Goal: Task Accomplishment & Management: Complete application form

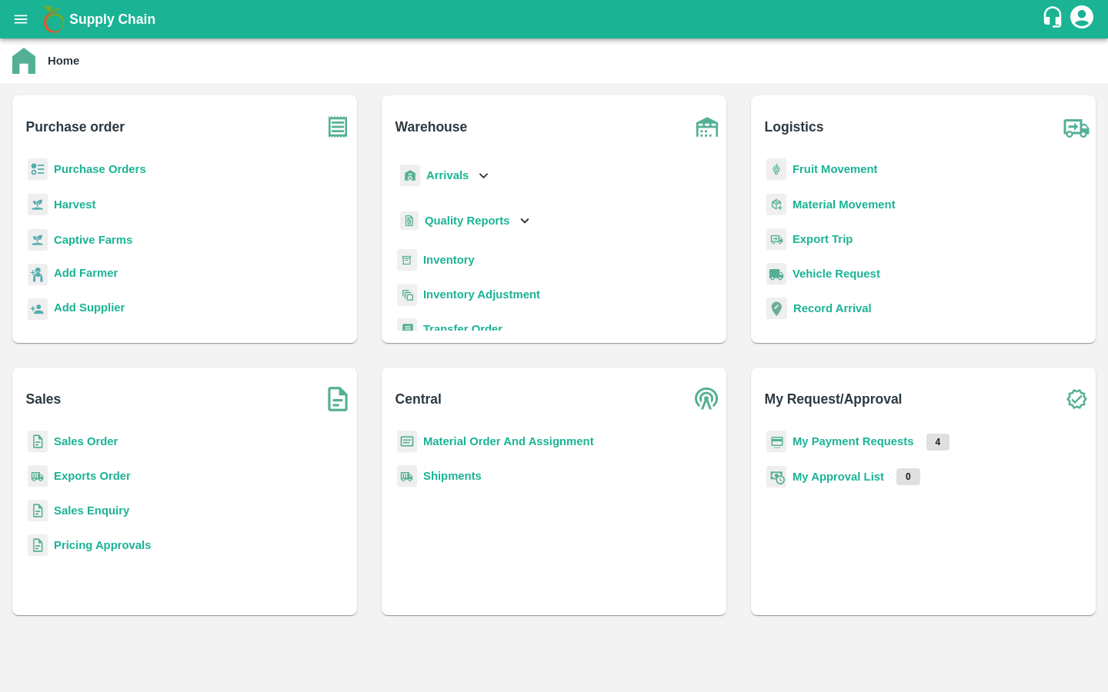
click at [96, 236] on b "Captive Farms" at bounding box center [93, 240] width 78 height 12
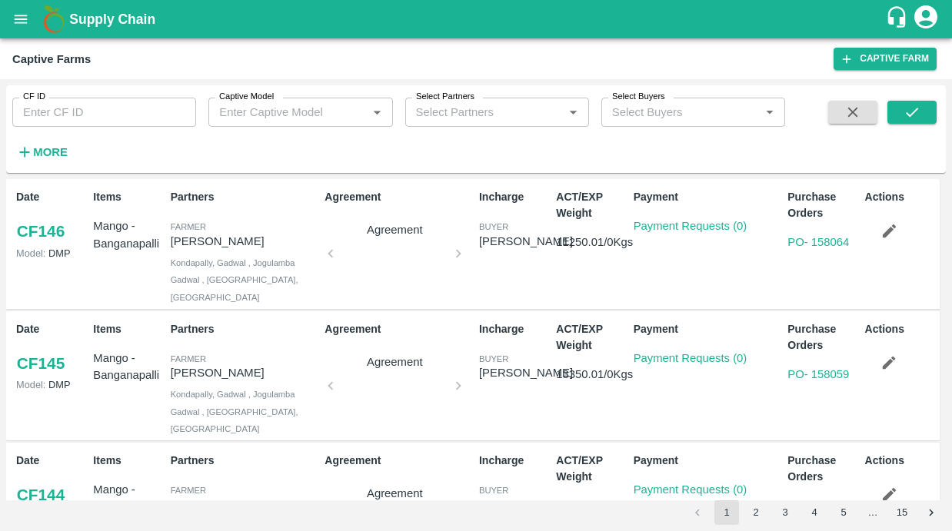
click at [122, 115] on input "CF ID" at bounding box center [104, 112] width 184 height 29
paste input "83"
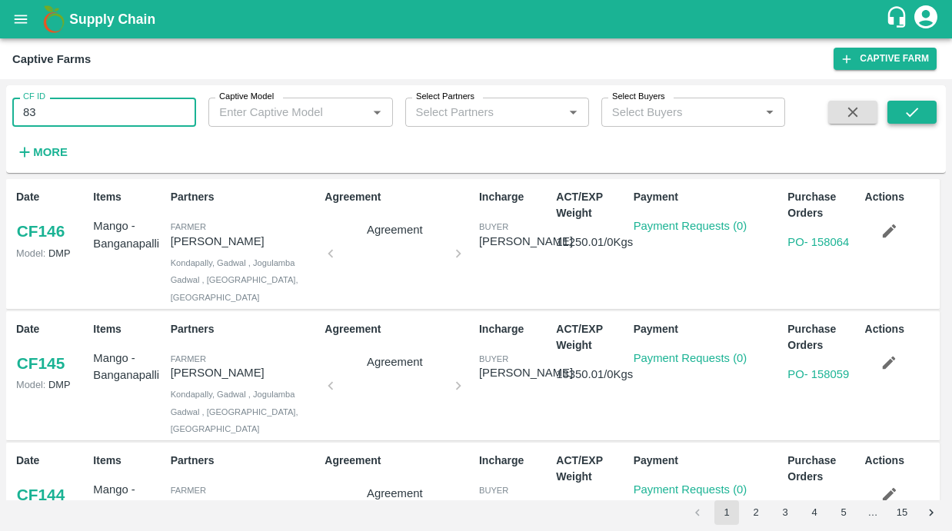
type input "83"
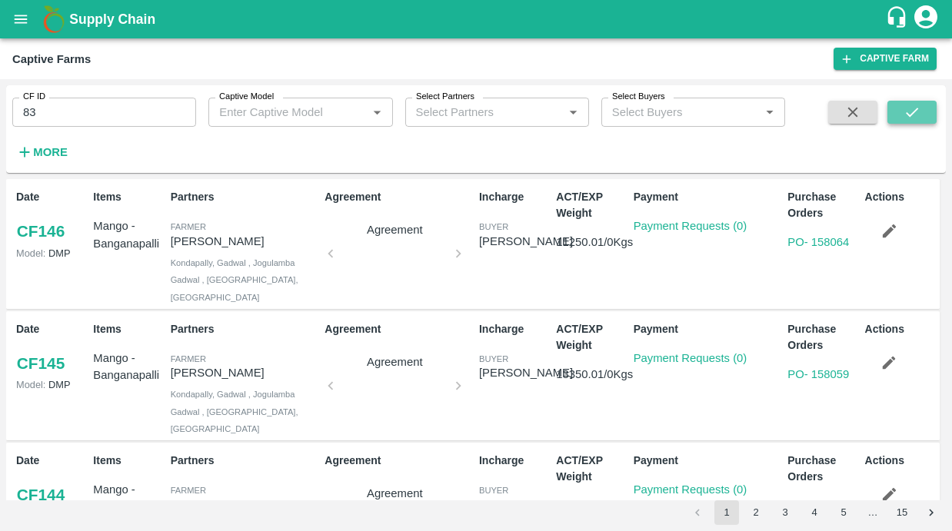
click at [908, 118] on icon "submit" at bounding box center [912, 112] width 17 height 17
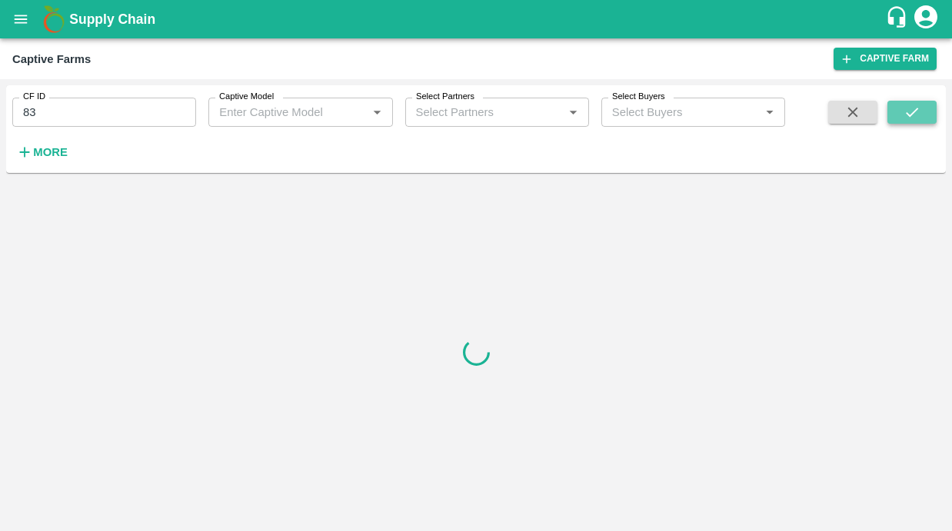
click at [894, 120] on button "submit" at bounding box center [912, 112] width 49 height 23
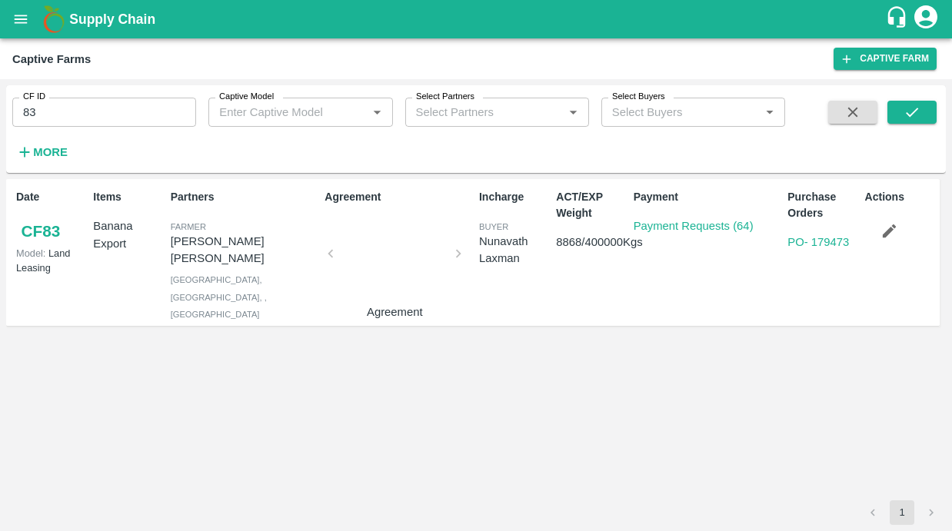
click at [716, 234] on p "Payment Requests (64)" at bounding box center [694, 226] width 120 height 17
click at [702, 220] on link "Payment Requests (64)" at bounding box center [694, 226] width 120 height 12
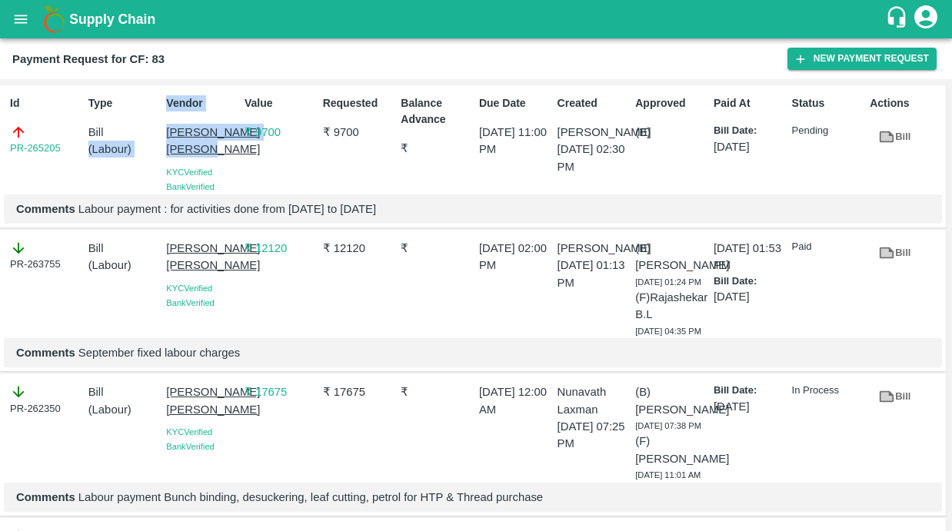
drag, startPoint x: 158, startPoint y: 129, endPoint x: 212, endPoint y: 168, distance: 66.8
click at [214, 168] on div "Id PR-265205 Type Bill ( Labour ) Vendor Sujit Mahadev Bhosale KYC Verified Ban…" at bounding box center [473, 156] width 946 height 143
click at [89, 218] on p "Comments Labour payment : for activities done from 6th oct to 8th oct" at bounding box center [473, 209] width 914 height 17
drag, startPoint x: 215, startPoint y: 168, endPoint x: 168, endPoint y: 135, distance: 58.5
click at [168, 135] on p "[PERSON_NAME] [PERSON_NAME]" at bounding box center [202, 141] width 72 height 35
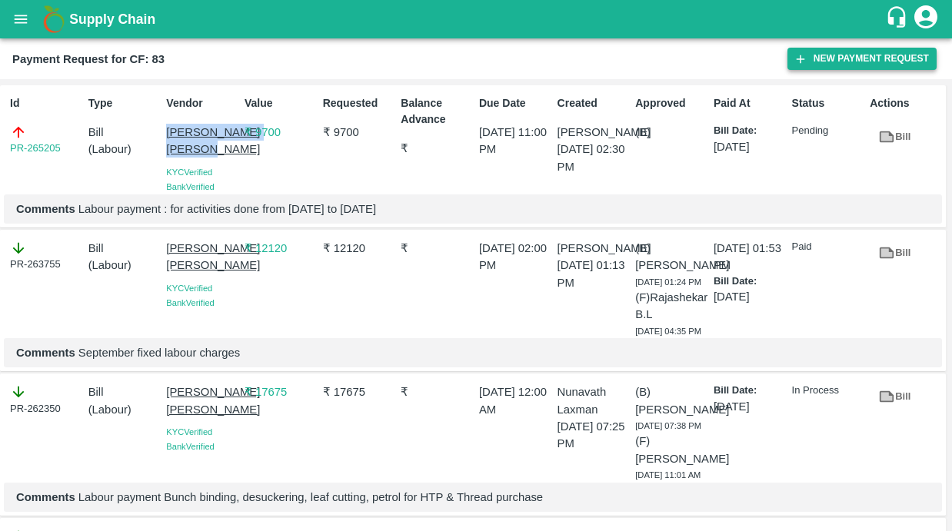
click at [834, 52] on button "New Payment Request" at bounding box center [862, 59] width 149 height 22
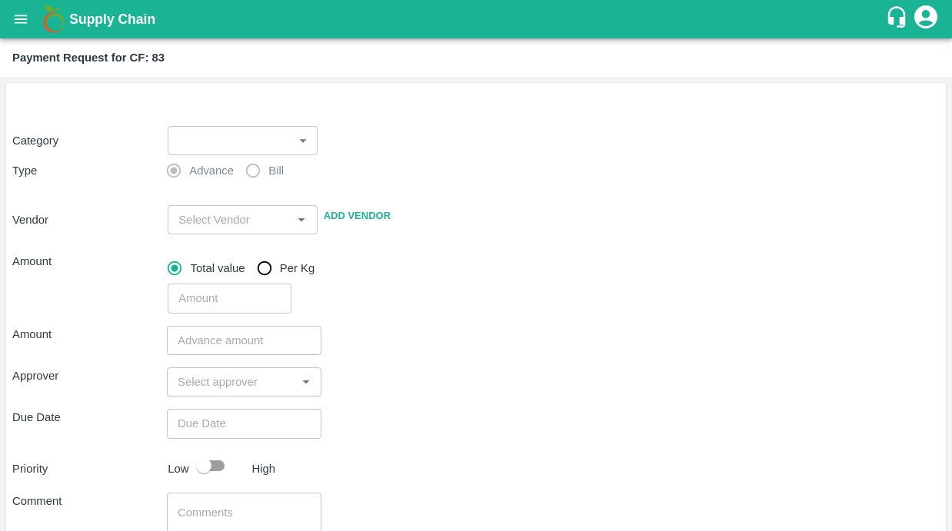
click at [264, 149] on body "Supply Chain Payment Request for CF: 83 Category ​ ​ Type Advance Bill Vendor ​…" at bounding box center [476, 265] width 952 height 531
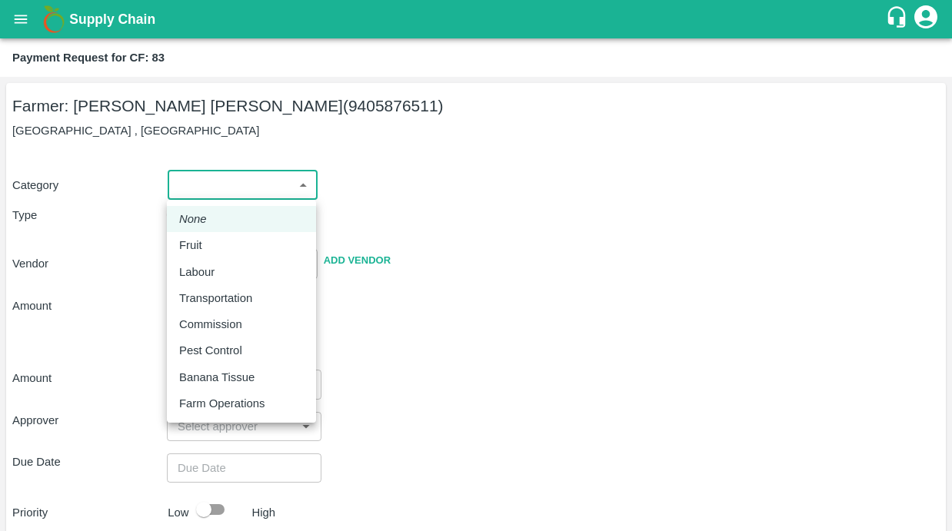
click at [218, 264] on div "Labour" at bounding box center [200, 272] width 43 height 17
type input "2"
radio input "false"
radio input "true"
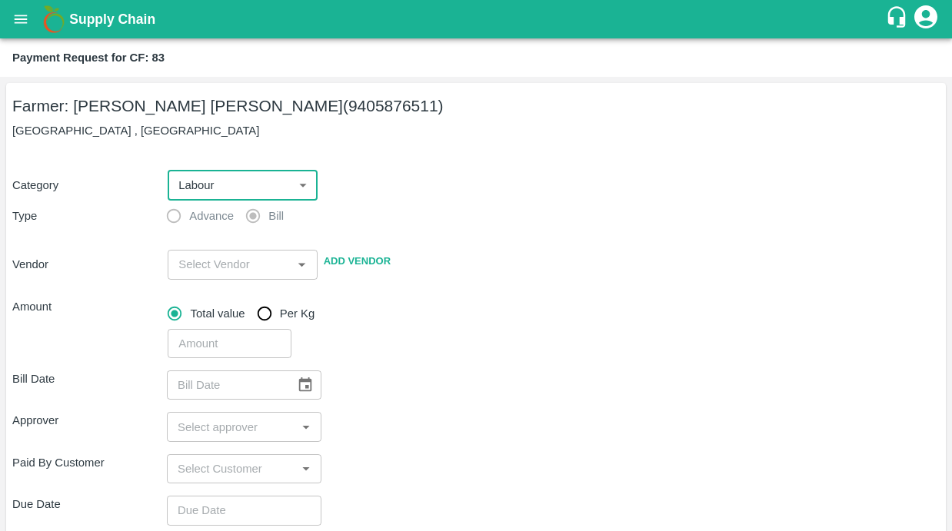
click at [203, 267] on input "input" at bounding box center [229, 265] width 115 height 20
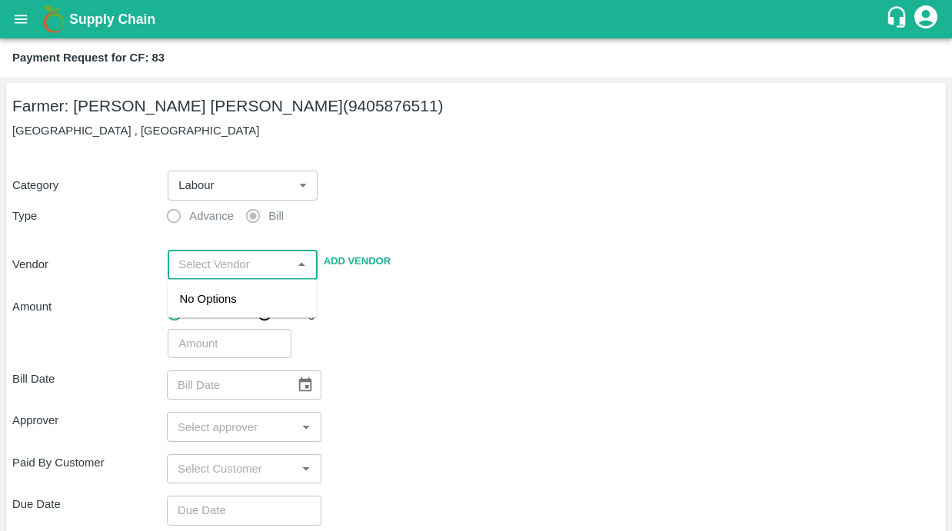
paste input "83"
type input "83"
click at [282, 302] on div "Sujit Mahadev Bhosale - 9604776111(Service Provider)" at bounding box center [242, 325] width 125 height 68
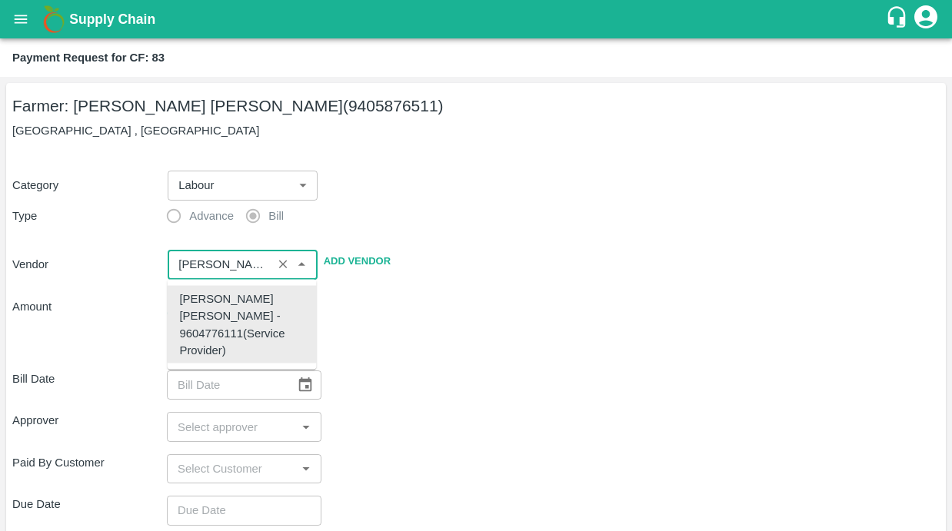
type input "Sujit Mahadev Bhosale - 9604776111(Service Provider)"
click at [375, 329] on div "​" at bounding box center [551, 340] width 778 height 35
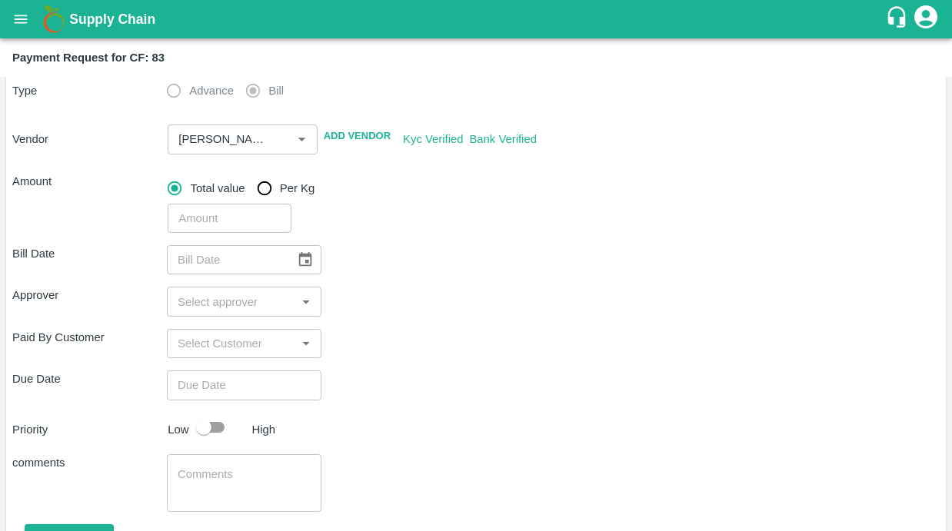
scroll to position [148, 0]
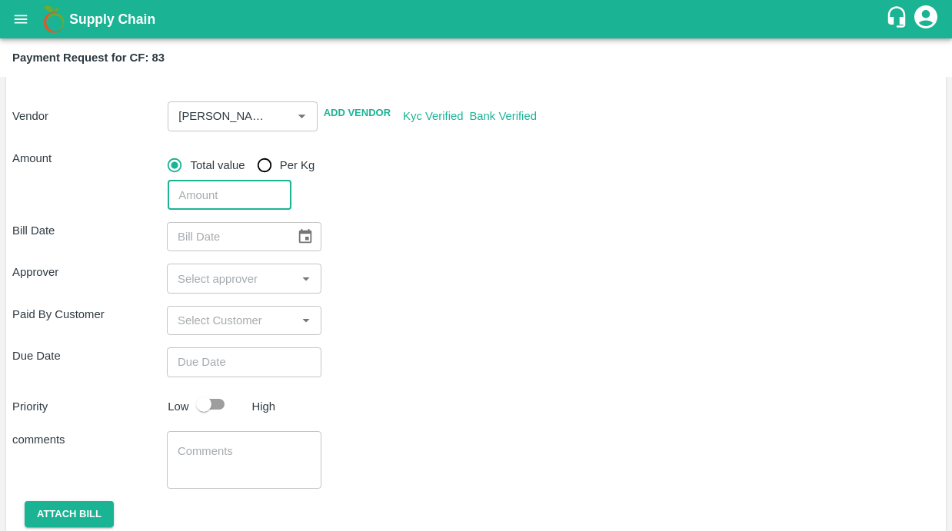
click at [215, 204] on input "number" at bounding box center [230, 195] width 124 height 29
type input "12120"
click at [471, 255] on div "Bill Date ​ Approver ​ Paid By Customer ​ Due Date ​ Priority Low High comments…" at bounding box center [476, 388] width 928 height 357
click at [302, 244] on icon "Choose date" at bounding box center [305, 236] width 17 height 17
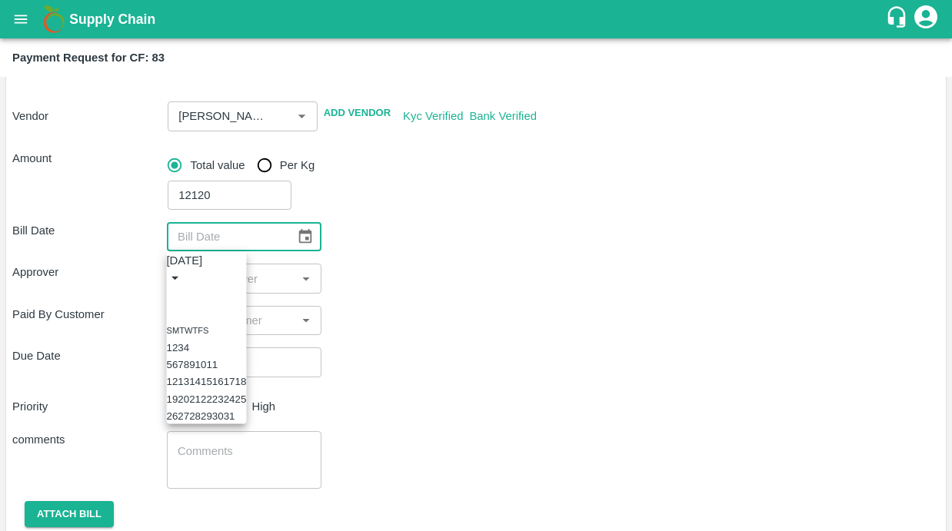
click at [189, 388] on button "13" at bounding box center [184, 382] width 12 height 12
type input "13/10/2025"
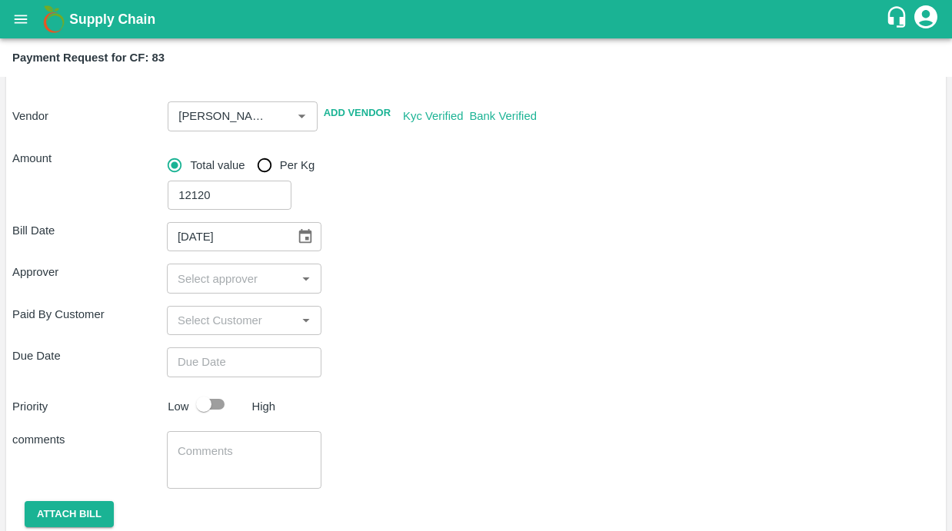
click at [204, 282] on input "input" at bounding box center [232, 278] width 120 height 20
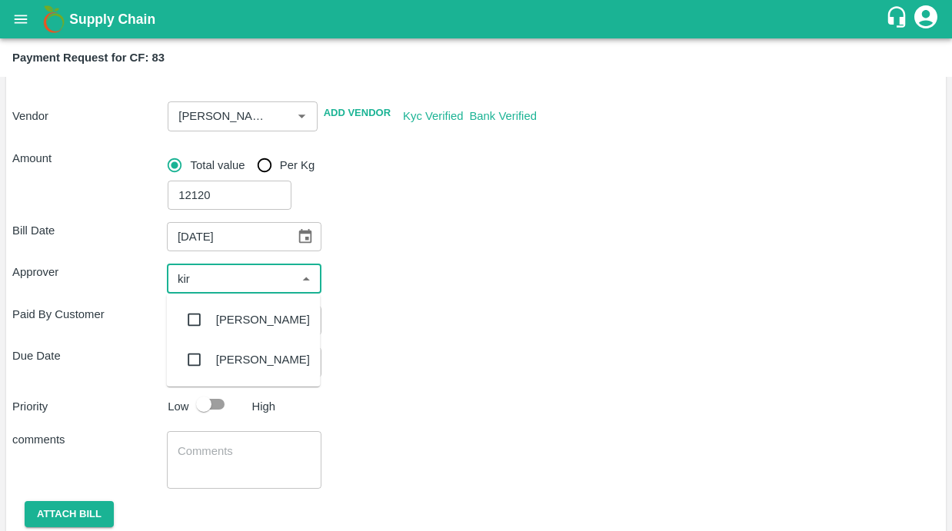
type input "kira"
click at [197, 315] on input "checkbox" at bounding box center [194, 320] width 31 height 31
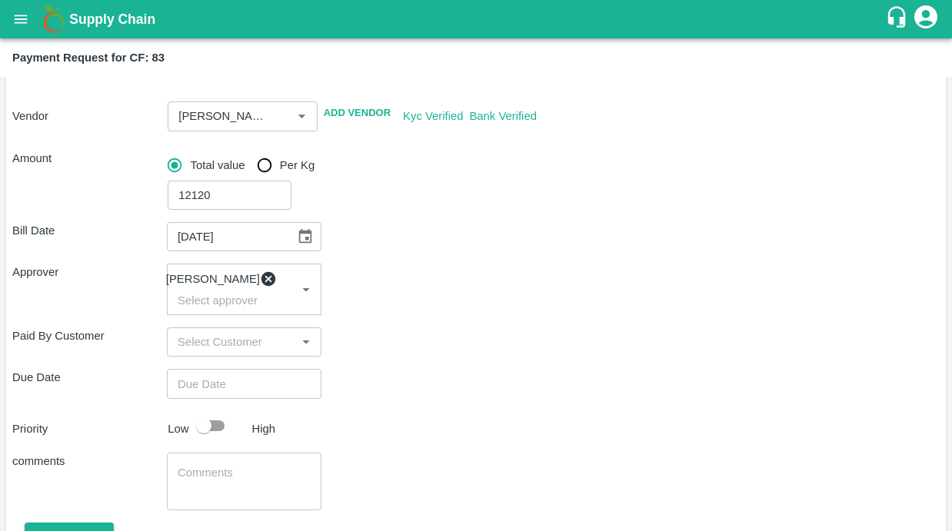
click at [451, 396] on div "Due Date ​" at bounding box center [476, 383] width 928 height 29
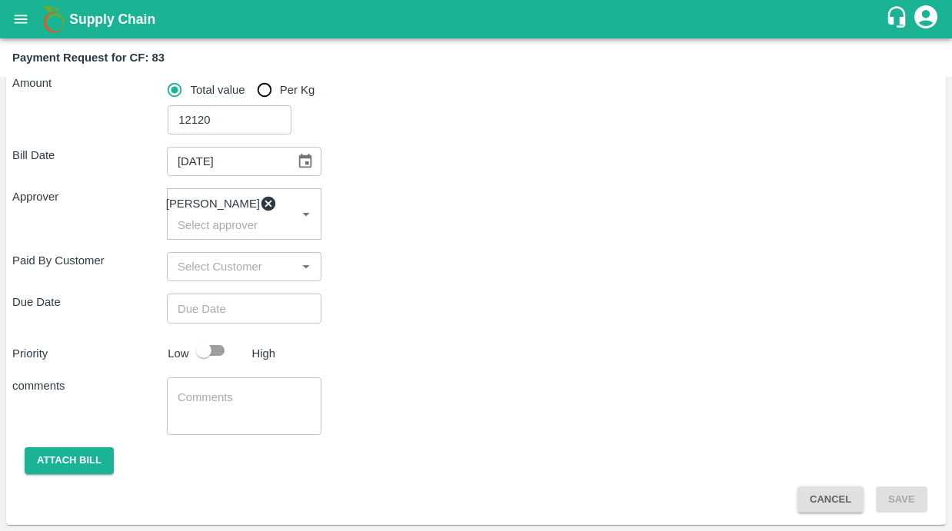
type input "DD/MM/YYYY hh:mm aa"
click at [202, 312] on input "DD/MM/YYYY hh:mm aa" at bounding box center [239, 308] width 144 height 29
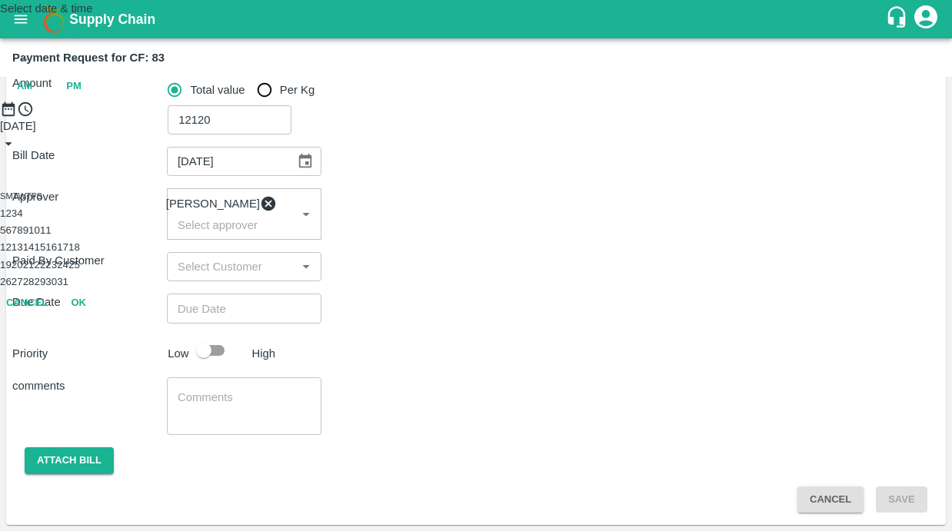
click at [45, 253] on button "15" at bounding box center [40, 248] width 12 height 12
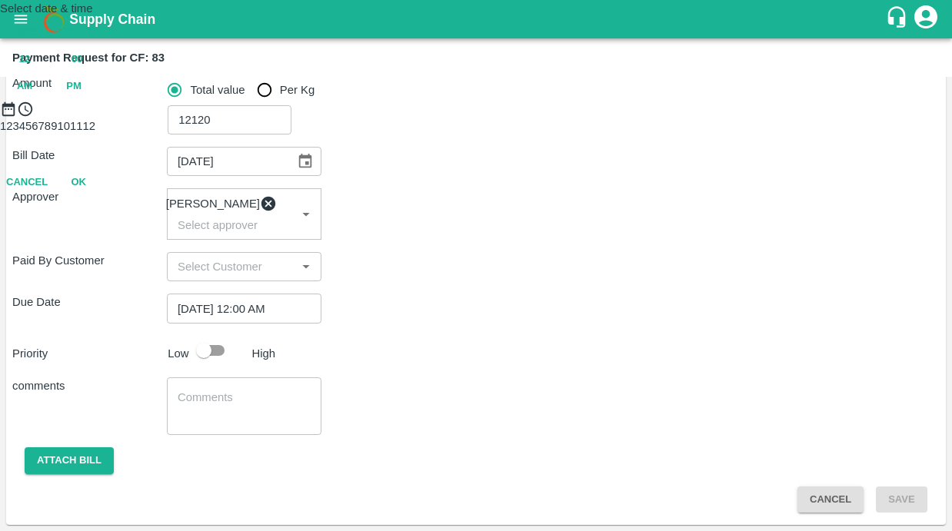
click at [82, 95] on span "PM" at bounding box center [73, 87] width 15 height 18
type input "[DATE] 10:00 PM"
click at [415, 118] on div at bounding box center [476, 118] width 952 height 0
click at [103, 264] on button "OK" at bounding box center [78, 250] width 49 height 27
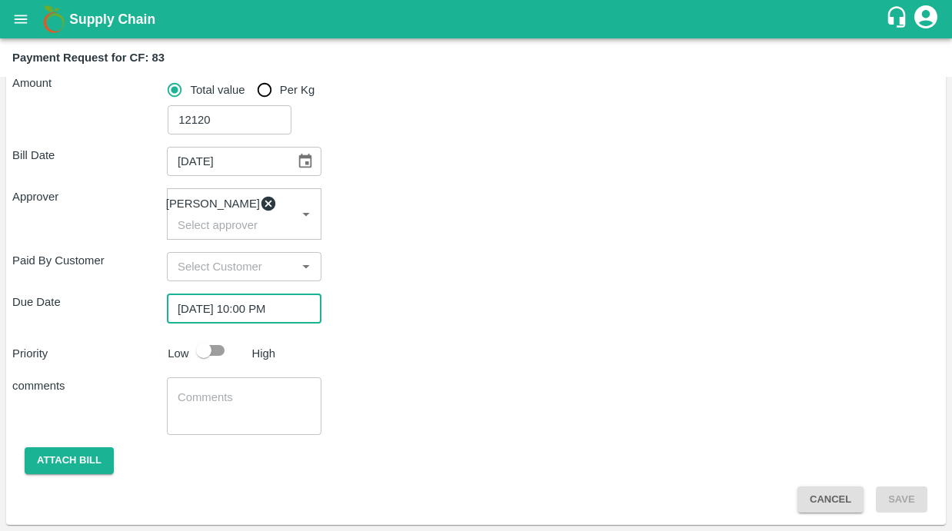
click at [198, 353] on input "checkbox" at bounding box center [204, 350] width 88 height 29
checkbox input "true"
click at [195, 402] on textarea at bounding box center [244, 406] width 133 height 32
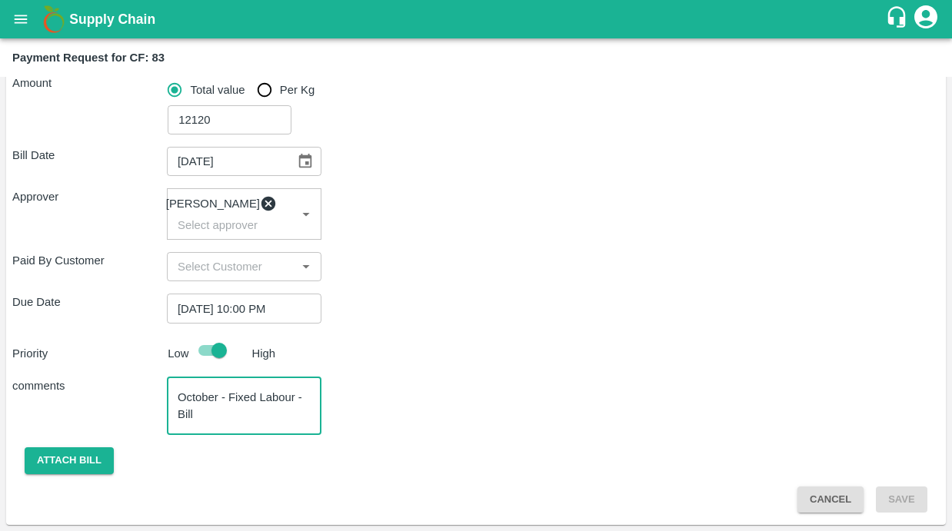
type textarea "October - Fixed Labour - Bill"
click at [272, 471] on div "Attach bill" at bounding box center [476, 461] width 928 height 27
click at [98, 462] on button "Attach bill" at bounding box center [69, 461] width 89 height 27
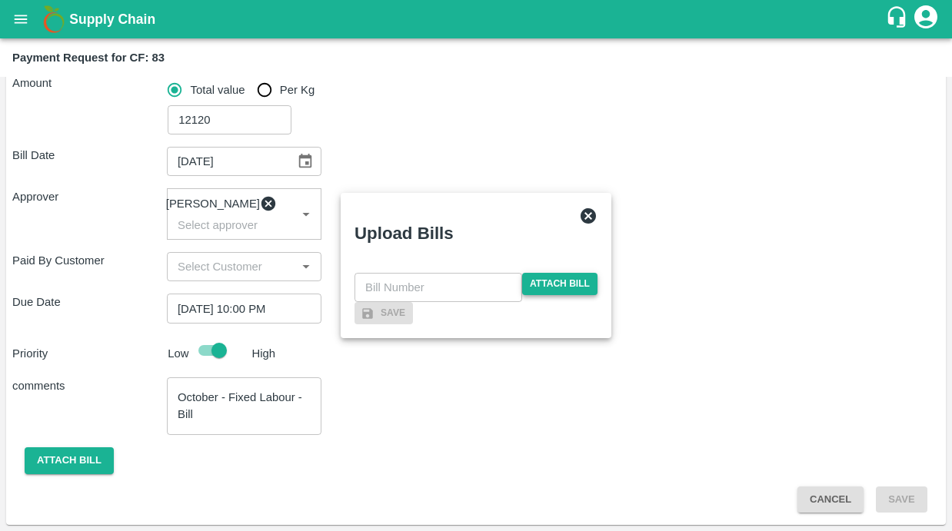
click at [559, 273] on span "Attach bill" at bounding box center [559, 284] width 75 height 22
click at [0, 0] on input "Attach bill" at bounding box center [0, 0] width 0 height 0
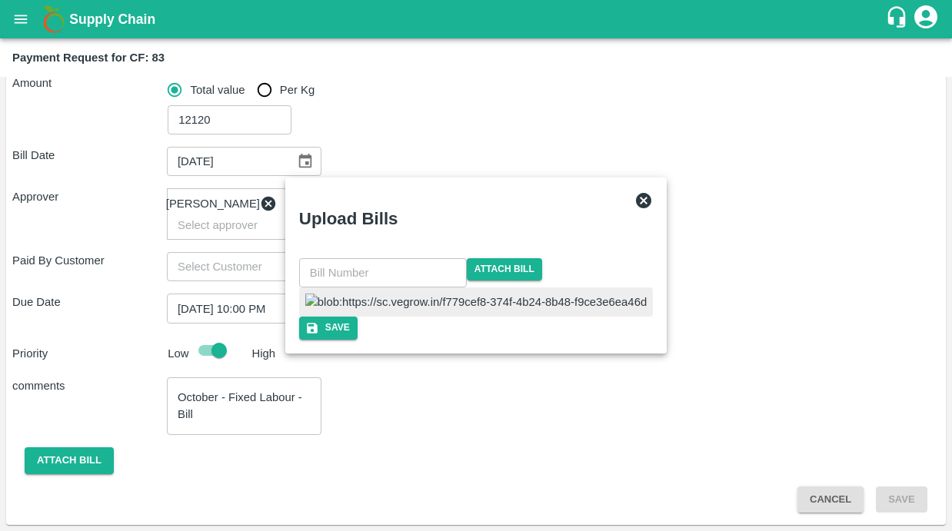
click at [451, 258] on input "text" at bounding box center [383, 272] width 168 height 29
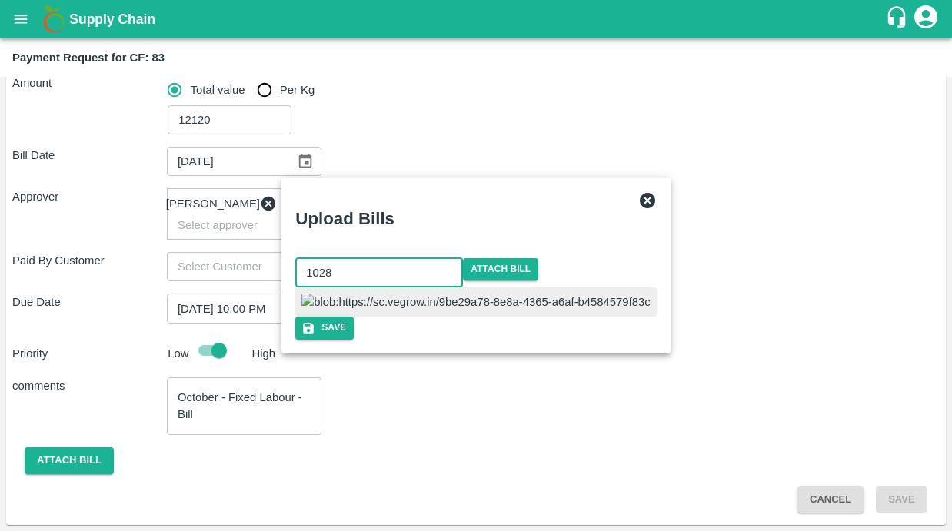
type input "1028"
click at [496, 339] on div "Save" at bounding box center [475, 328] width 361 height 22
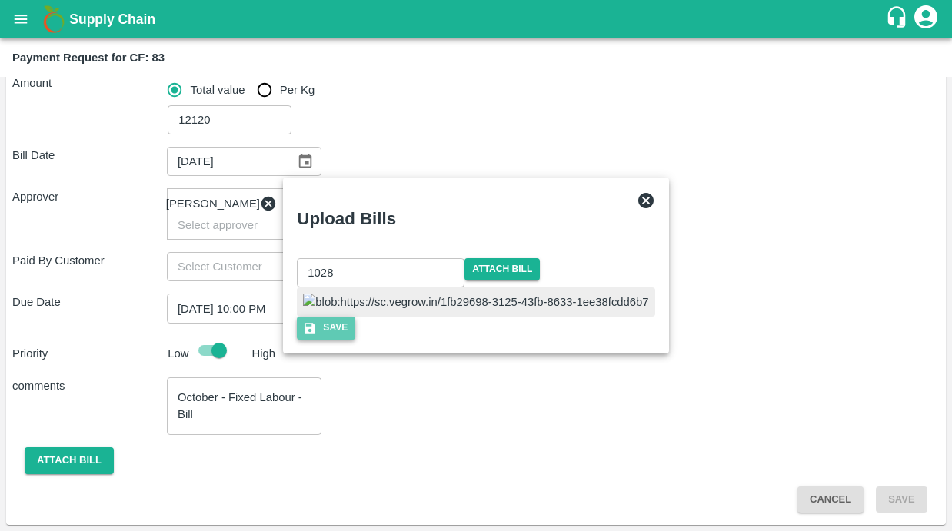
click at [355, 339] on button "Save" at bounding box center [326, 328] width 58 height 22
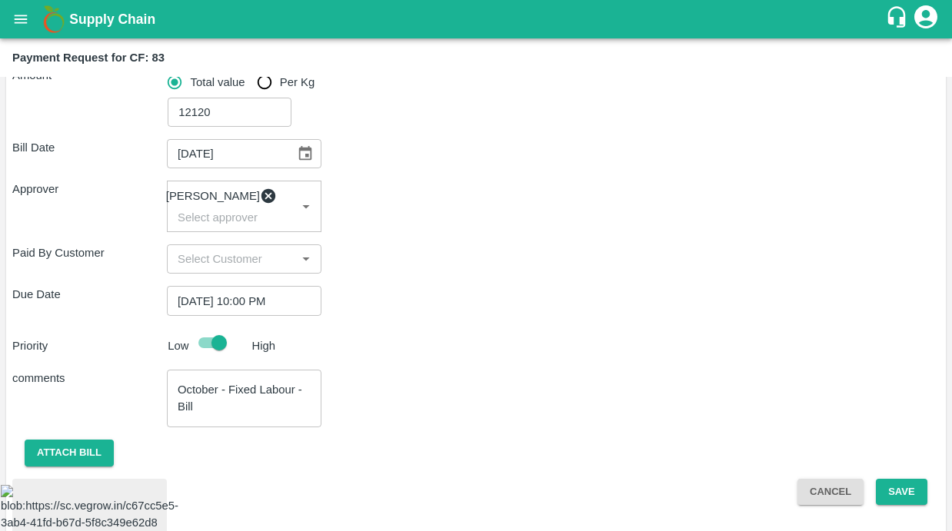
scroll to position [334, 0]
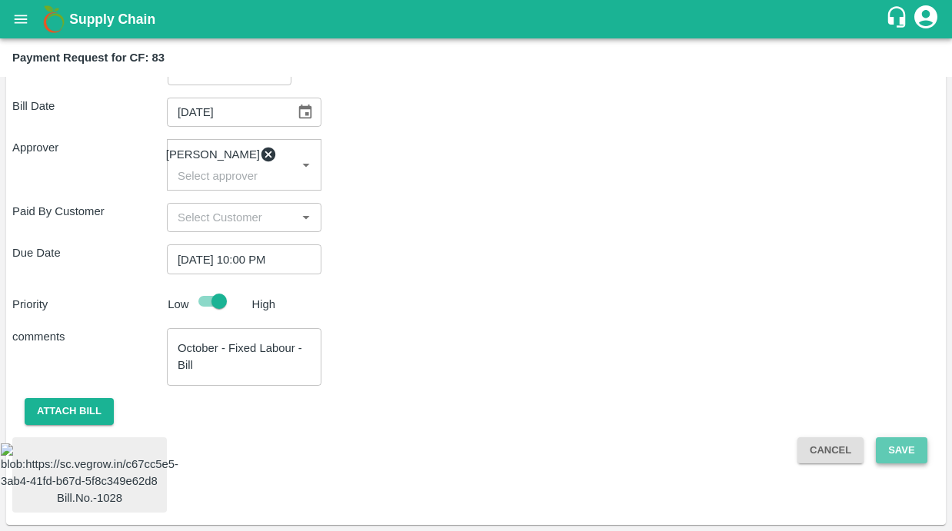
click at [888, 438] on button "Save" at bounding box center [901, 451] width 51 height 27
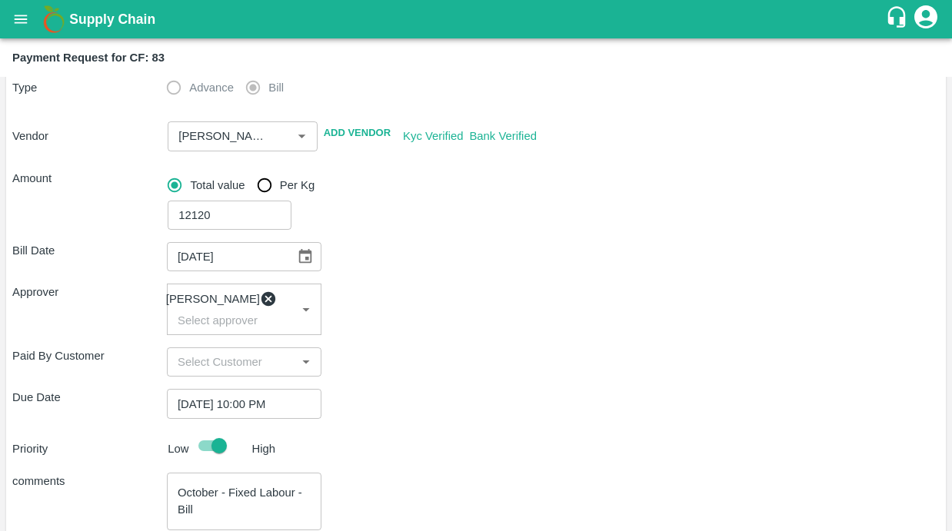
scroll to position [0, 0]
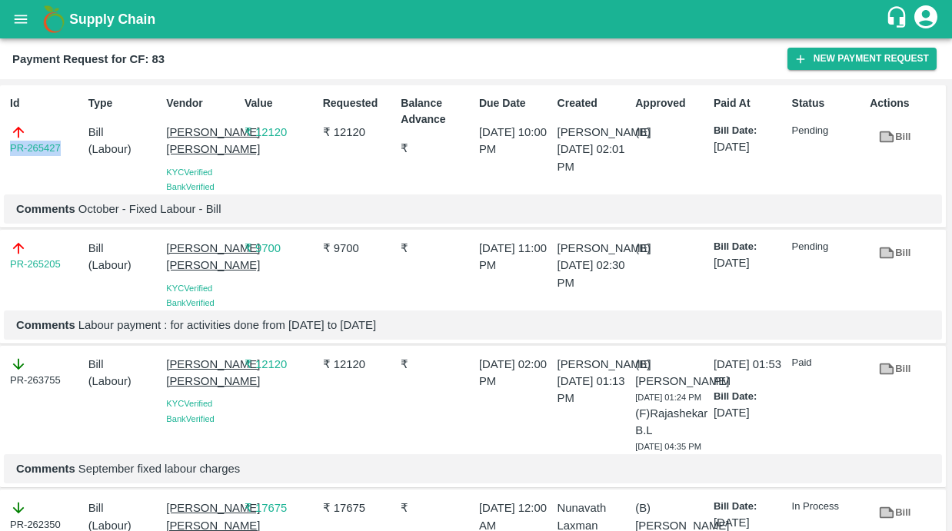
drag, startPoint x: 67, startPoint y: 150, endPoint x: -5, endPoint y: 150, distance: 71.5
click at [0, 150] on html "Supply Chain Payment Request for CF: 83 New Payment Request Id PR-265427 Type B…" at bounding box center [476, 265] width 952 height 531
copy link "PR-265427"
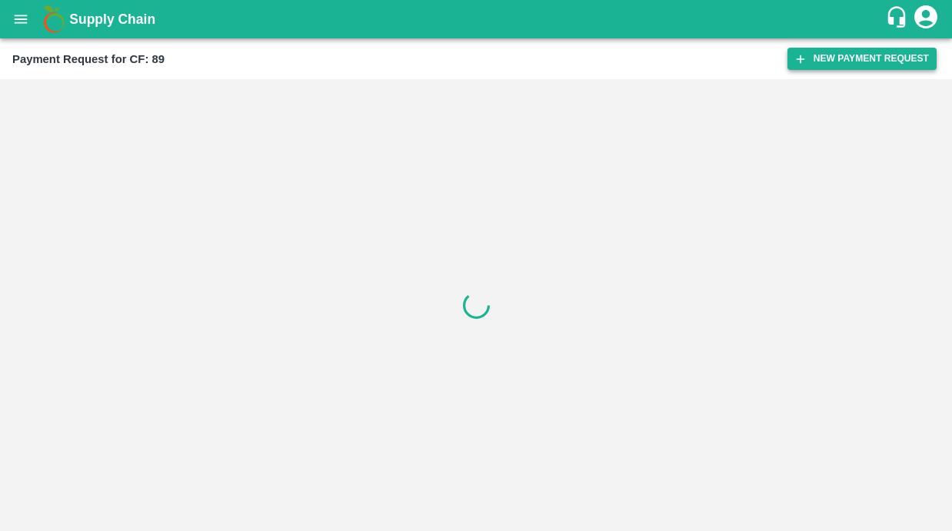
click at [828, 68] on button "New Payment Request" at bounding box center [862, 59] width 149 height 22
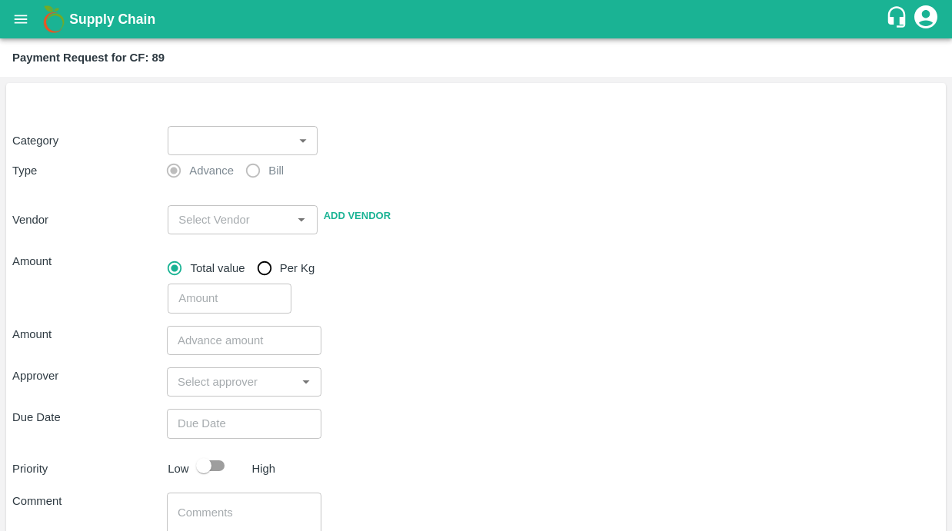
click at [268, 142] on body "Supply Chain Payment Request for CF: 89 Category ​ ​ Type Advance Bill Vendor ​…" at bounding box center [476, 265] width 952 height 531
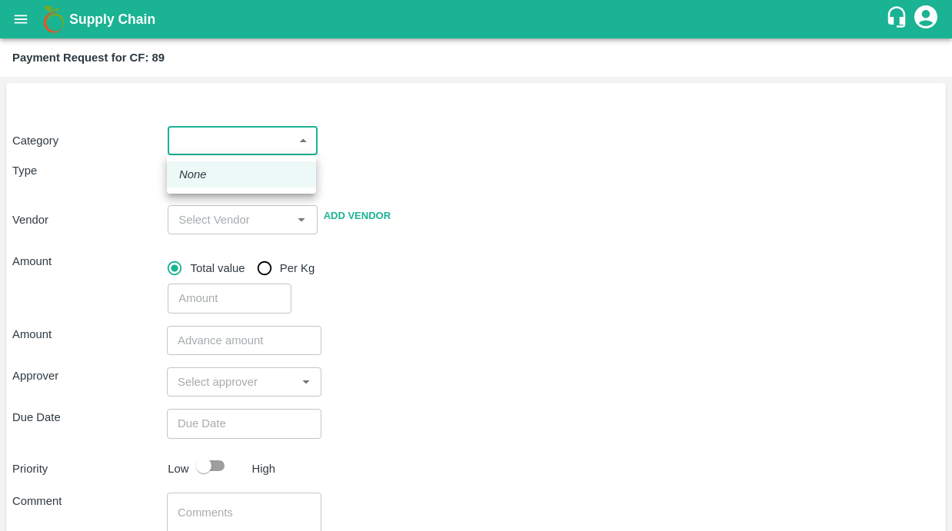
click at [588, 263] on div at bounding box center [476, 265] width 952 height 531
click at [248, 139] on body "Supply Chain Payment Request for CF: 89 Category ​ ​ Type Advance Bill Vendor ​…" at bounding box center [476, 265] width 952 height 531
click at [483, 202] on div at bounding box center [476, 265] width 952 height 531
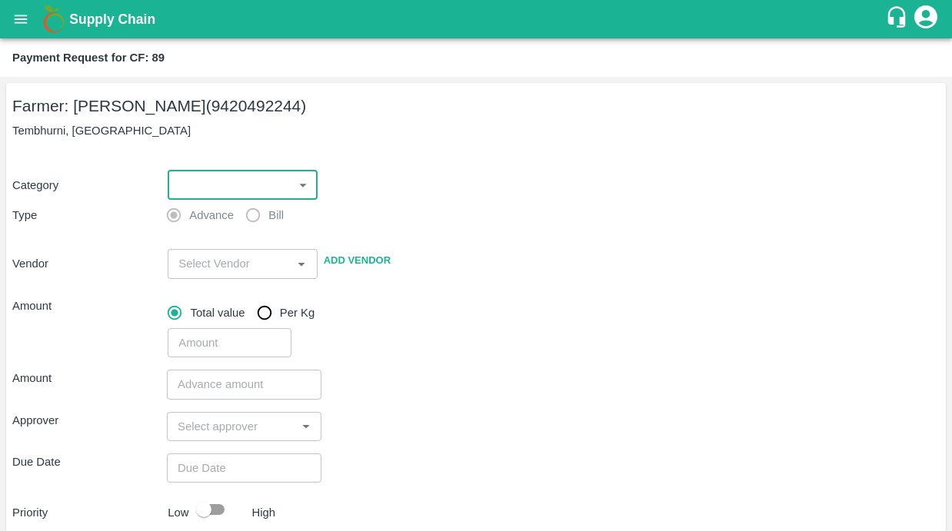
click at [270, 188] on body "Supply Chain Payment Request for CF: 89 Farmer: Sharada Ramesh Shinde (94204922…" at bounding box center [476, 265] width 952 height 531
click at [455, 186] on div at bounding box center [476, 265] width 952 height 531
click at [267, 185] on body "Supply Chain Payment Request for CF: 89 Farmer: Sharada Ramesh Shinde (94204922…" at bounding box center [476, 265] width 952 height 531
click at [415, 214] on div at bounding box center [476, 265] width 952 height 531
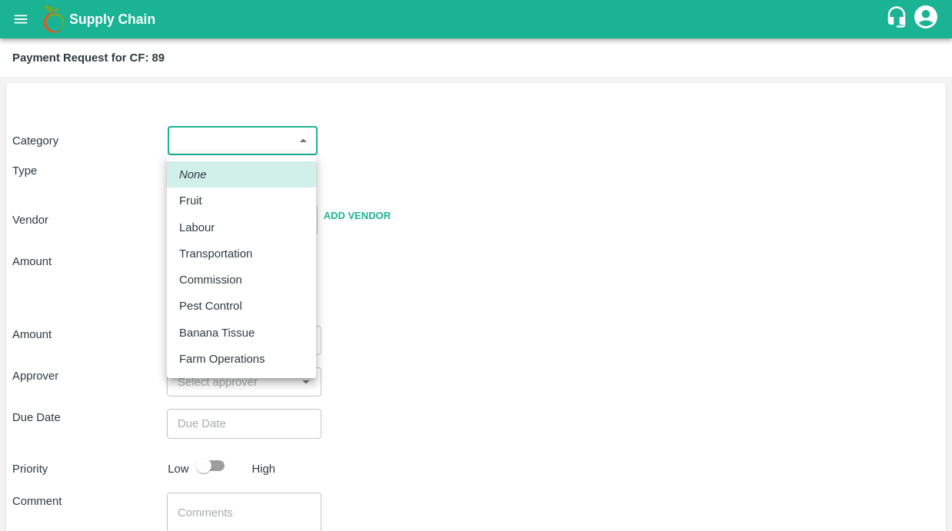
click at [208, 130] on body "Supply Chain Payment Request for CF: 89 Category ​ ​ Type Advance Bill Vendor ​…" at bounding box center [476, 265] width 952 height 531
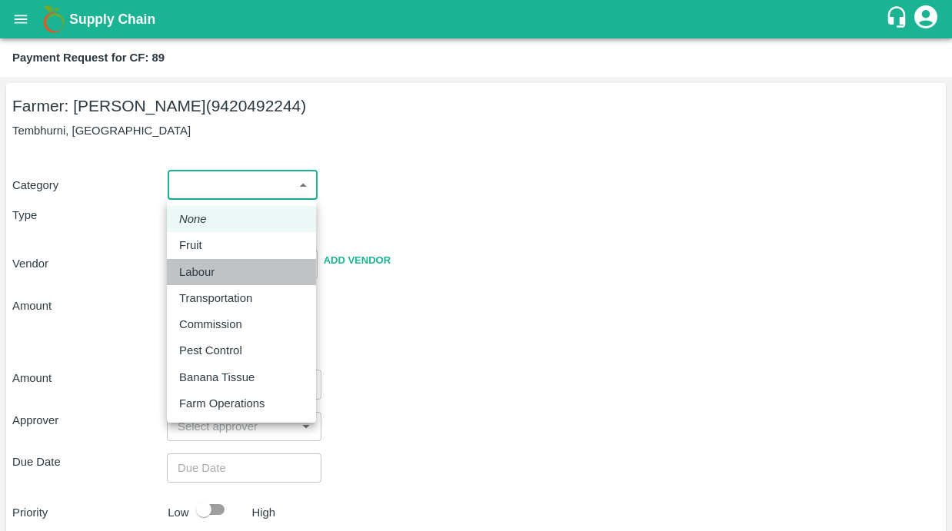
click at [205, 266] on p "Labour" at bounding box center [196, 272] width 35 height 17
type input "2"
radio input "false"
radio input "true"
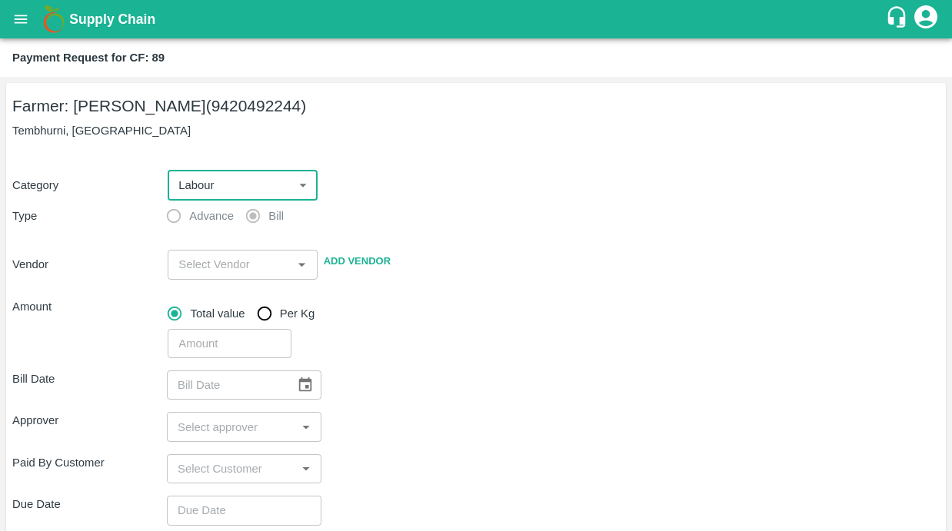
click at [205, 265] on input "input" at bounding box center [229, 265] width 115 height 20
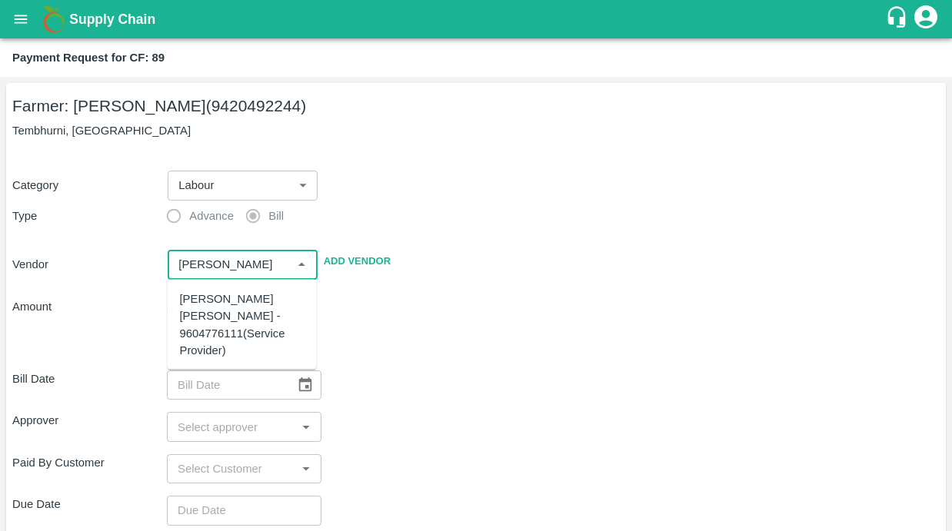
click at [209, 296] on div "[PERSON_NAME] [PERSON_NAME] - 9604776111(Service Provider)" at bounding box center [242, 325] width 125 height 68
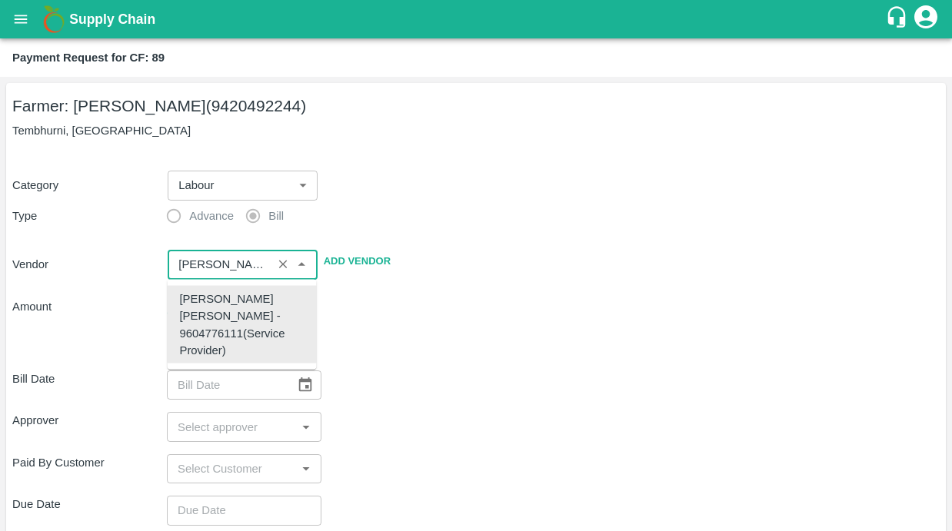
type input "[PERSON_NAME] [PERSON_NAME] - 9604776111(Service Provider)"
click at [499, 390] on div "Bill Date ​" at bounding box center [476, 385] width 928 height 29
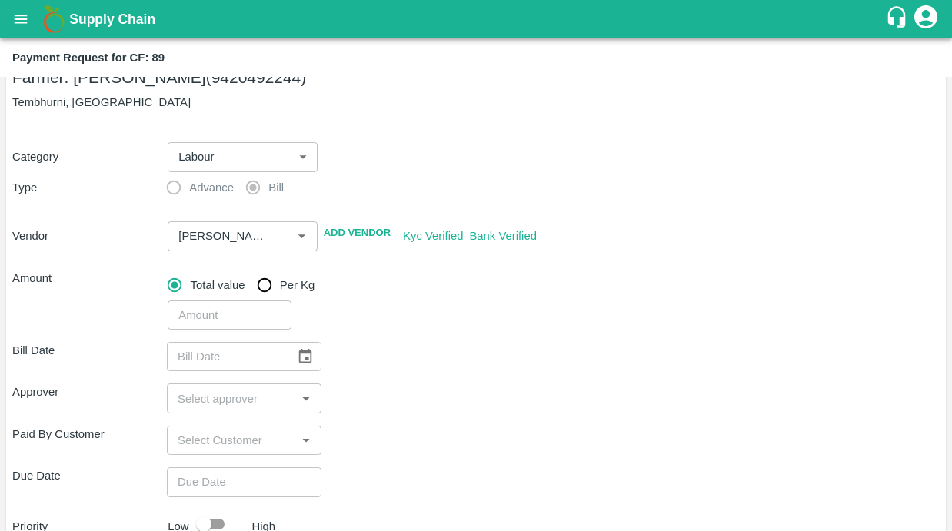
scroll to position [29, 0]
click at [219, 311] on input "number" at bounding box center [230, 314] width 124 height 29
type input "20200"
click at [449, 373] on div "Bill Date ​ Approver ​ Paid By Customer ​ Due Date ​ Priority Low High comments…" at bounding box center [476, 507] width 928 height 357
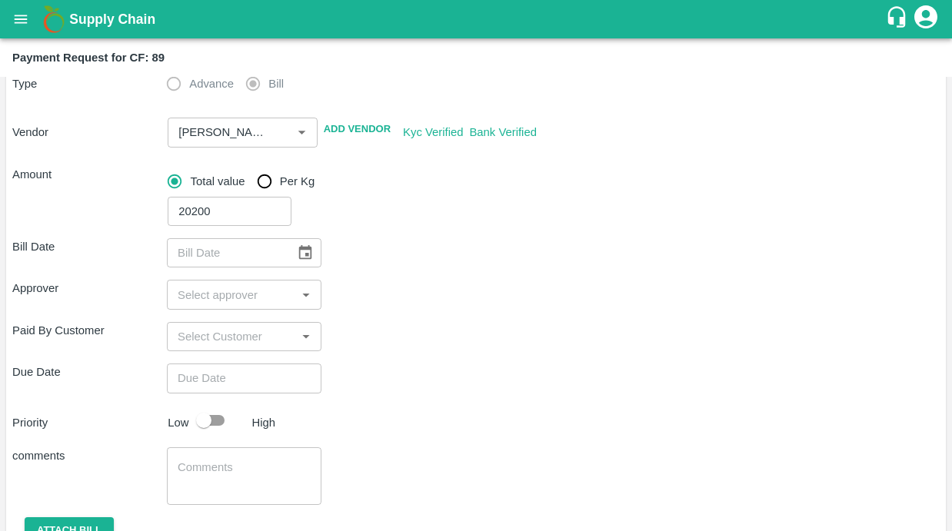
scroll to position [174, 0]
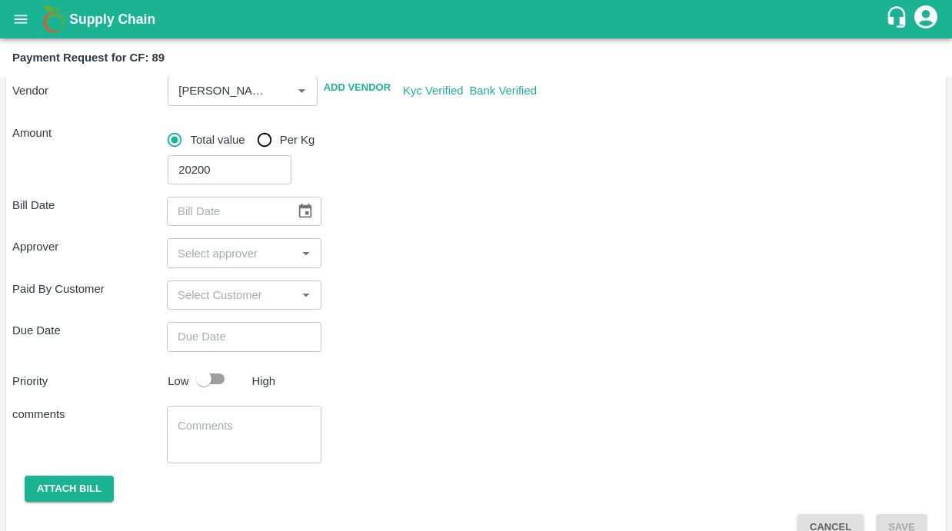
click at [301, 204] on icon "Choose date" at bounding box center [305, 211] width 13 height 15
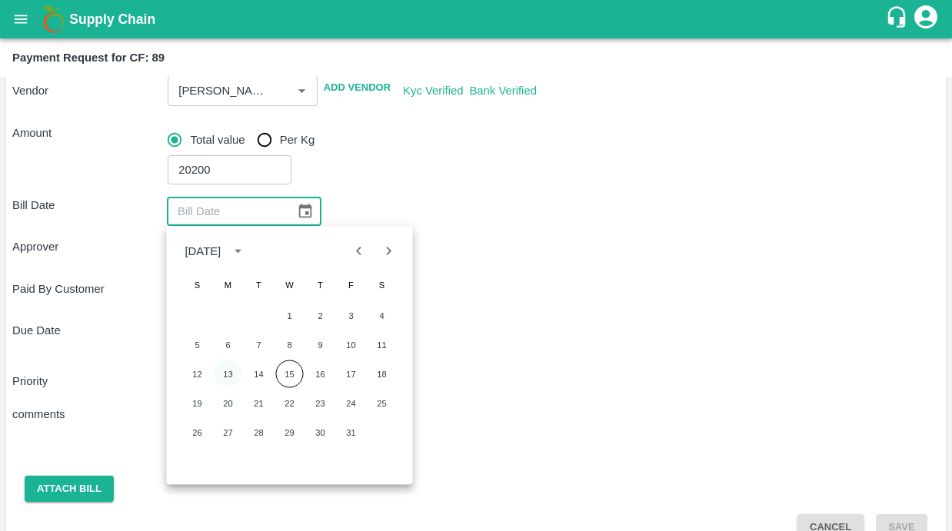
click at [222, 370] on button "13" at bounding box center [229, 375] width 28 height 28
type input "13/10/2025"
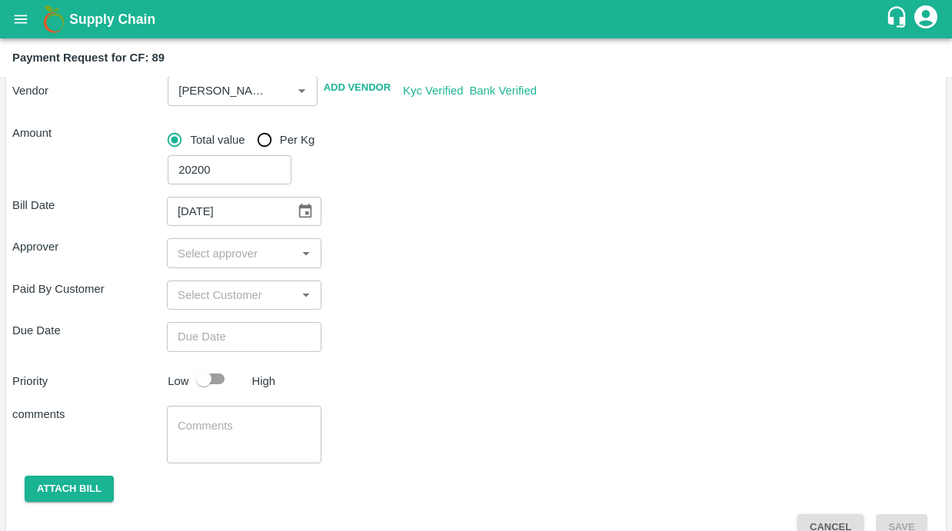
click at [214, 259] on input "input" at bounding box center [232, 253] width 120 height 20
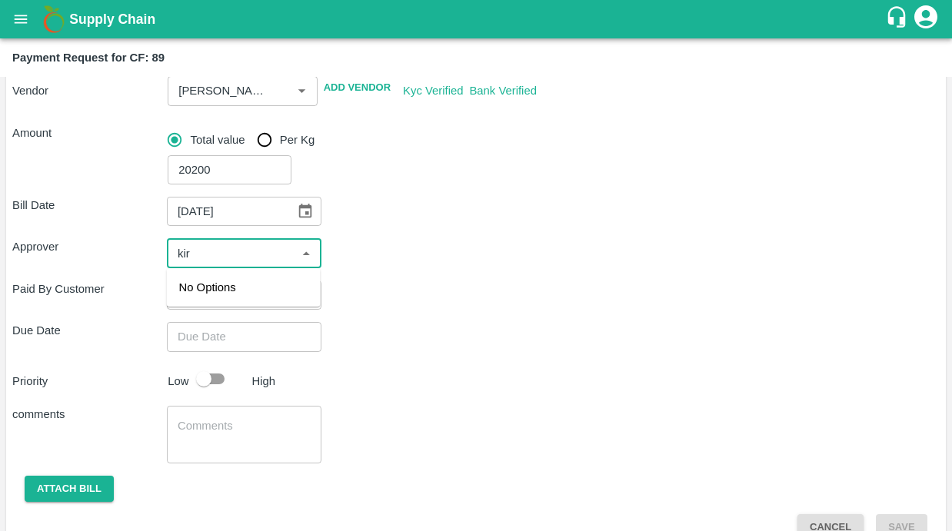
type input "kira"
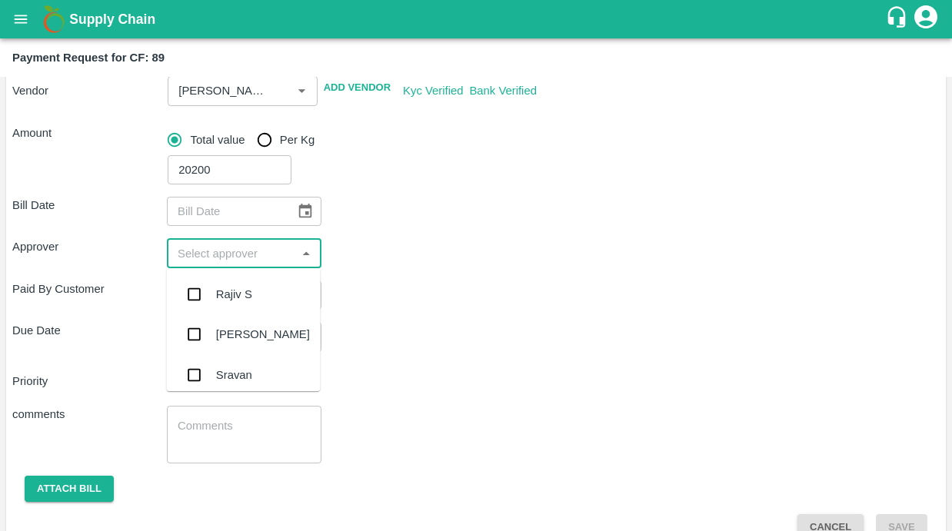
click at [308, 207] on icon "Choose date" at bounding box center [305, 211] width 13 height 15
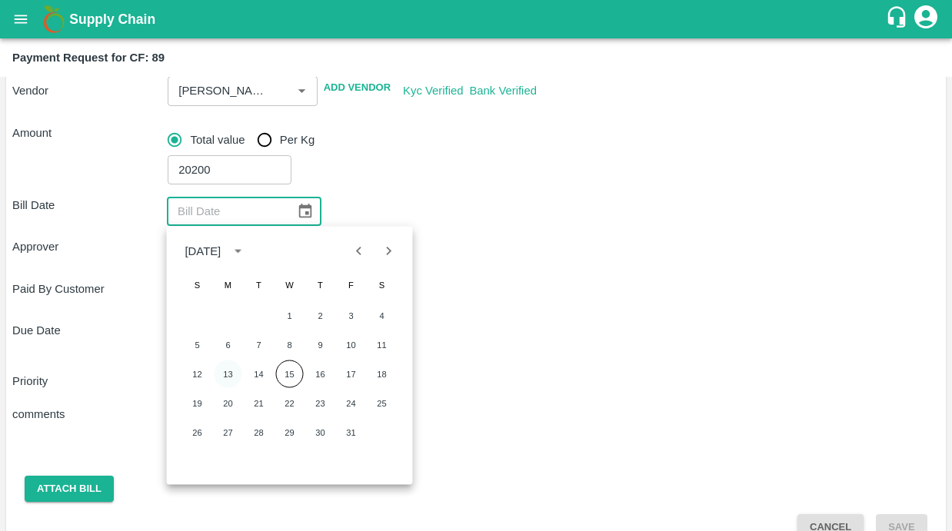
click at [221, 376] on button "13" at bounding box center [229, 375] width 28 height 28
type input "13/10/2025"
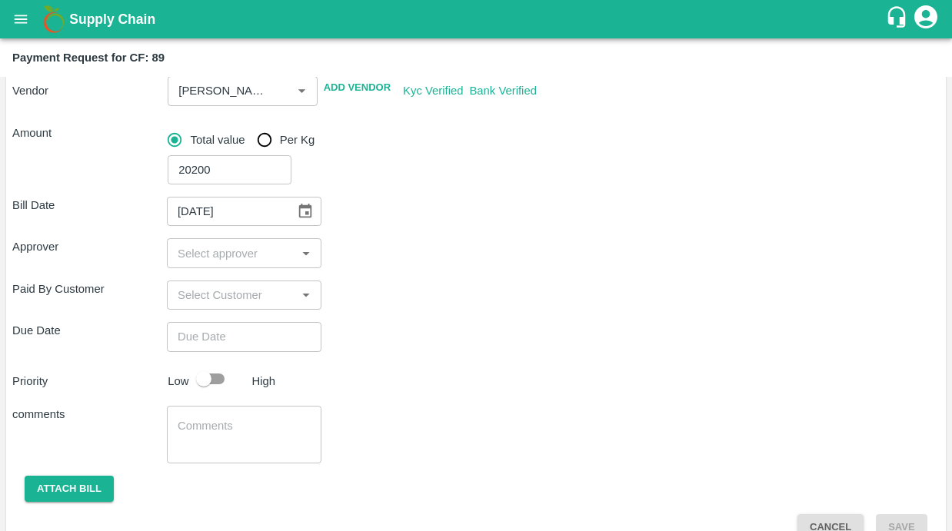
click at [217, 253] on input "input" at bounding box center [232, 253] width 120 height 20
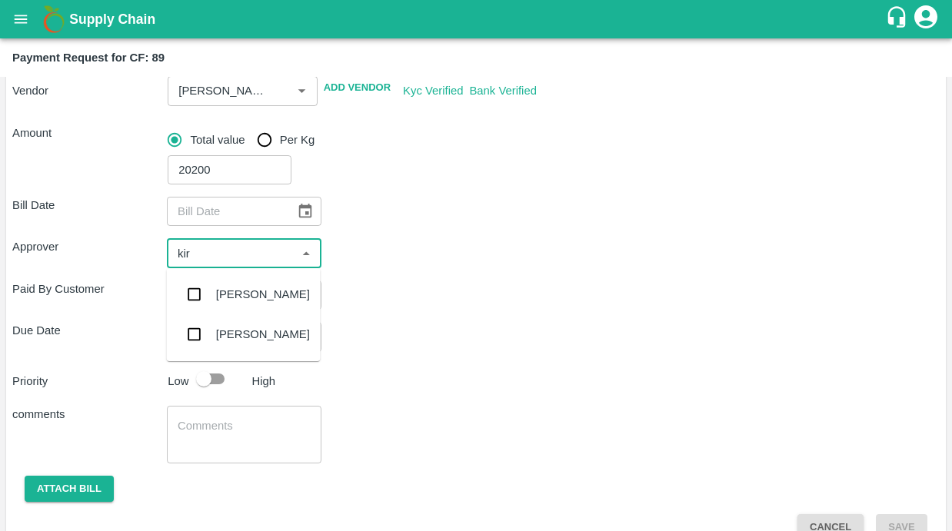
type input "kir"
click at [302, 216] on icon "Choose date" at bounding box center [305, 211] width 17 height 17
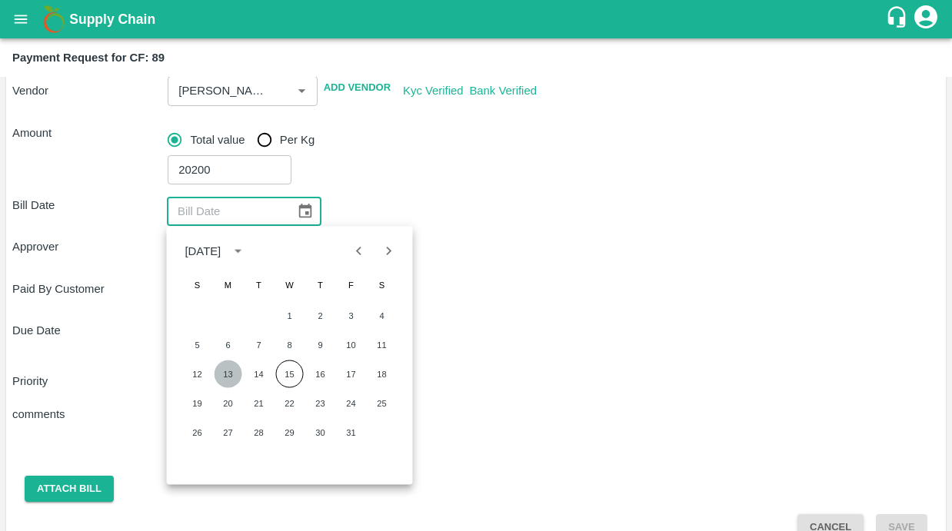
click at [229, 370] on button "13" at bounding box center [229, 375] width 28 height 28
type input "13/10/2025"
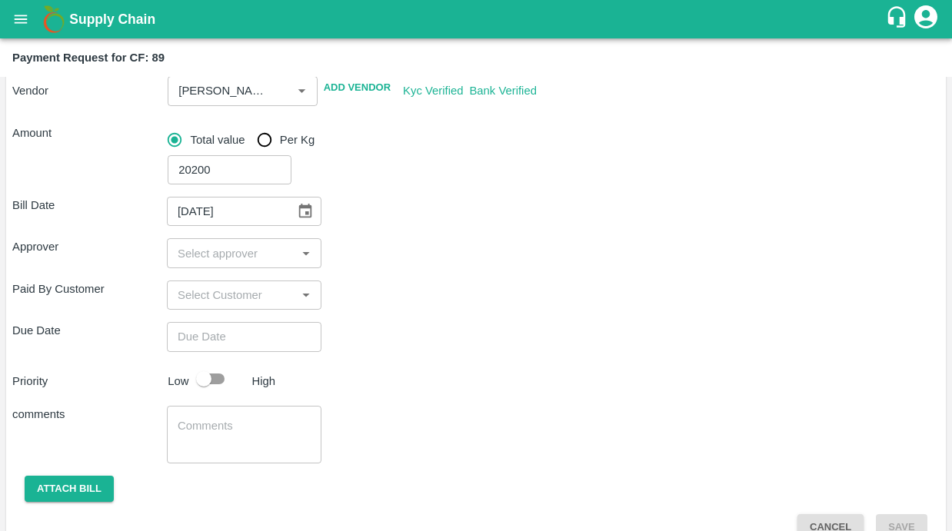
click at [269, 250] on input "input" at bounding box center [232, 253] width 120 height 20
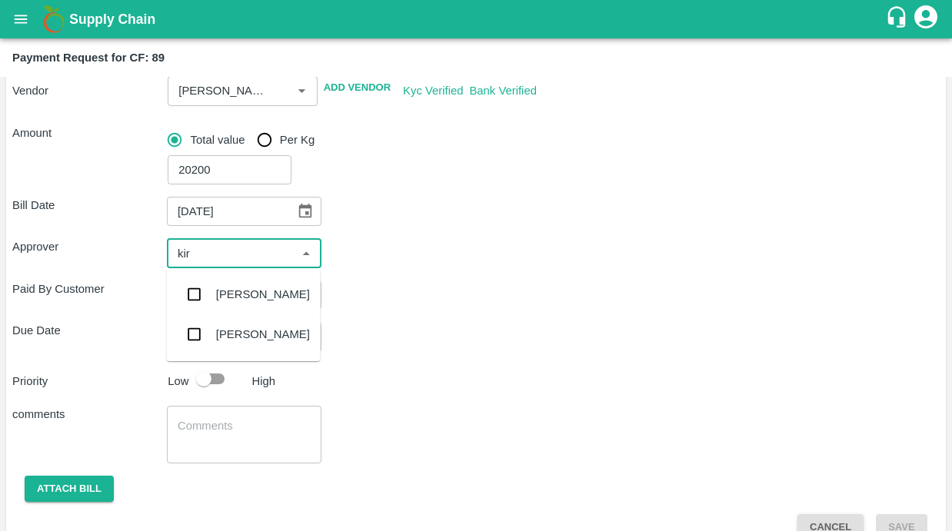
type input "kira"
click at [192, 295] on input "checkbox" at bounding box center [194, 294] width 31 height 31
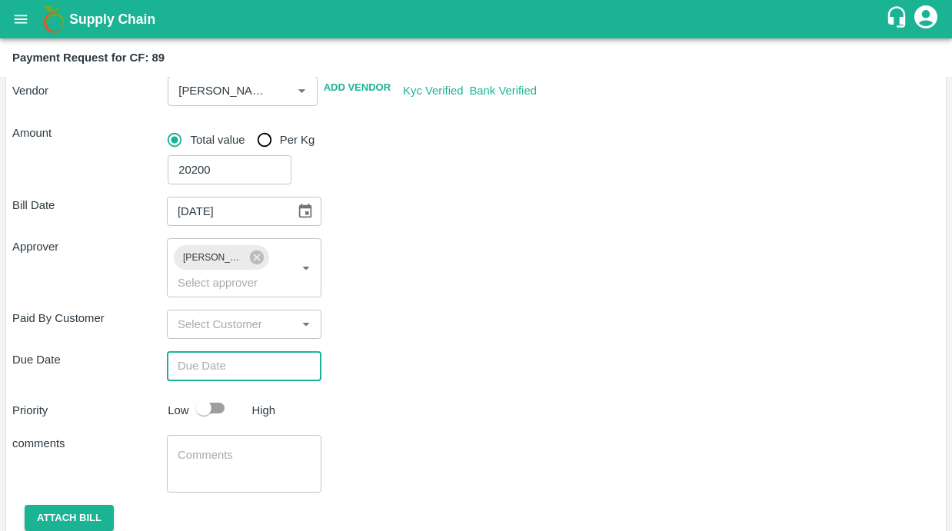
type input "DD/MM/YYYY hh:mm aa"
click at [205, 372] on input "DD/MM/YYYY hh:mm aa" at bounding box center [239, 366] width 144 height 29
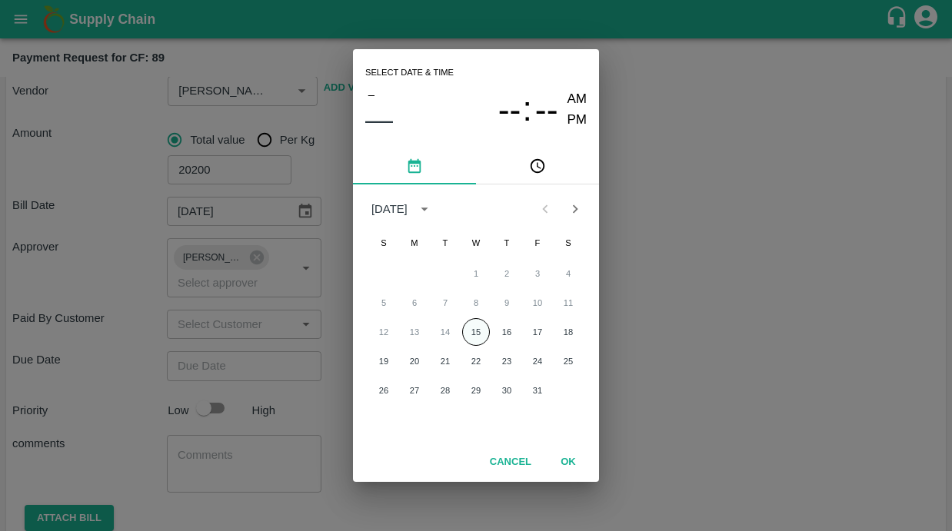
click at [471, 333] on button "15" at bounding box center [476, 332] width 28 height 28
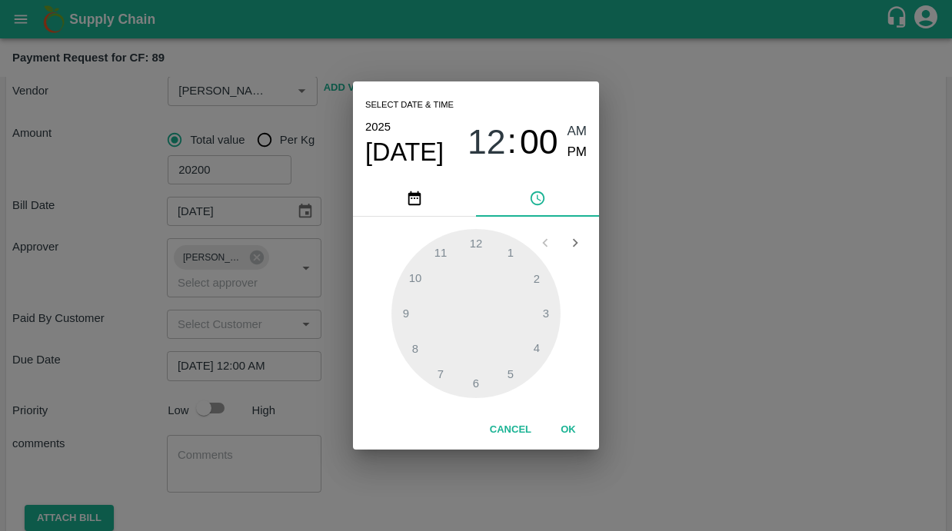
click at [580, 148] on span "PM" at bounding box center [578, 152] width 20 height 21
type input "[DATE] 12:00 PM"
click at [574, 429] on button "OK" at bounding box center [568, 430] width 49 height 27
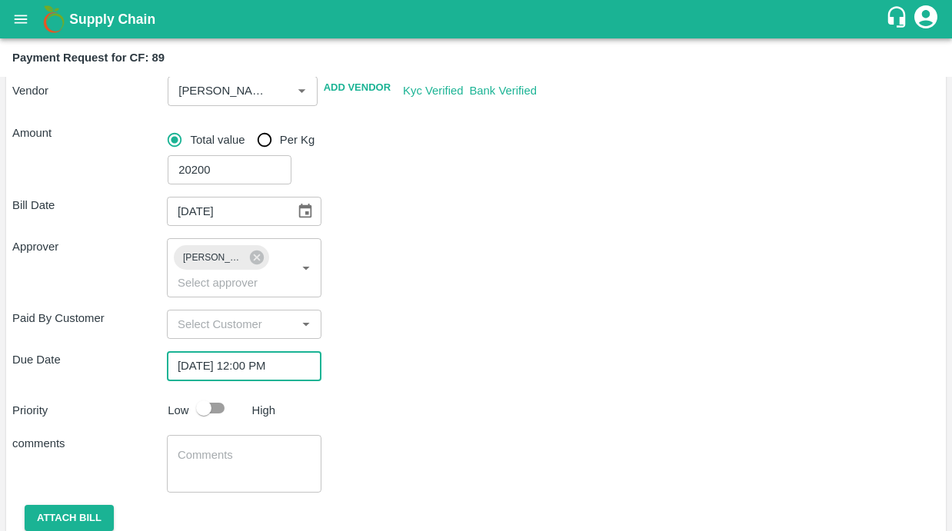
click at [208, 418] on input "checkbox" at bounding box center [204, 408] width 88 height 29
checkbox input "true"
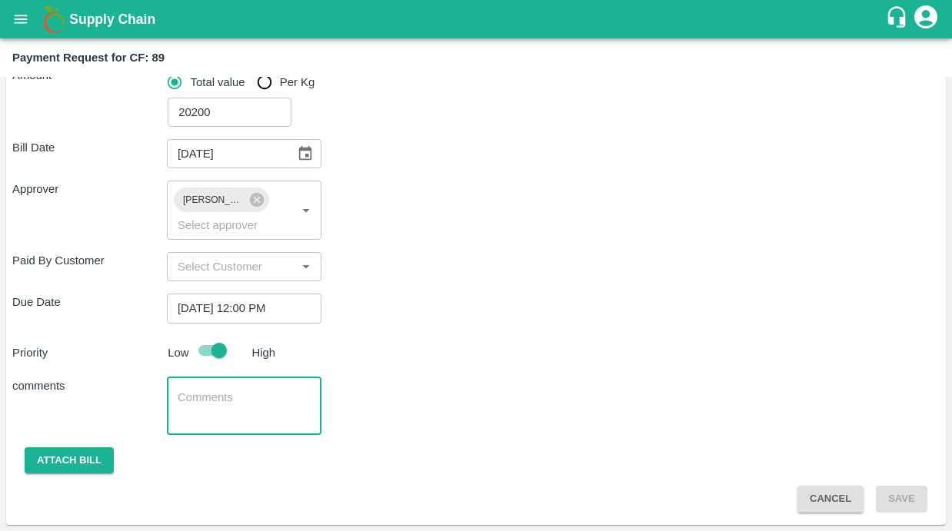
click at [290, 398] on textarea at bounding box center [244, 406] width 133 height 32
type textarea "October - Fixed Labour - Bill"
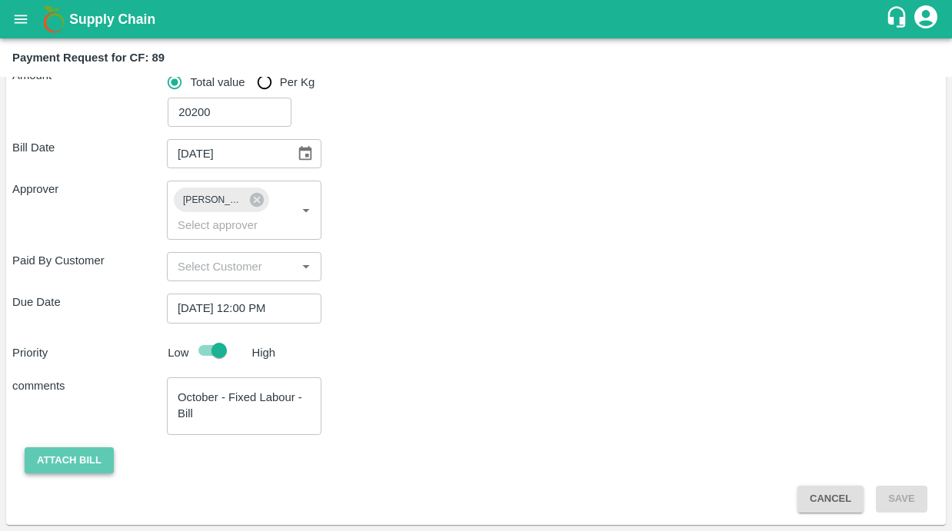
click at [67, 458] on button "Attach bill" at bounding box center [69, 461] width 89 height 27
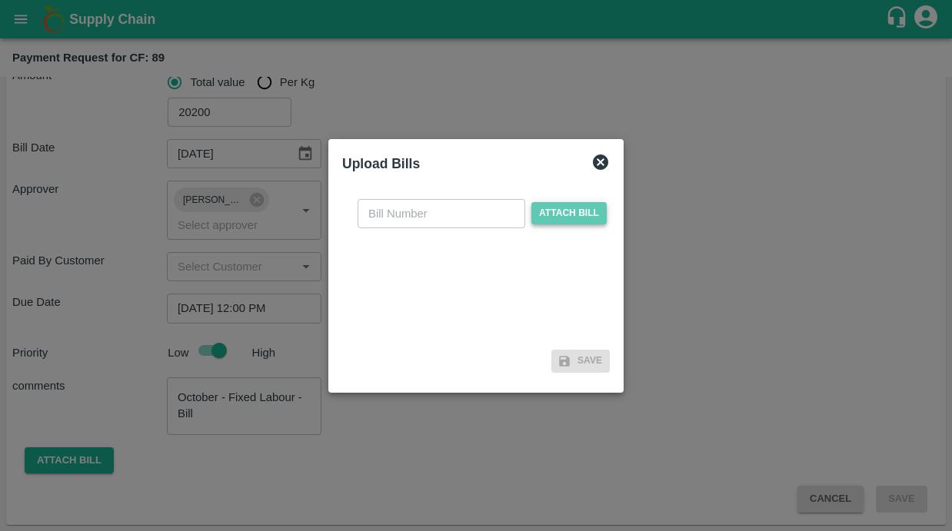
click at [556, 219] on span "Attach bill" at bounding box center [568, 213] width 75 height 22
click at [0, 0] on input "Attach bill" at bounding box center [0, 0] width 0 height 0
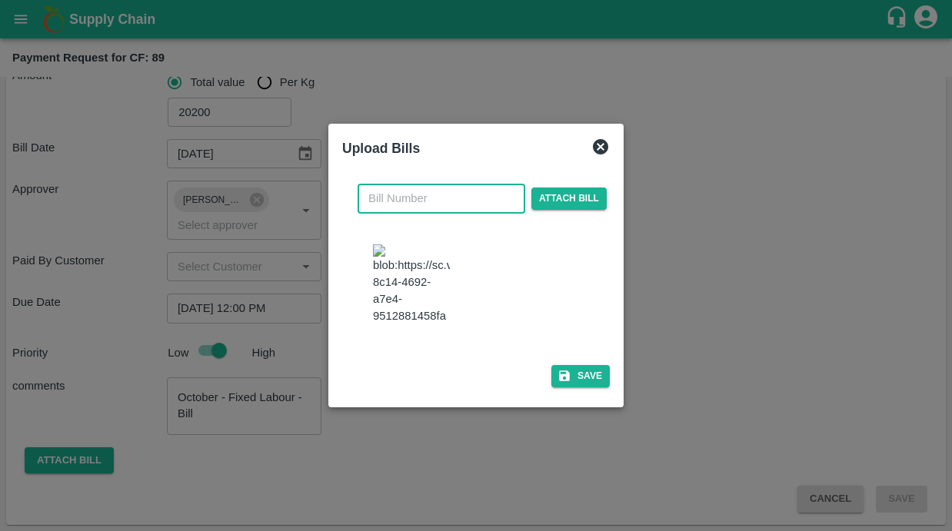
click at [402, 198] on input "text" at bounding box center [442, 198] width 168 height 29
type input "1029"
click at [540, 328] on div at bounding box center [482, 286] width 231 height 96
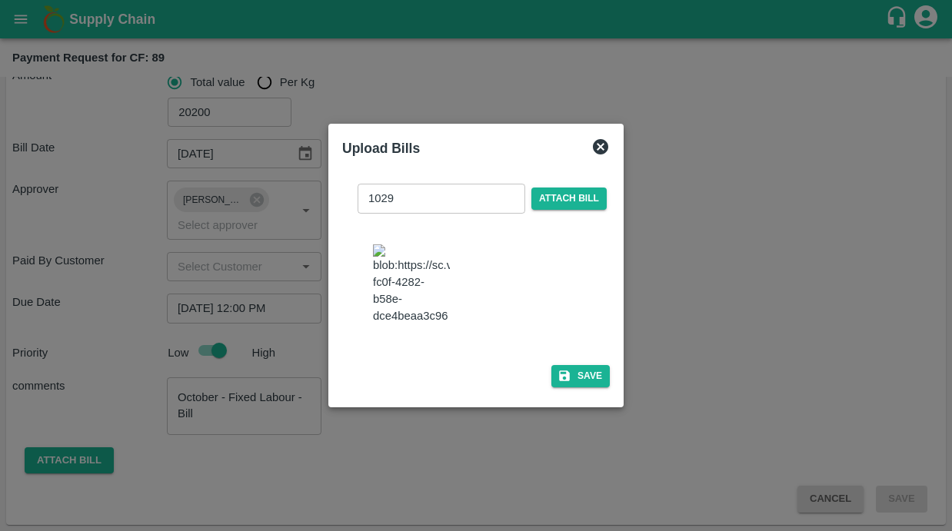
click at [561, 394] on div "1029 ​ Attach bill Save" at bounding box center [476, 283] width 268 height 222
click at [559, 382] on icon "button" at bounding box center [564, 376] width 11 height 11
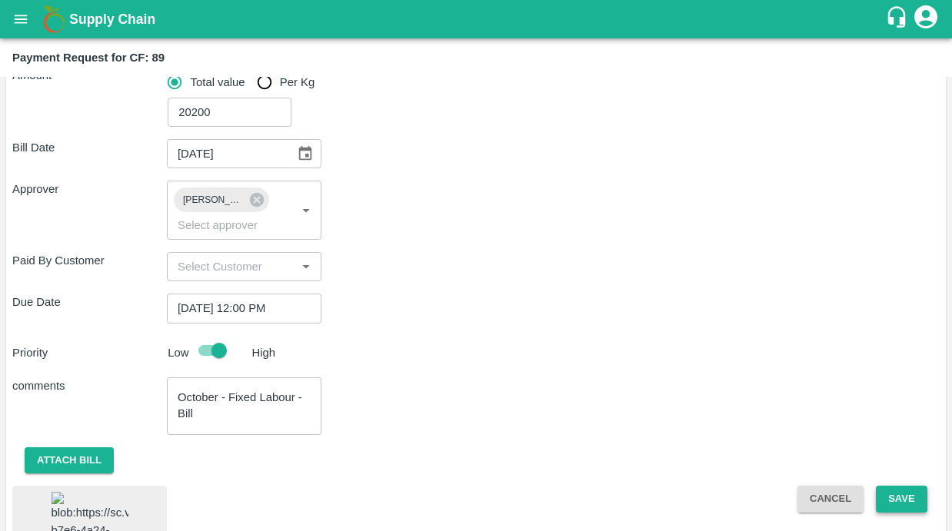
click at [900, 504] on button "Save" at bounding box center [901, 499] width 51 height 27
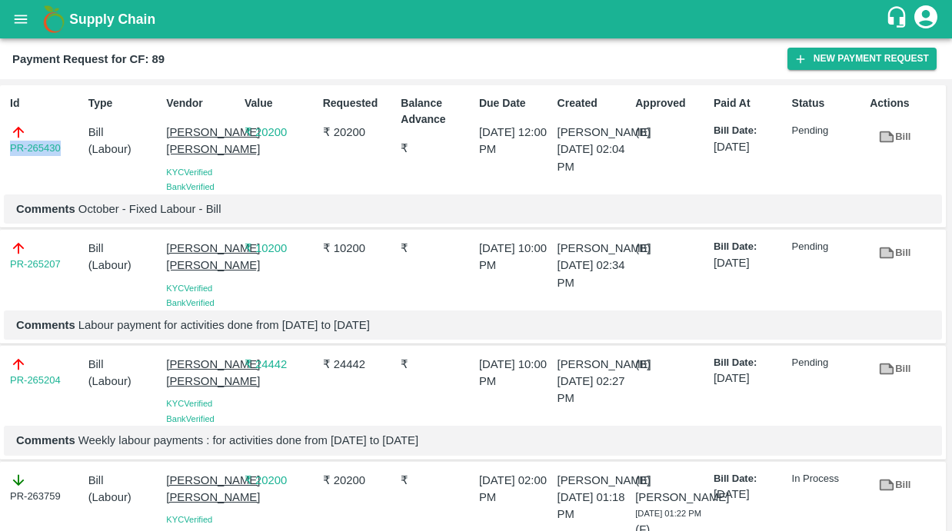
drag, startPoint x: 67, startPoint y: 145, endPoint x: -2, endPoint y: 155, distance: 69.9
click at [0, 155] on html "Supply Chain Payment Request for CF: 89 New Payment Request Id PR-265430 Type B…" at bounding box center [476, 265] width 952 height 531
copy link "PR-265430"
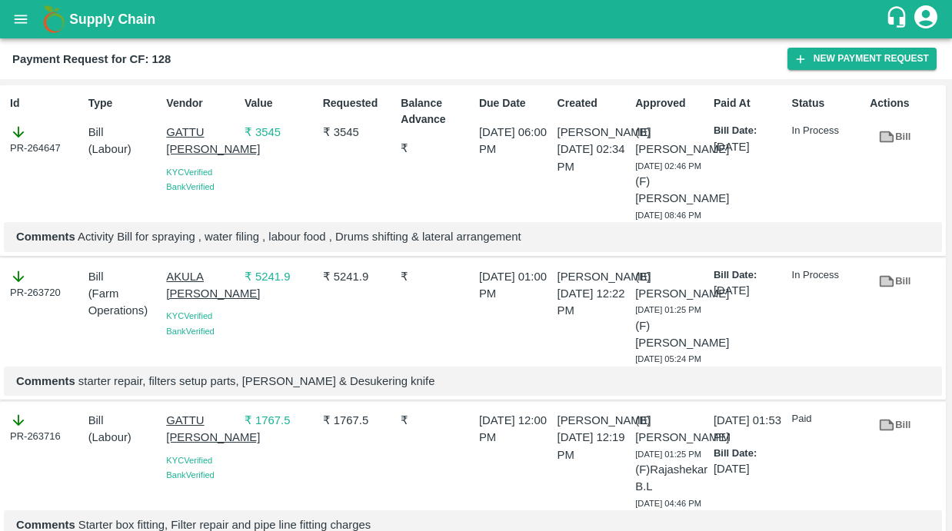
drag, startPoint x: 156, startPoint y: 131, endPoint x: 203, endPoint y: 159, distance: 54.9
click at [204, 159] on div "Id PR-264647 Type Bill ( Labour ) Vendor GATTU BHASKARA REDDY KYC Verified Bank…" at bounding box center [473, 170] width 946 height 171
click at [105, 204] on div "Type Bill ( Labour )" at bounding box center [121, 155] width 78 height 133
drag, startPoint x: 220, startPoint y: 169, endPoint x: 161, endPoint y: 122, distance: 75.6
click at [161, 122] on div "Vendor GATTU [PERSON_NAME] KYC Verified Bank Verified" at bounding box center [199, 155] width 78 height 133
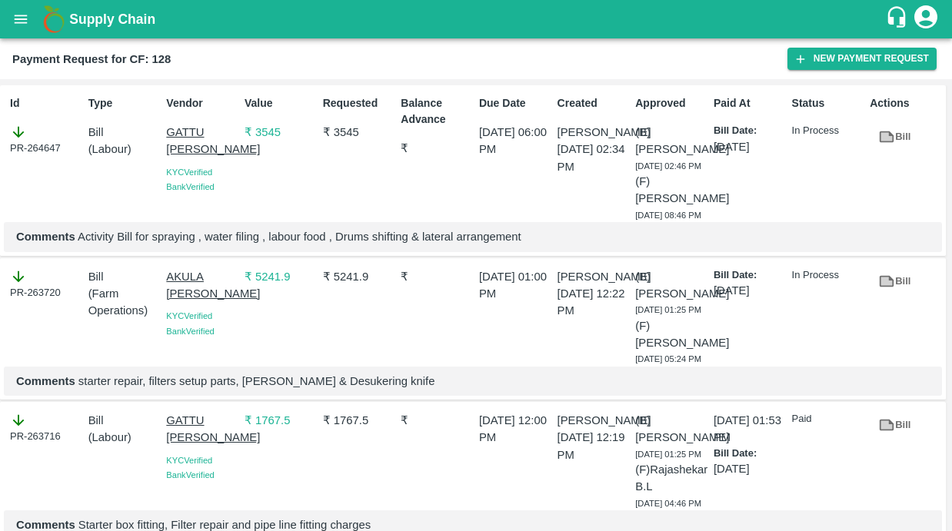
copy p "GATTU [PERSON_NAME]"
click at [804, 62] on icon "button" at bounding box center [801, 59] width 14 height 14
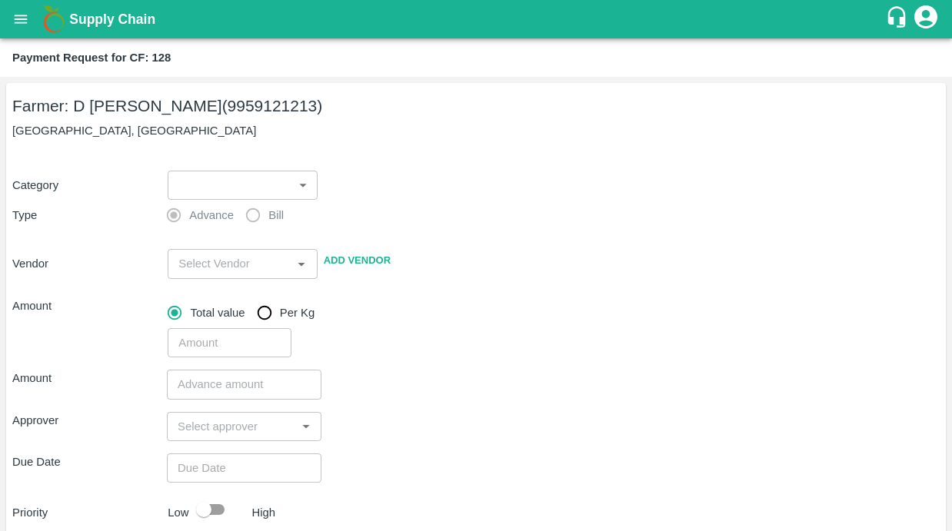
click at [268, 184] on body "Supply Chain Payment Request for CF: 128 Farmer: D Ramakrishna Reddy (995912121…" at bounding box center [476, 265] width 952 height 531
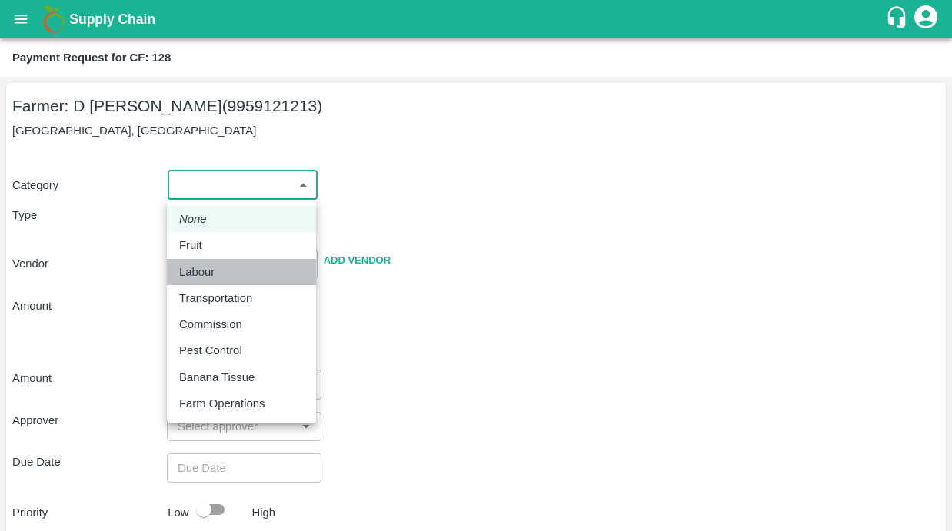
click at [195, 275] on p "Labour" at bounding box center [196, 272] width 35 height 17
type input "2"
radio input "false"
radio input "true"
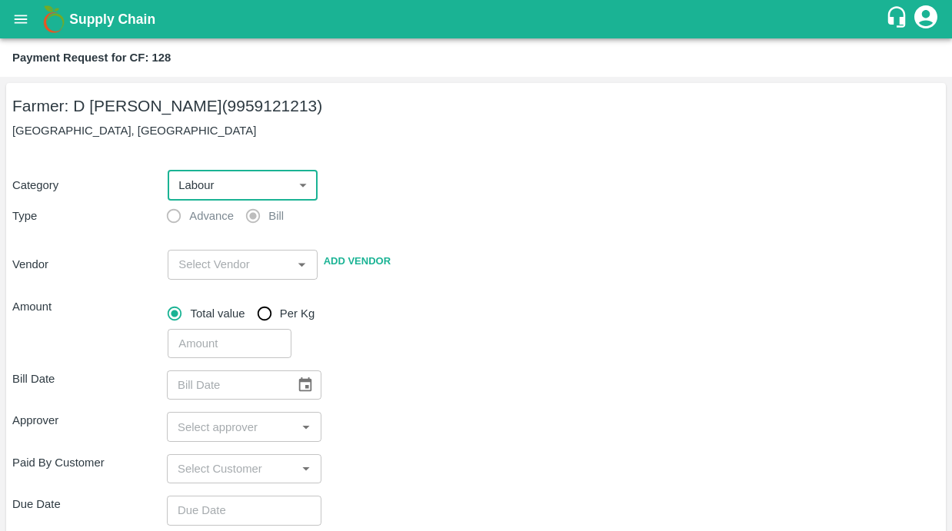
click at [202, 259] on input "input" at bounding box center [229, 265] width 115 height 20
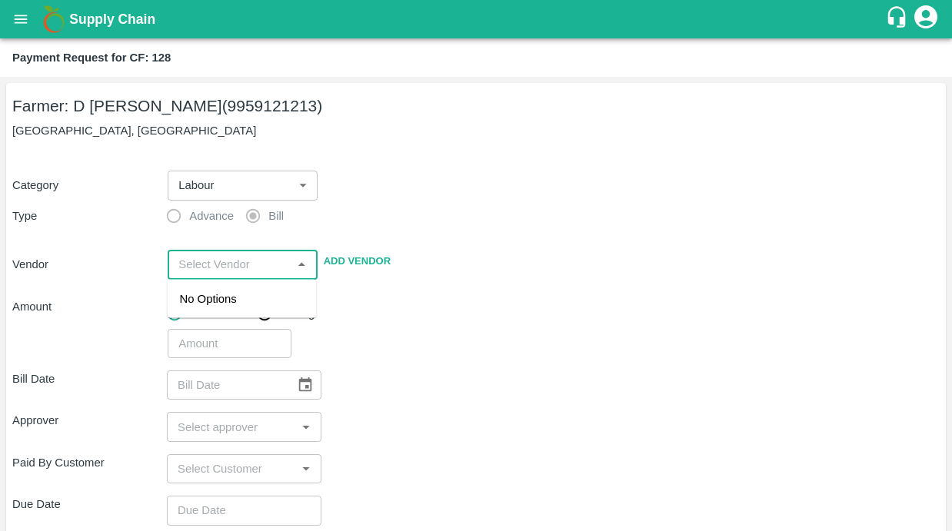
paste input "GATTU BHASKARA REDDY"
click at [202, 305] on div "GATTU BHASKARA REDDY - 9701397775(Service Provider)" at bounding box center [242, 325] width 125 height 68
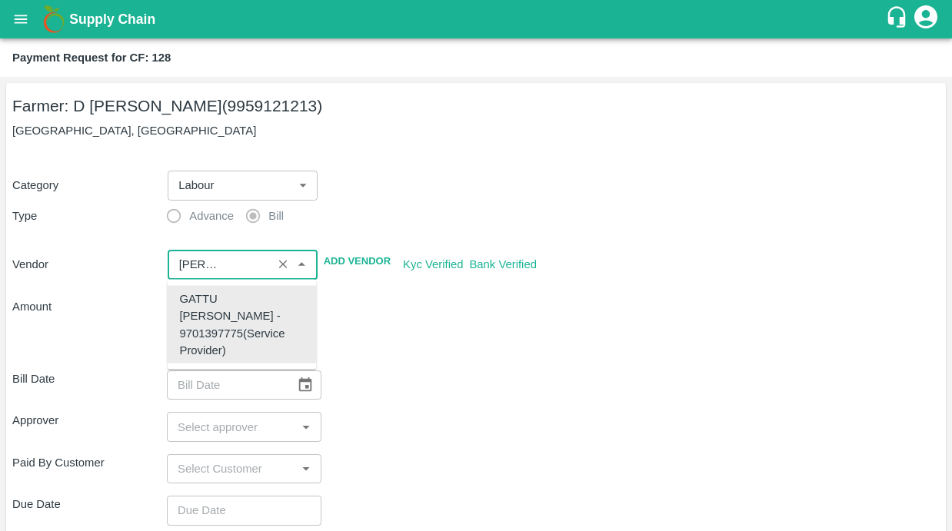
type input "GATTU BHASKARA REDDY - 9701397775(Service Provider)"
click at [525, 304] on div "Total value Per Kg" at bounding box center [554, 313] width 772 height 31
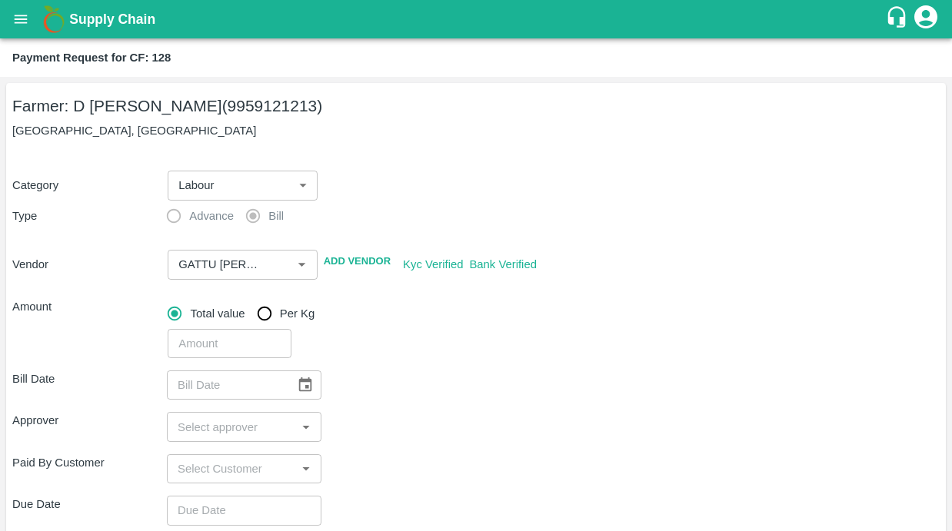
click at [525, 359] on div "Bill Date ​ Approver ​ Paid By Customer ​ Due Date ​ Priority Low High comments…" at bounding box center [476, 536] width 928 height 357
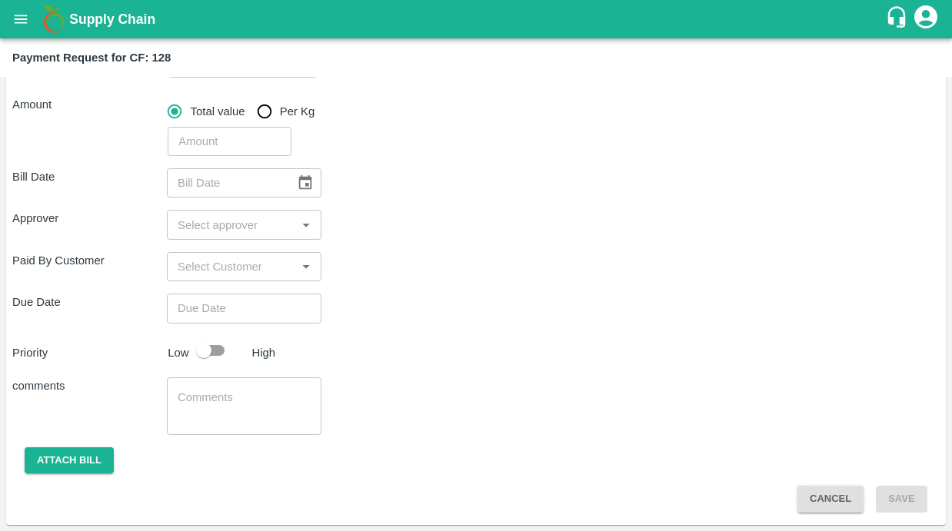
click at [189, 132] on input "number" at bounding box center [230, 141] width 124 height 29
type input "8888"
click at [480, 275] on div "Paid By Customer ​" at bounding box center [476, 266] width 928 height 29
click at [303, 182] on icon "Choose date" at bounding box center [305, 183] width 17 height 17
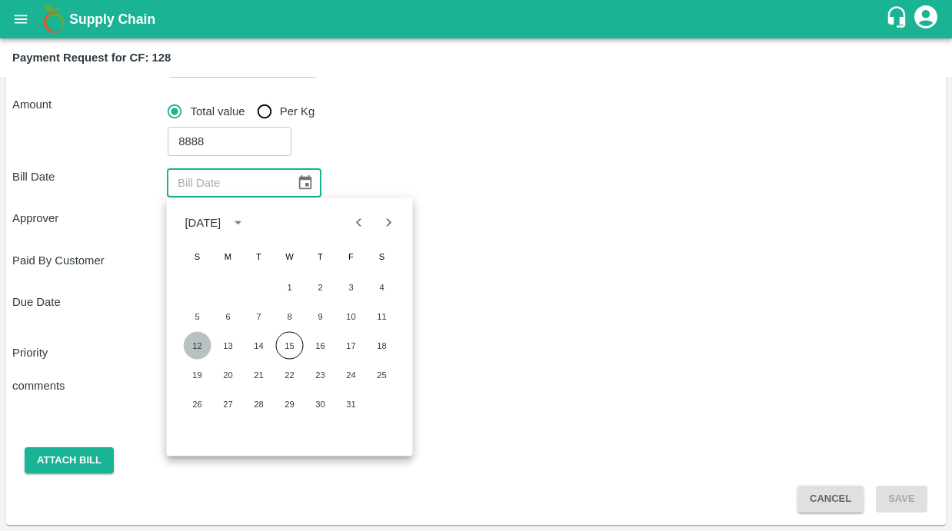
click at [195, 349] on button "12" at bounding box center [198, 346] width 28 height 28
type input "[DATE]"
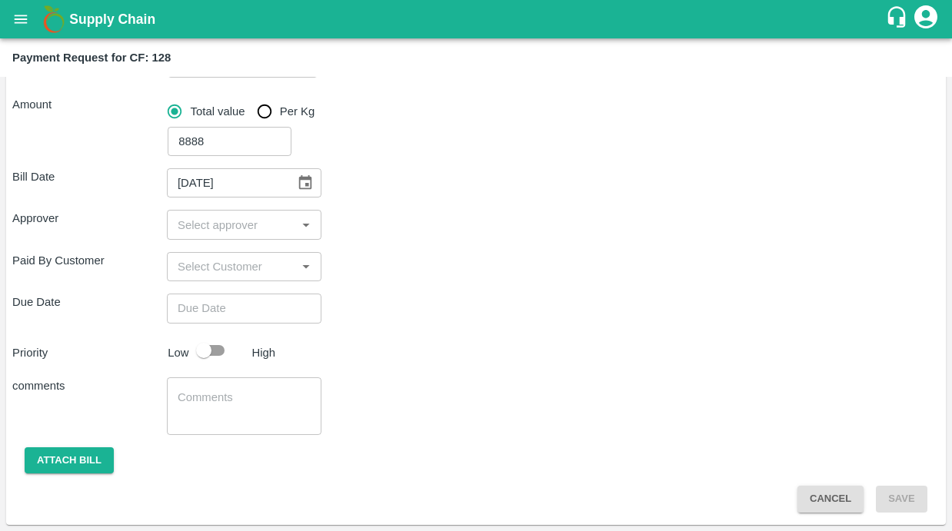
click at [209, 224] on input "input" at bounding box center [232, 225] width 120 height 20
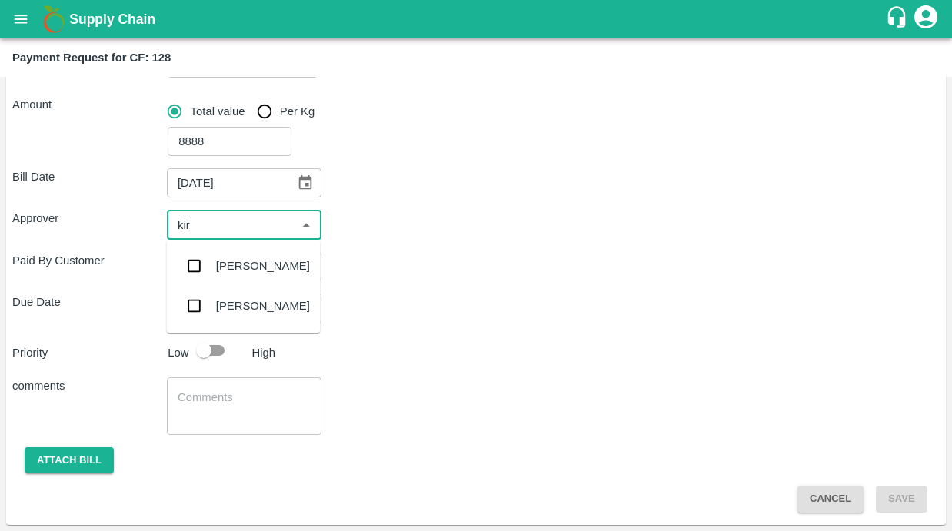
type input "kira"
click at [196, 259] on input "checkbox" at bounding box center [194, 266] width 31 height 31
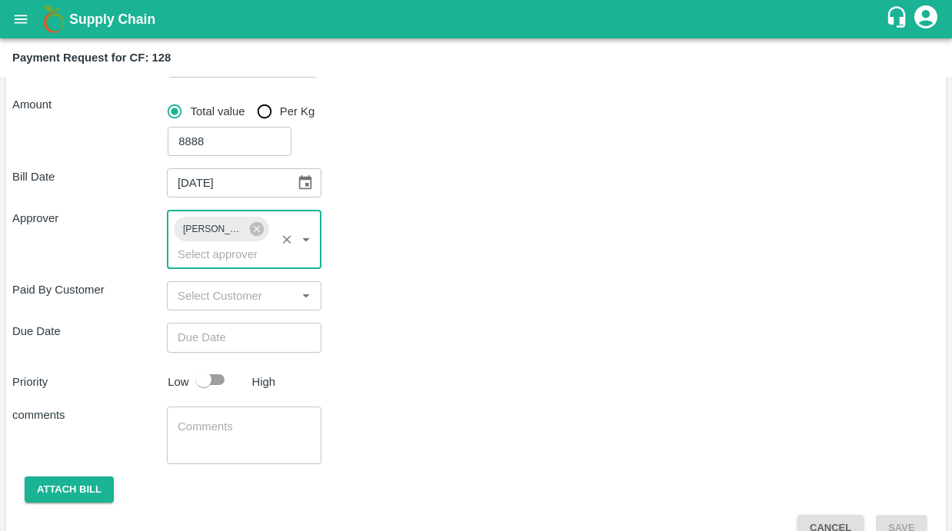
type input "DD/MM/YYYY hh:mm aa"
click at [215, 333] on input "DD/MM/YYYY hh:mm aa" at bounding box center [239, 337] width 144 height 29
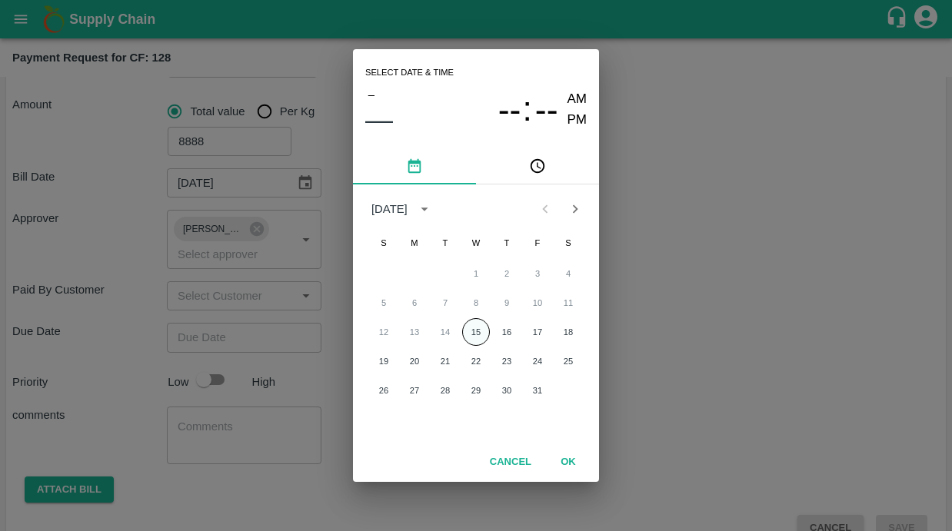
click at [475, 330] on button "15" at bounding box center [476, 332] width 28 height 28
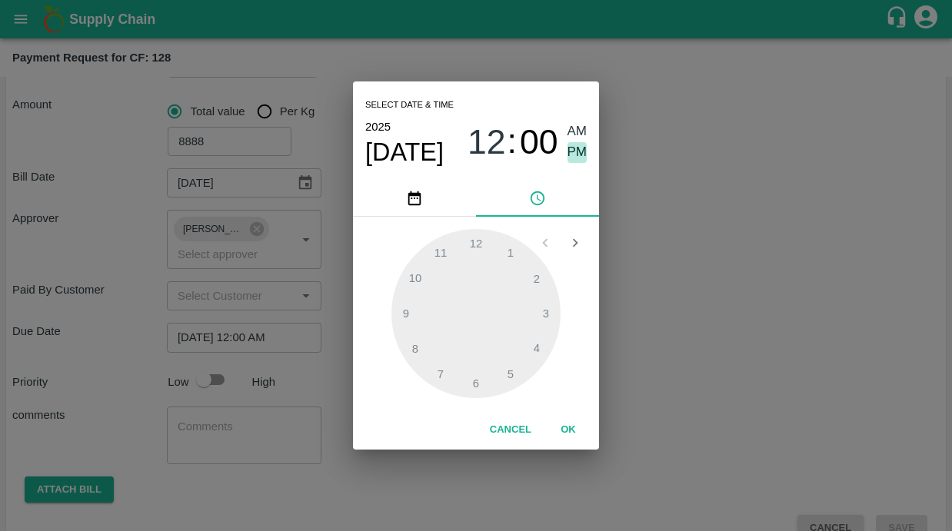
click at [582, 148] on span "PM" at bounding box center [578, 152] width 20 height 21
type input "[DATE] 10:00 PM"
click at [412, 280] on div at bounding box center [476, 313] width 169 height 169
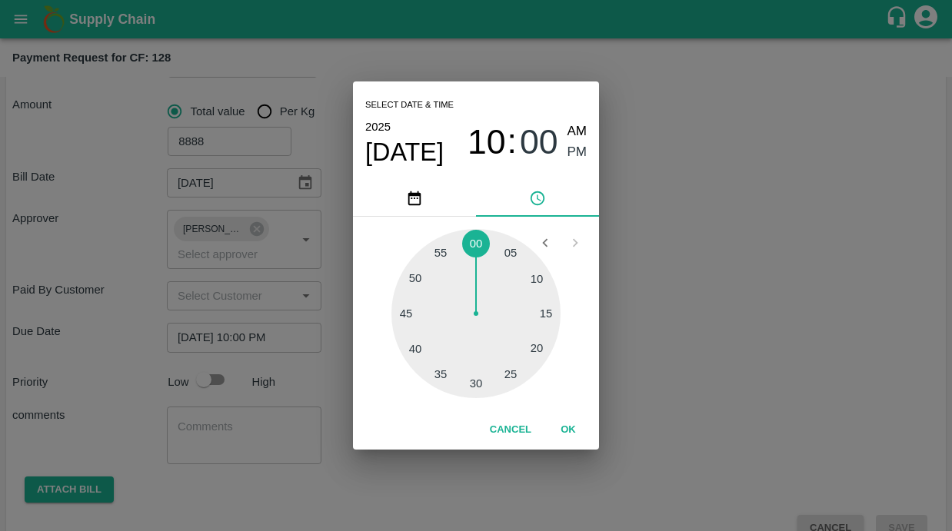
click at [574, 435] on button "OK" at bounding box center [568, 430] width 49 height 27
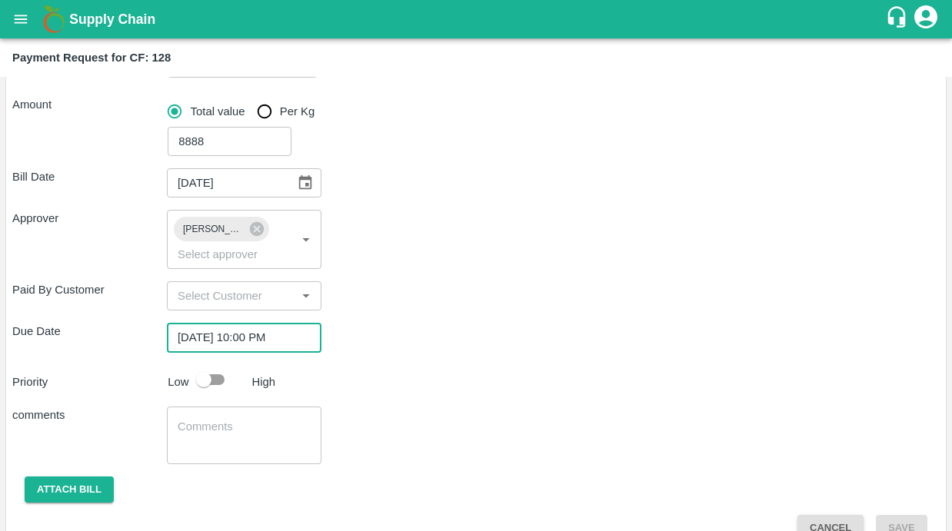
click at [420, 322] on div "Bill Date 12/10/2025 ​ Approver Kiran Naik ​ Paid By Customer ​ Due Date 15/10/…" at bounding box center [476, 349] width 928 height 386
click at [214, 376] on input "checkbox" at bounding box center [204, 379] width 88 height 29
checkbox input "true"
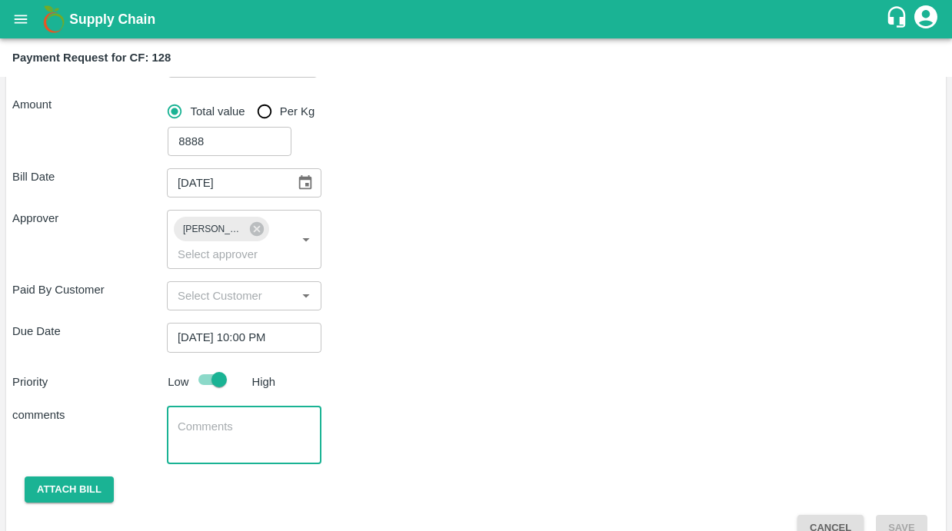
click at [207, 430] on textarea at bounding box center [244, 435] width 133 height 32
paste textarea "Basal application,Labour transport, Inputs transport from Elakuntala to Balayep…"
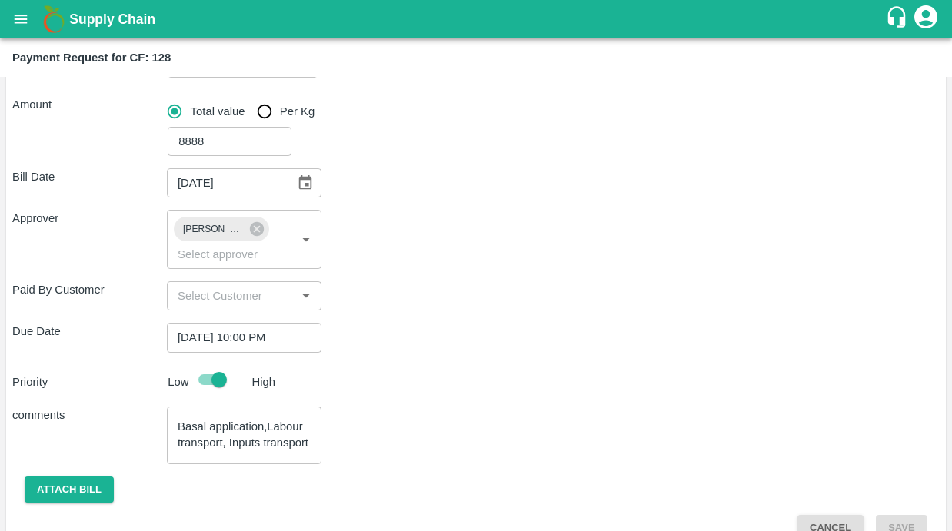
click at [175, 428] on div "Basal application,Labour transport, Inputs transport from Elakuntala to Balayep…" at bounding box center [244, 436] width 155 height 58
click at [179, 425] on textarea "Basal application,Labour transport, Inputs transport from Elakuntala to Balayep…" at bounding box center [244, 435] width 133 height 32
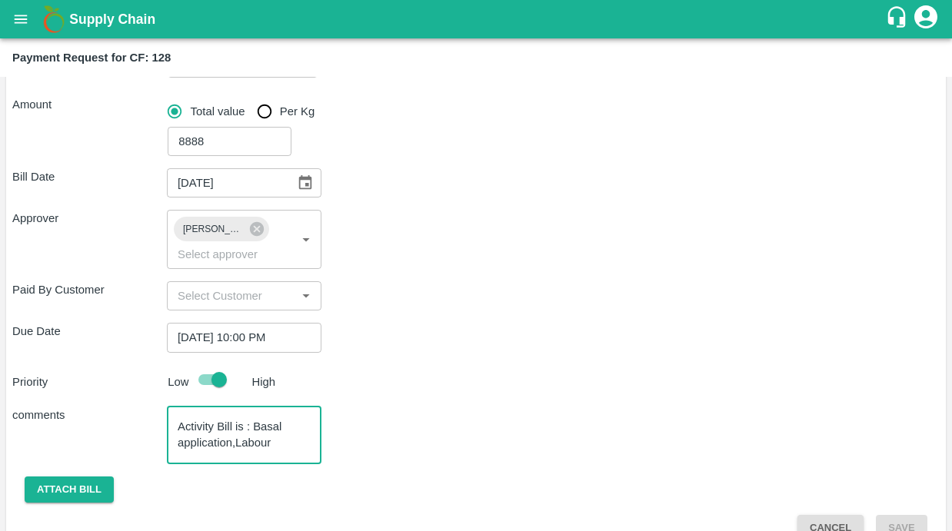
scroll to position [50, 0]
type textarea "Activity Bill is : Basal application,Labour transport, Inputs transport from El…"
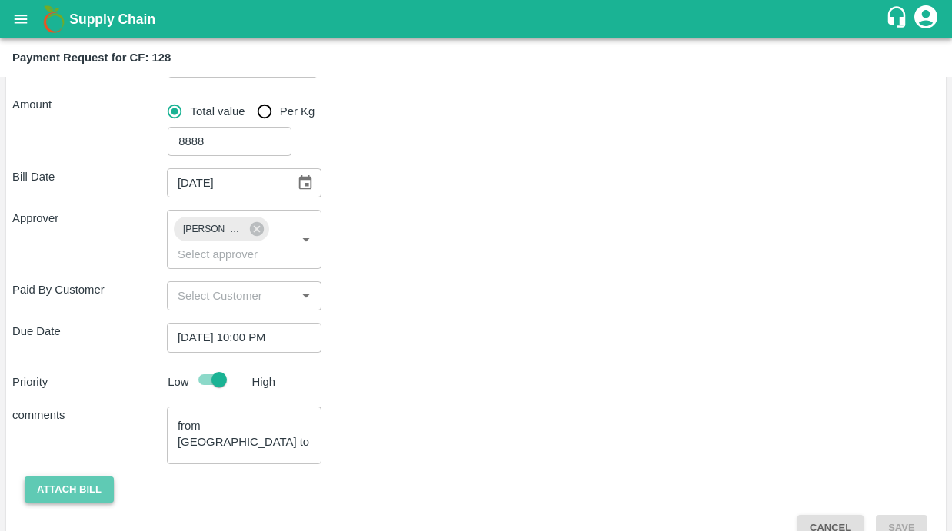
click at [72, 489] on button "Attach bill" at bounding box center [69, 490] width 89 height 27
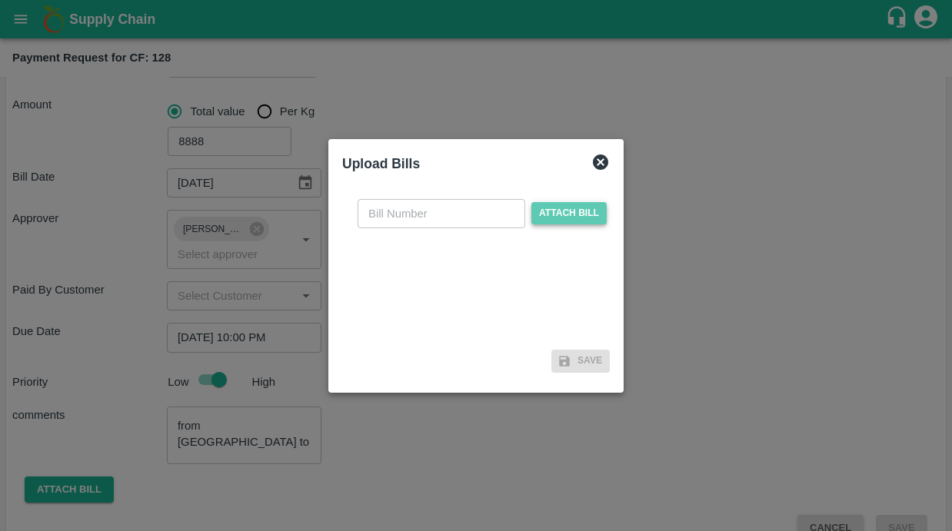
click at [535, 217] on span "Attach bill" at bounding box center [568, 213] width 75 height 22
click at [0, 0] on input "Attach bill" at bounding box center [0, 0] width 0 height 0
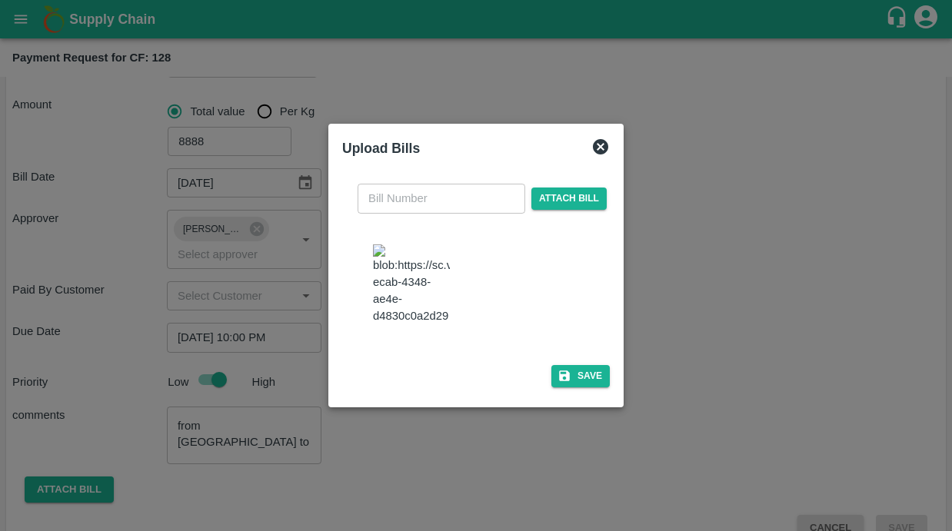
click at [457, 194] on input "text" at bounding box center [442, 198] width 168 height 29
type input "38"
click at [600, 306] on div "38 ​ Attach bill Save" at bounding box center [476, 282] width 280 height 235
click at [562, 385] on button "Save" at bounding box center [580, 376] width 58 height 22
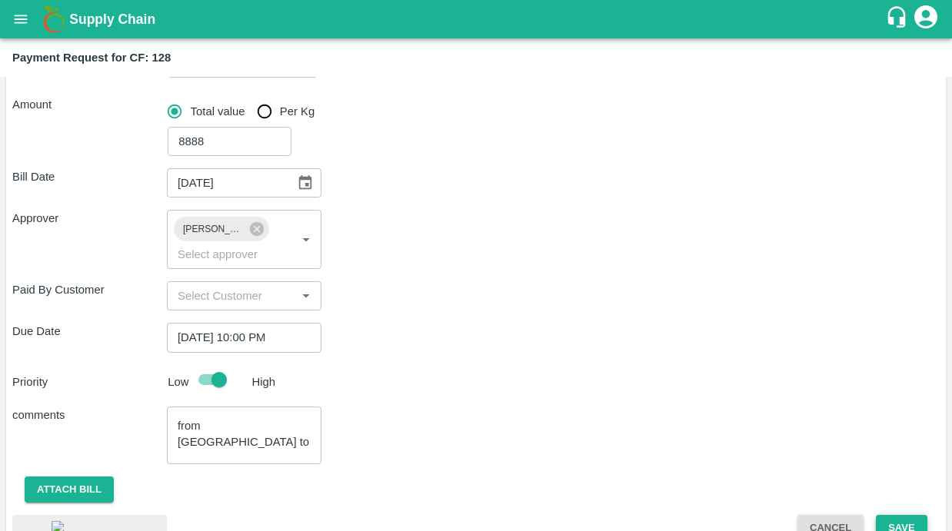
click at [898, 521] on button "Save" at bounding box center [901, 528] width 51 height 27
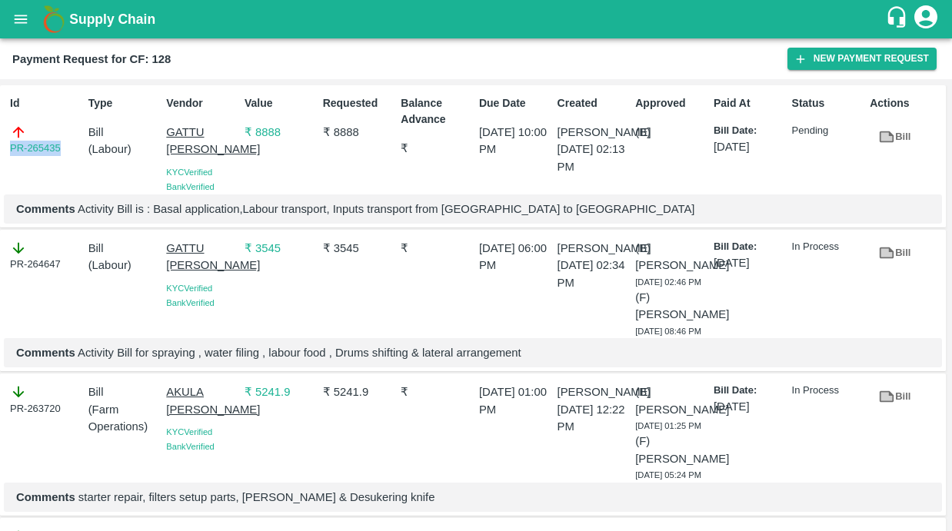
drag, startPoint x: 67, startPoint y: 149, endPoint x: -4, endPoint y: 149, distance: 70.8
click at [0, 149] on html "Supply Chain Payment Request for CF: 128 New Payment Request Id PR-265435 Type …" at bounding box center [476, 265] width 952 height 531
copy link "PR-265435"
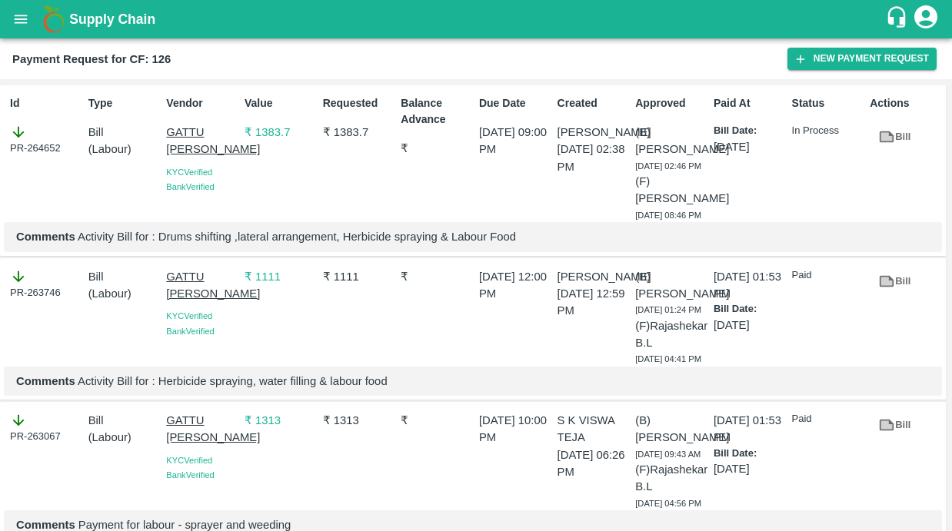
drag, startPoint x: 162, startPoint y: 129, endPoint x: 218, endPoint y: 162, distance: 64.5
click at [218, 162] on div "Vendor GATTU [PERSON_NAME] KYC Verified Bank Verified" at bounding box center [199, 155] width 78 height 133
copy p "GATTU [PERSON_NAME]"
click at [807, 58] on icon "button" at bounding box center [801, 59] width 14 height 14
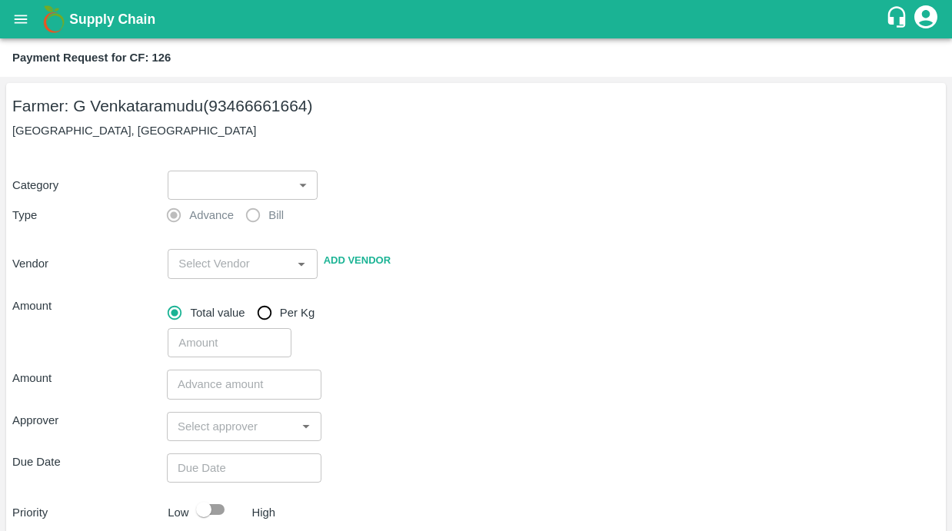
click at [258, 183] on body "Supply Chain Payment Request for CF: 126 Farmer: G Venkataramudu (93466661664) …" at bounding box center [476, 265] width 952 height 531
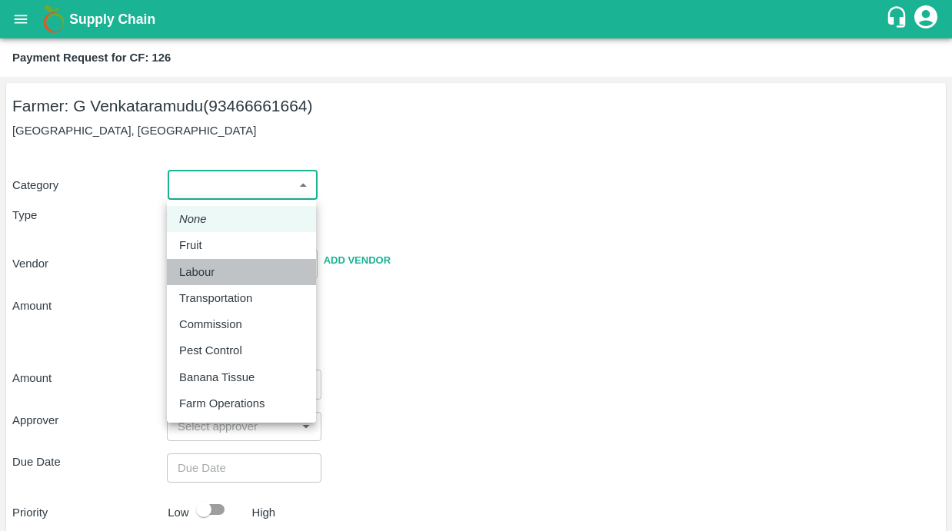
click at [196, 272] on p "Labour" at bounding box center [196, 272] width 35 height 17
type input "2"
radio input "false"
radio input "true"
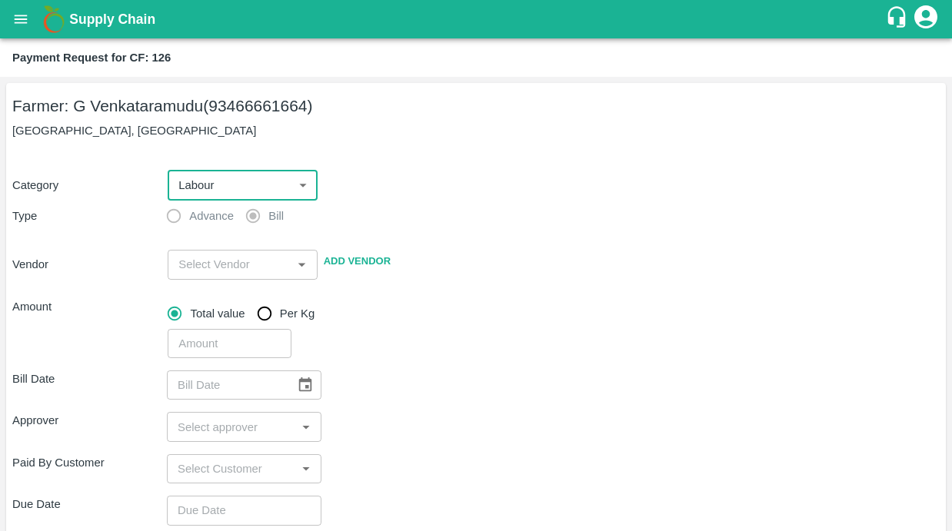
click at [184, 273] on input "input" at bounding box center [229, 265] width 115 height 20
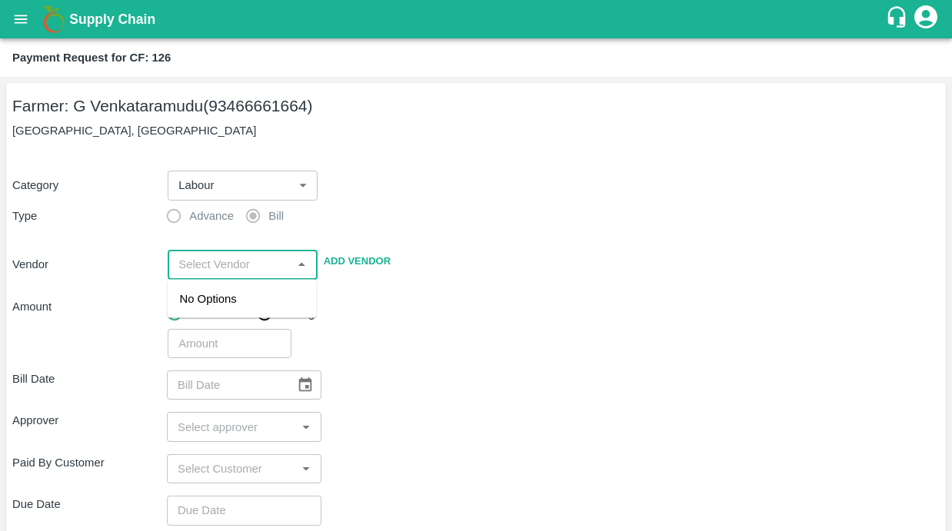
paste input "GATTU [PERSON_NAME]"
click at [210, 302] on div "GATTU [PERSON_NAME] - 9701397775(Service Provider)" at bounding box center [242, 325] width 125 height 68
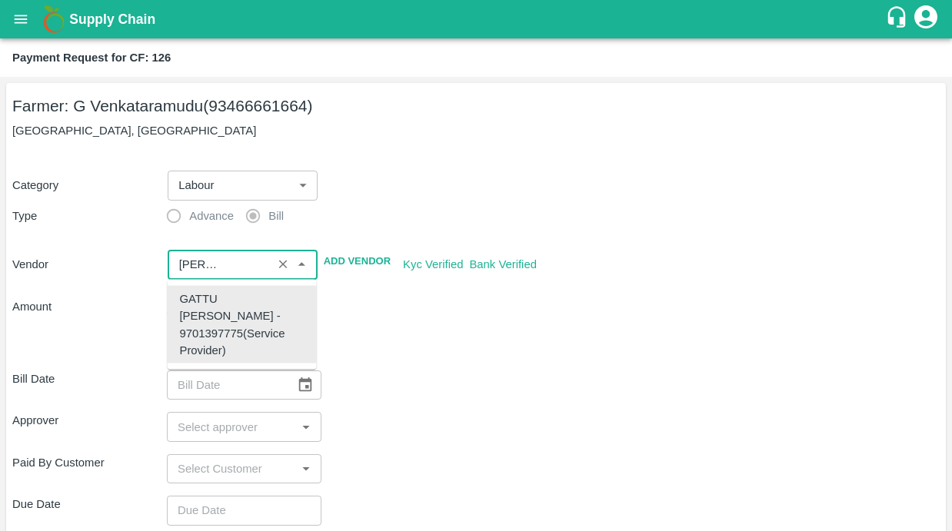
type input "GATTU [PERSON_NAME] - 9701397775(Service Provider)"
click at [473, 395] on div "Bill Date ​" at bounding box center [476, 385] width 928 height 29
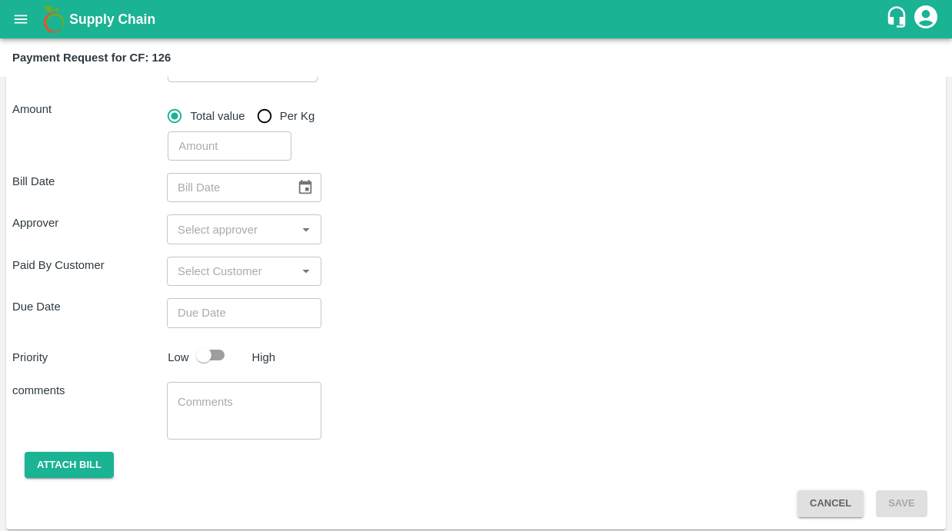
scroll to position [202, 0]
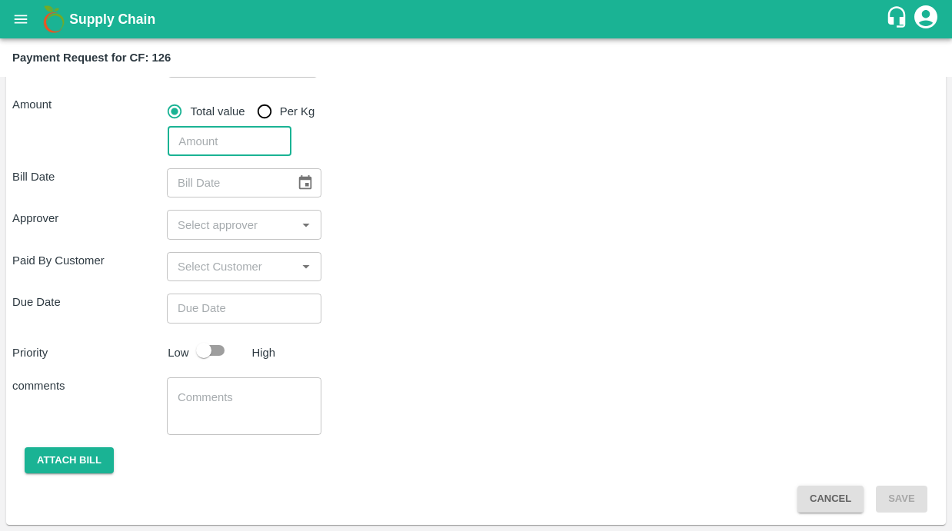
click at [236, 150] on input "number" at bounding box center [230, 141] width 124 height 29
type input "7272"
click at [416, 215] on div "Approver ​" at bounding box center [476, 224] width 928 height 29
click at [298, 182] on icon "Choose date" at bounding box center [305, 183] width 17 height 17
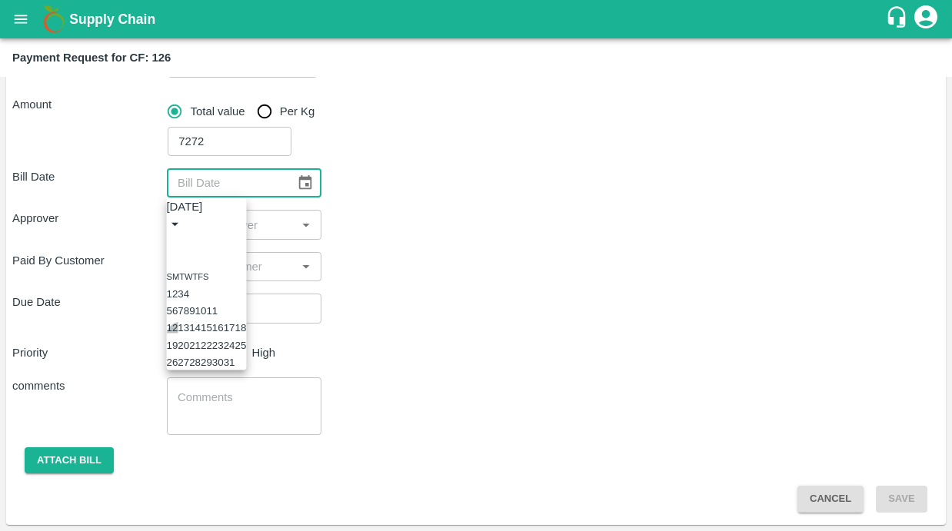
click at [178, 334] on button "12" at bounding box center [173, 328] width 12 height 12
type input "[DATE]"
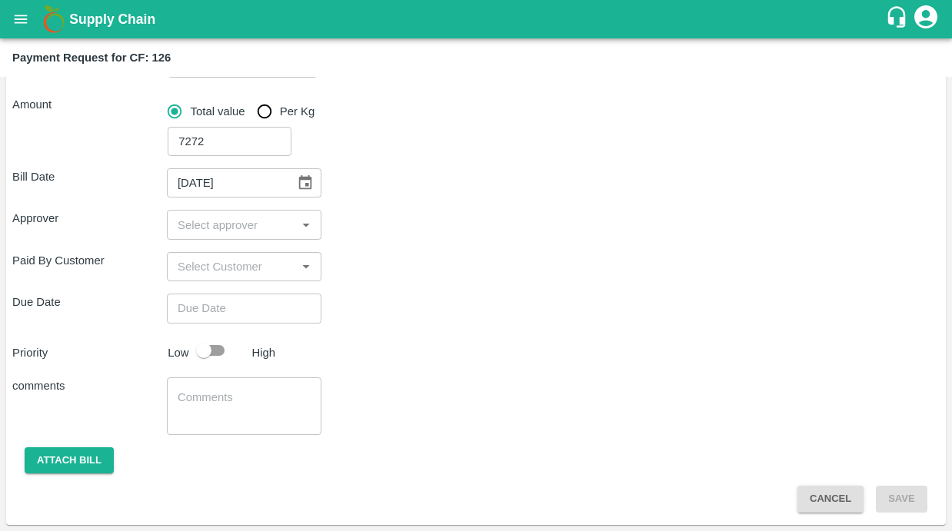
click at [197, 227] on input "input" at bounding box center [232, 225] width 120 height 20
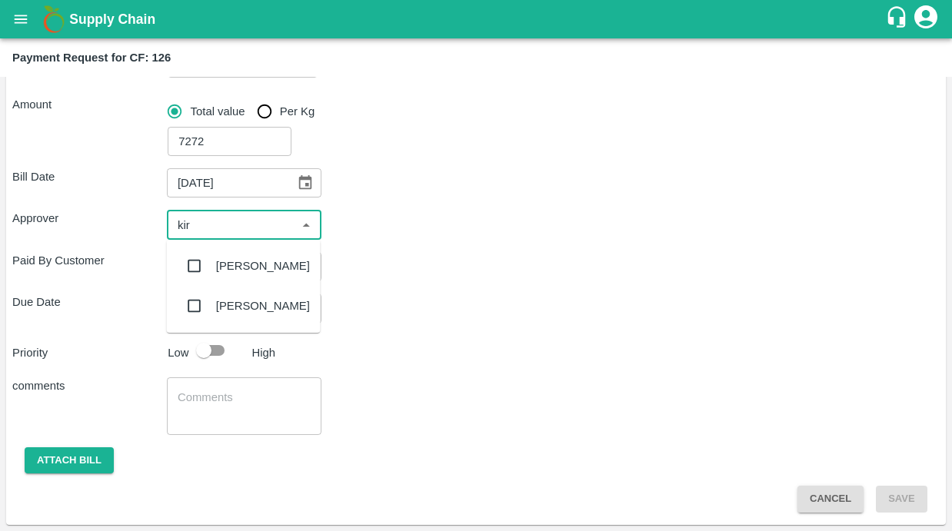
type input "kira"
click at [192, 264] on input "checkbox" at bounding box center [194, 266] width 31 height 31
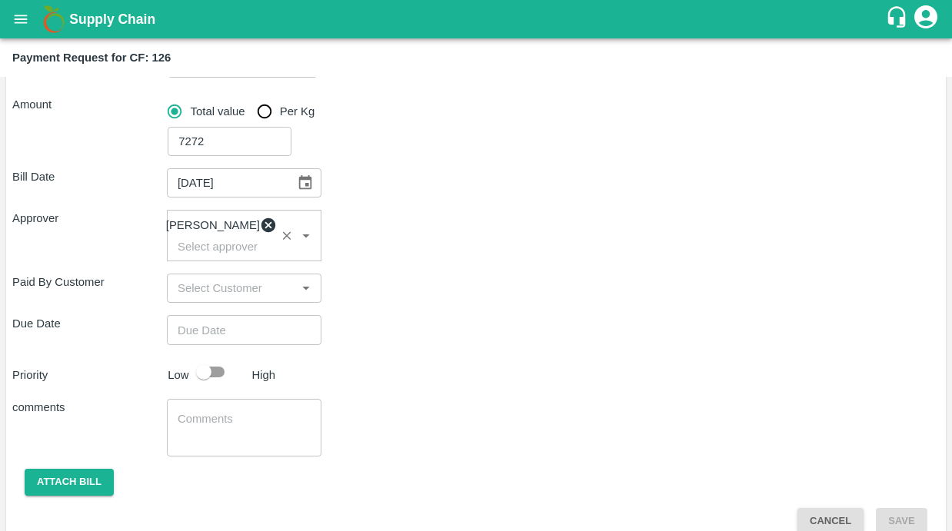
type input "DD/MM/YYYY hh:mm aa"
click at [202, 340] on input "DD/MM/YYYY hh:mm aa" at bounding box center [239, 329] width 144 height 29
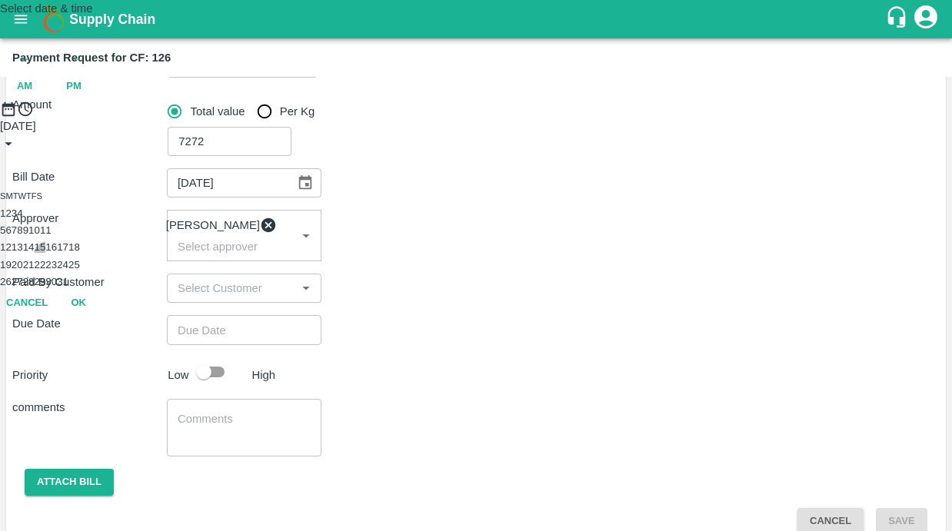
click at [45, 253] on button "15" at bounding box center [40, 248] width 12 height 12
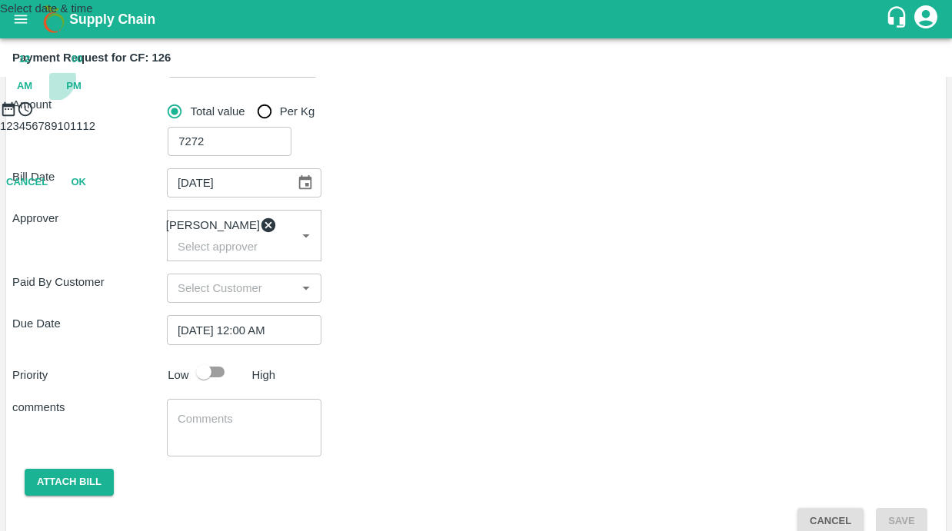
click at [82, 95] on span "PM" at bounding box center [73, 87] width 15 height 18
type input "[DATE] 10:00 PM"
click at [417, 118] on div at bounding box center [476, 118] width 952 height 0
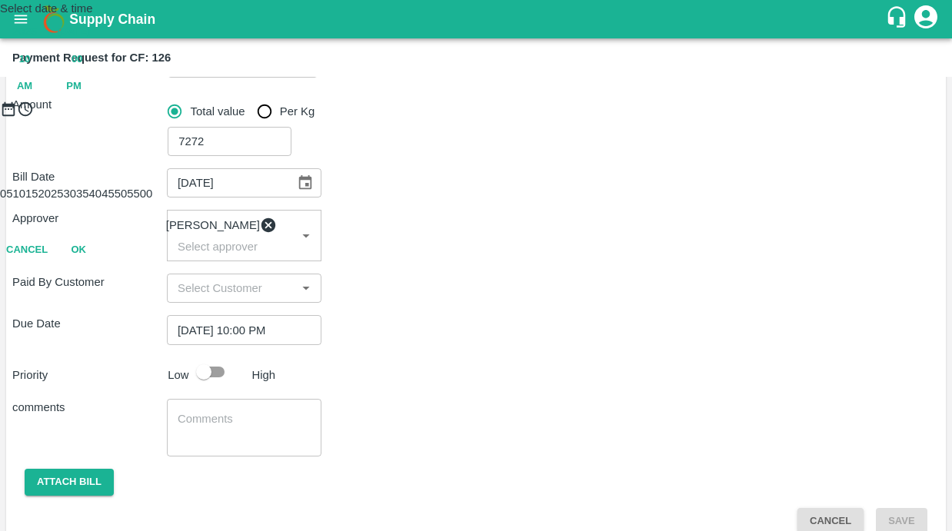
click at [103, 264] on button "OK" at bounding box center [78, 250] width 49 height 27
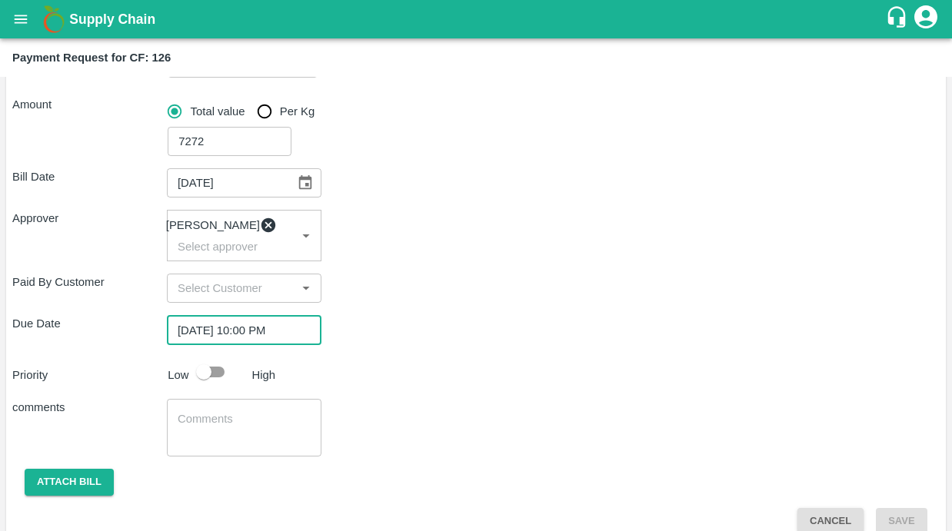
click at [216, 375] on input "checkbox" at bounding box center [204, 372] width 88 height 29
checkbox input "true"
click at [218, 431] on textarea at bounding box center [244, 427] width 133 height 32
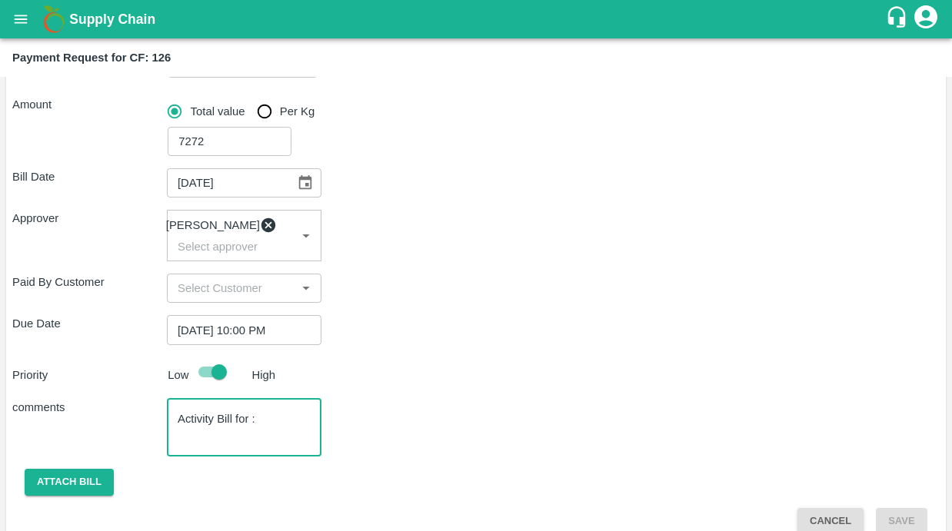
paste textarea "Basal application ,Labour transport,inputs transport, labour food"
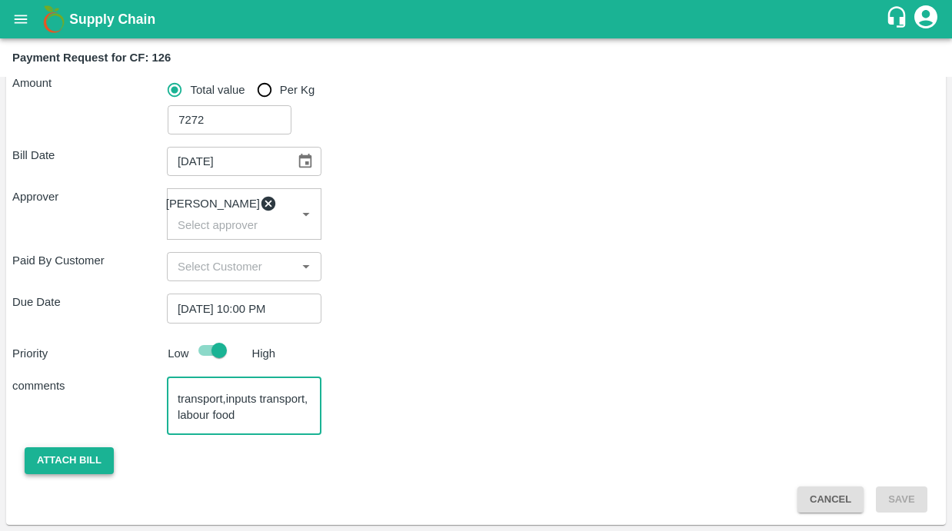
type textarea "Activity Bill for : Basal application ,Labour transport,inputs transport, labou…"
click at [86, 455] on button "Attach bill" at bounding box center [69, 461] width 89 height 27
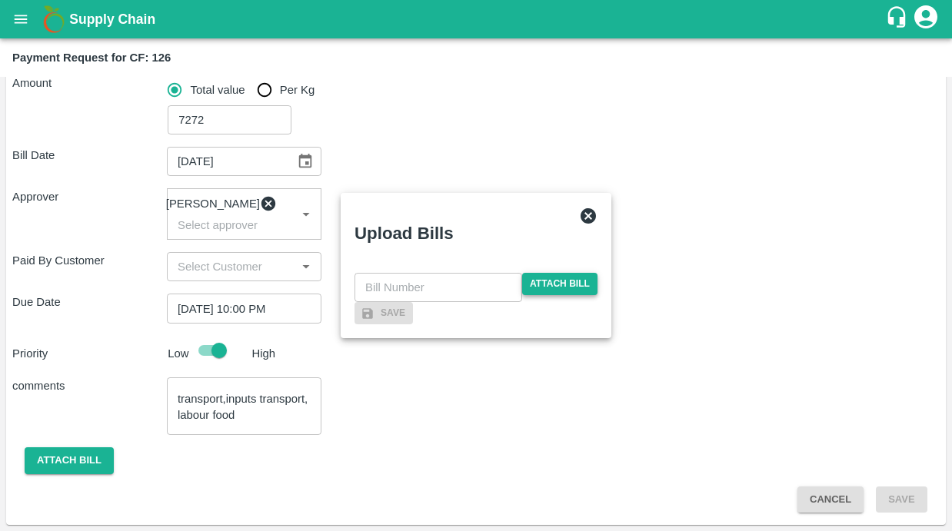
click at [568, 273] on span "Attach bill" at bounding box center [559, 284] width 75 height 22
click at [0, 0] on input "Attach bill" at bounding box center [0, 0] width 0 height 0
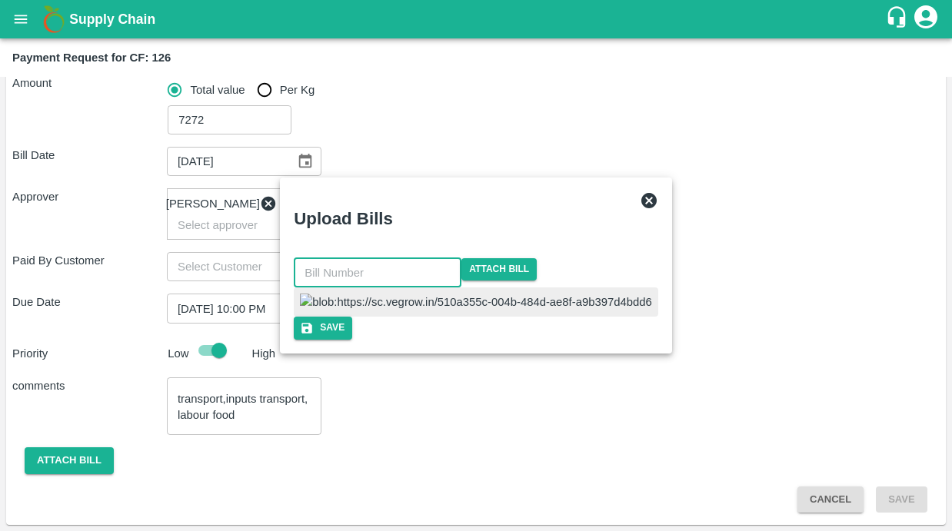
click at [454, 258] on input "text" at bounding box center [378, 272] width 168 height 29
type input "37"
click at [605, 353] on div "Upload Bills 37 ​ Attach bill Save" at bounding box center [476, 265] width 391 height 175
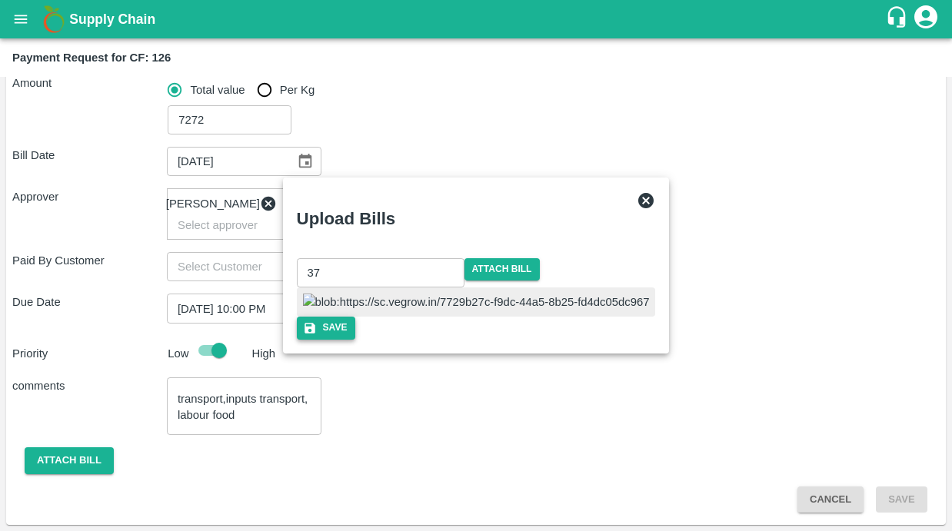
click at [355, 339] on button "Save" at bounding box center [326, 328] width 58 height 22
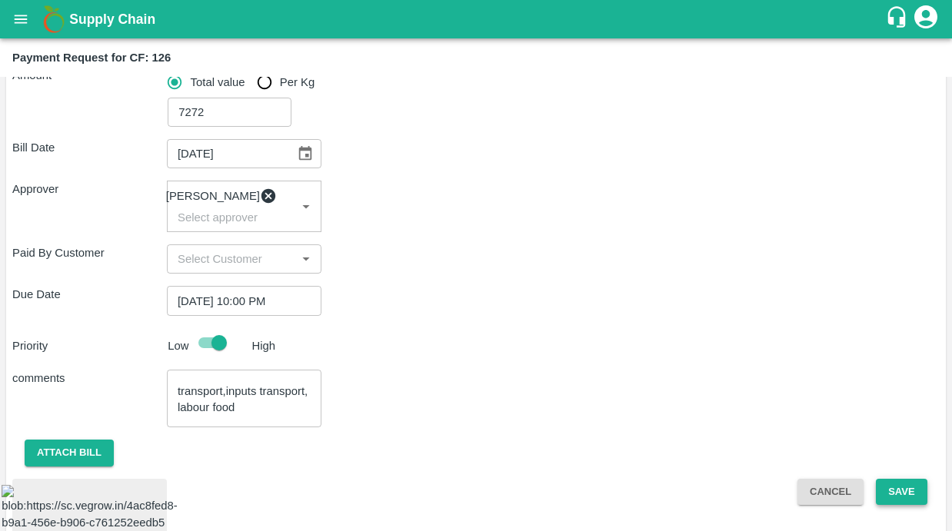
click at [911, 494] on button "Save" at bounding box center [901, 492] width 51 height 27
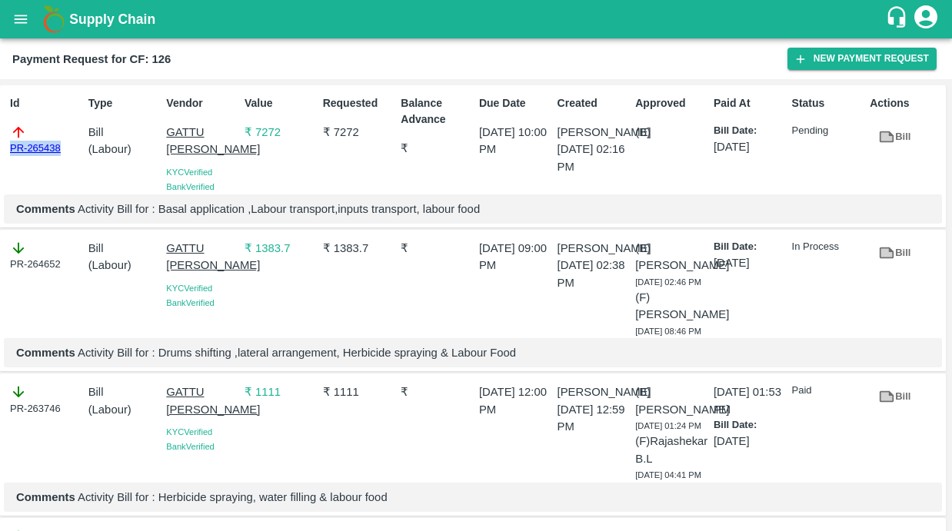
drag, startPoint x: 74, startPoint y: 151, endPoint x: -5, endPoint y: 151, distance: 78.5
click at [0, 151] on html "Supply Chain Payment Request for CF: 126 New Payment Request Id PR-265438 Type …" at bounding box center [476, 265] width 952 height 531
copy link "PR-265438"
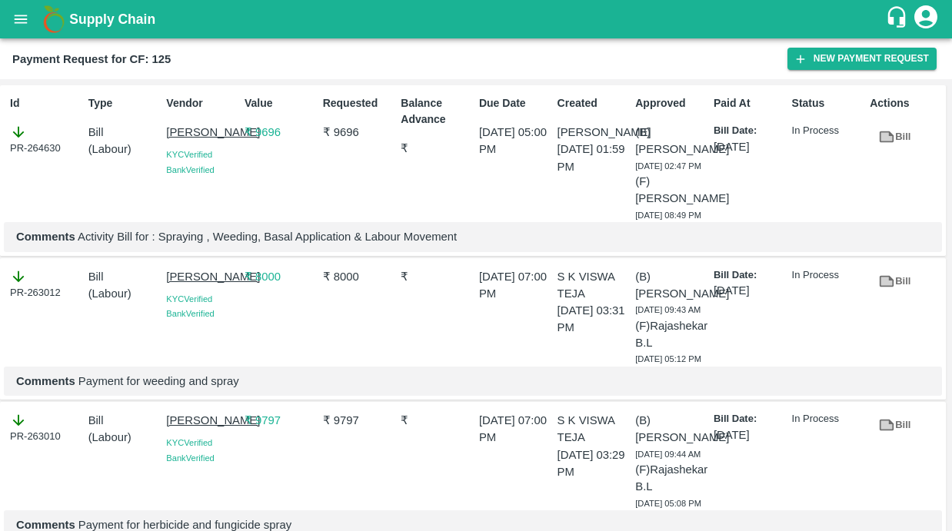
drag, startPoint x: 163, startPoint y: 133, endPoint x: 234, endPoint y: 154, distance: 73.7
click at [234, 154] on div "Vendor [PERSON_NAME] KYC Verified Bank Verified" at bounding box center [199, 155] width 78 height 133
copy p "[PERSON_NAME]"
click at [820, 51] on button "New Payment Request" at bounding box center [862, 59] width 149 height 22
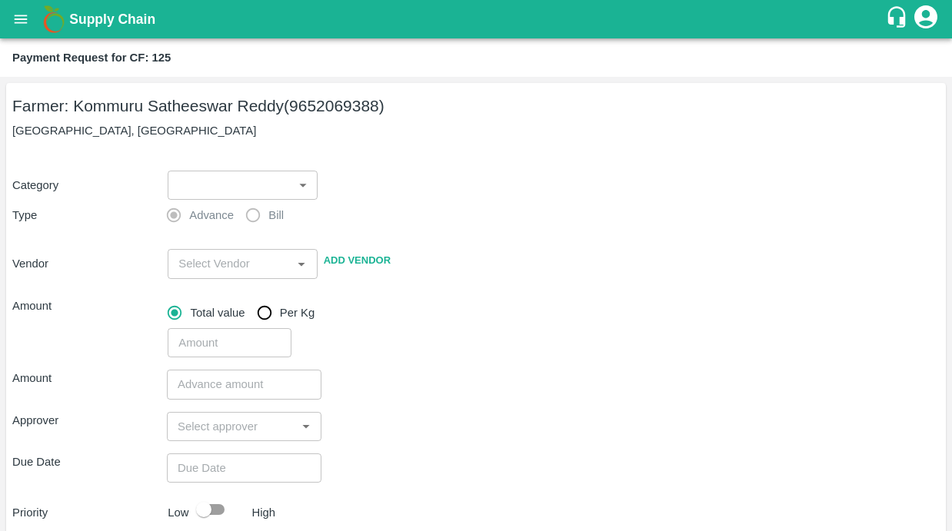
click at [252, 180] on body "Supply Chain Payment Request for CF: 125 Farmer: Kommuru Satheeswar Reddy (9652…" at bounding box center [476, 265] width 952 height 531
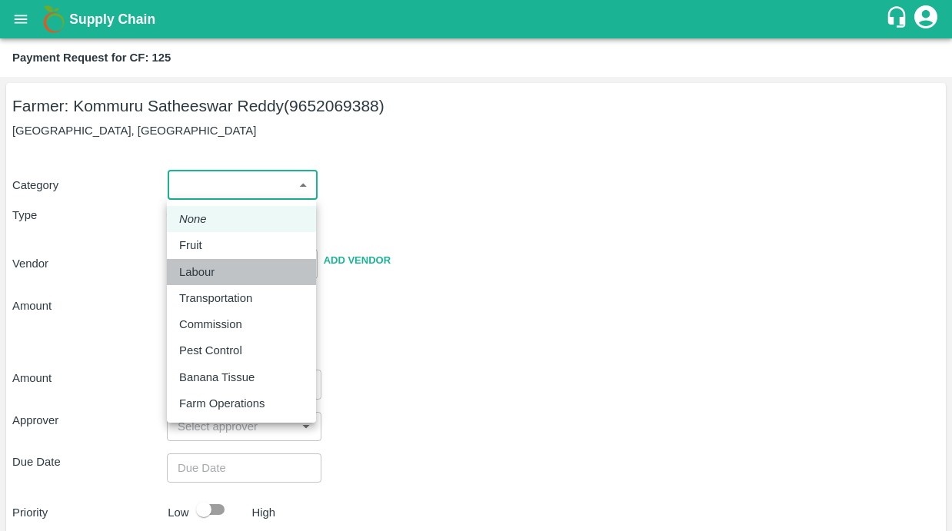
click at [221, 272] on div "Labour" at bounding box center [200, 272] width 43 height 17
type input "2"
radio input "false"
radio input "true"
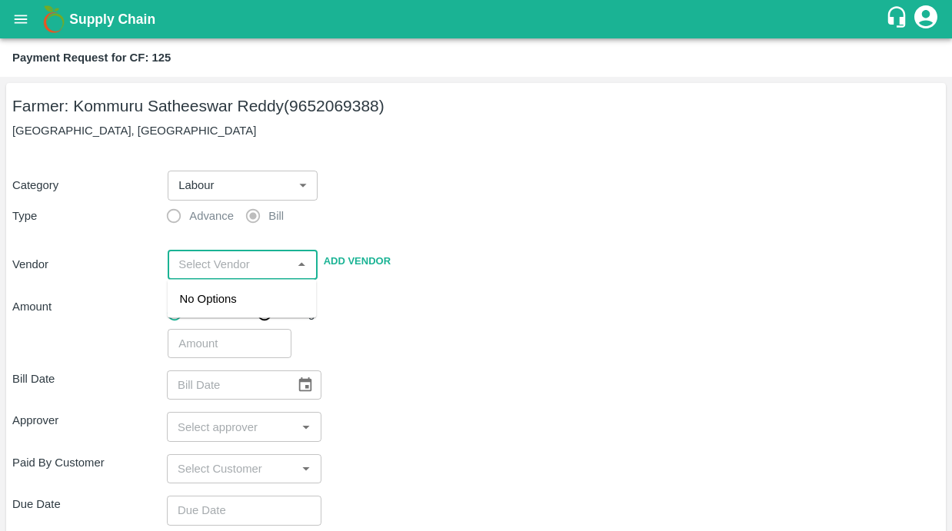
click at [197, 267] on input "input" at bounding box center [229, 265] width 115 height 20
paste input "[PERSON_NAME]"
click at [229, 303] on div "[PERSON_NAME] - 9912197696(Service Provider)" at bounding box center [242, 317] width 125 height 52
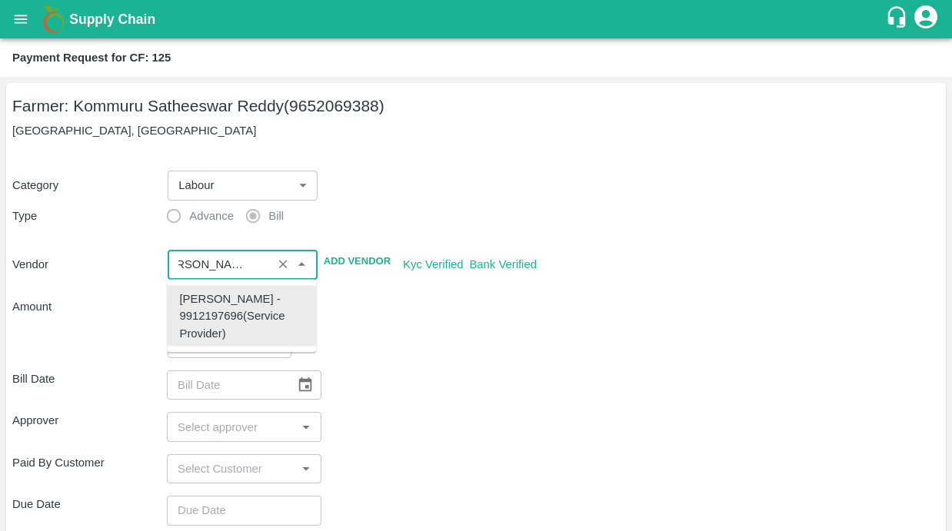
type input "[PERSON_NAME] - 9912197696(Service Provider)"
click at [488, 405] on div "Bill Date ​ Approver ​ Paid By Customer ​ Due Date ​ Priority Low High comments…" at bounding box center [476, 536] width 928 height 357
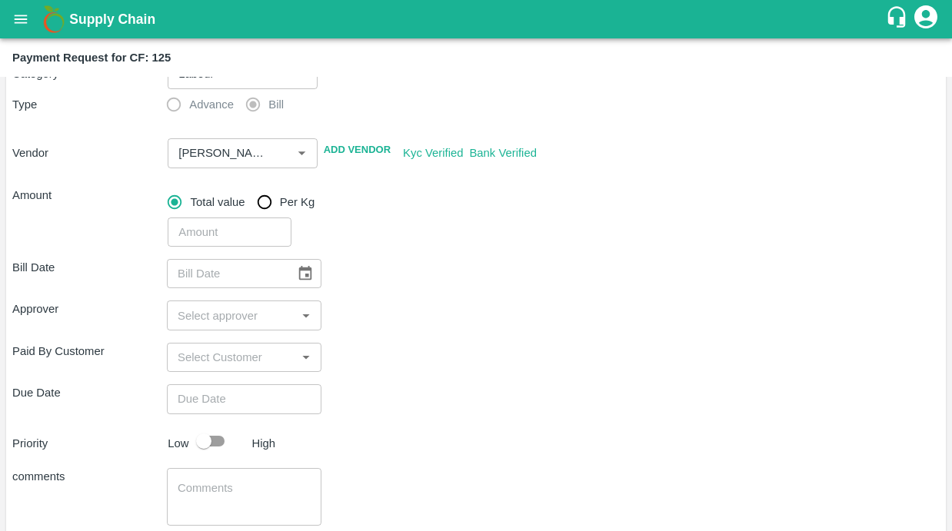
scroll to position [120, 0]
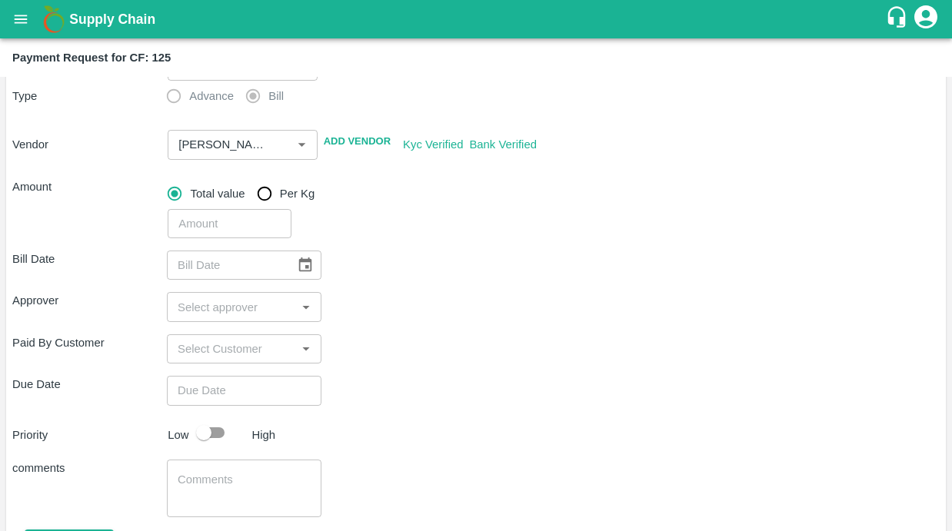
click at [260, 227] on input "number" at bounding box center [230, 223] width 124 height 29
type input "19440"
click at [485, 328] on div "Bill Date ​ Approver ​ Paid By Customer ​ Due Date ​ Priority Low High comments…" at bounding box center [476, 416] width 928 height 357
click at [309, 270] on icon "Choose date" at bounding box center [305, 265] width 13 height 15
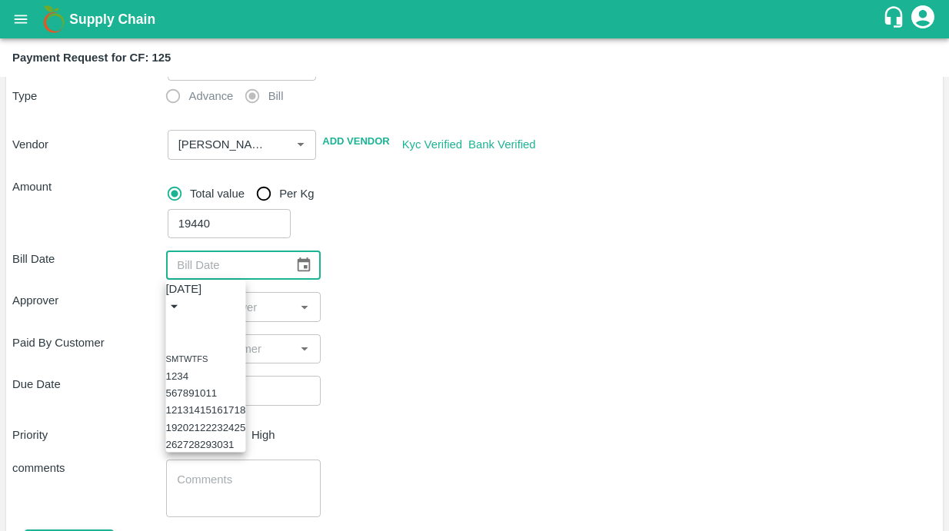
click at [178, 416] on button "12" at bounding box center [172, 411] width 12 height 12
type input "[DATE]"
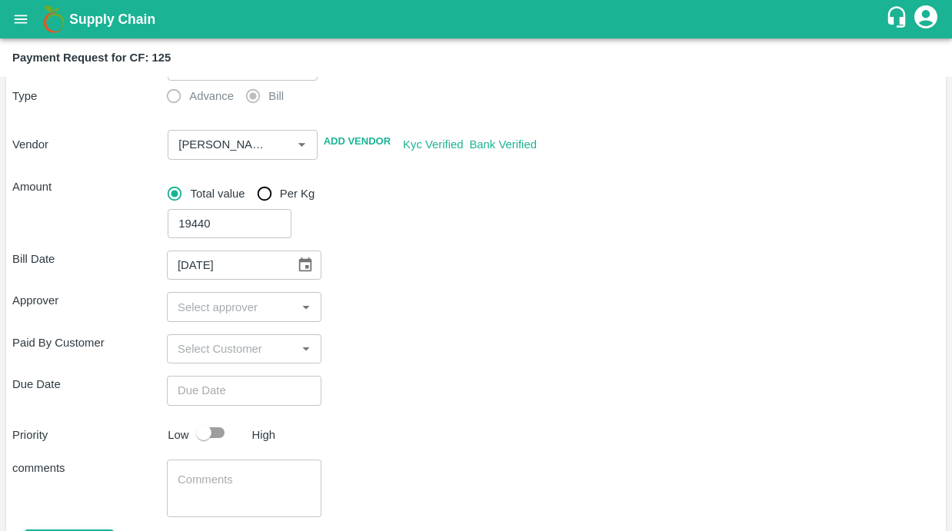
click at [206, 311] on input "input" at bounding box center [232, 307] width 120 height 20
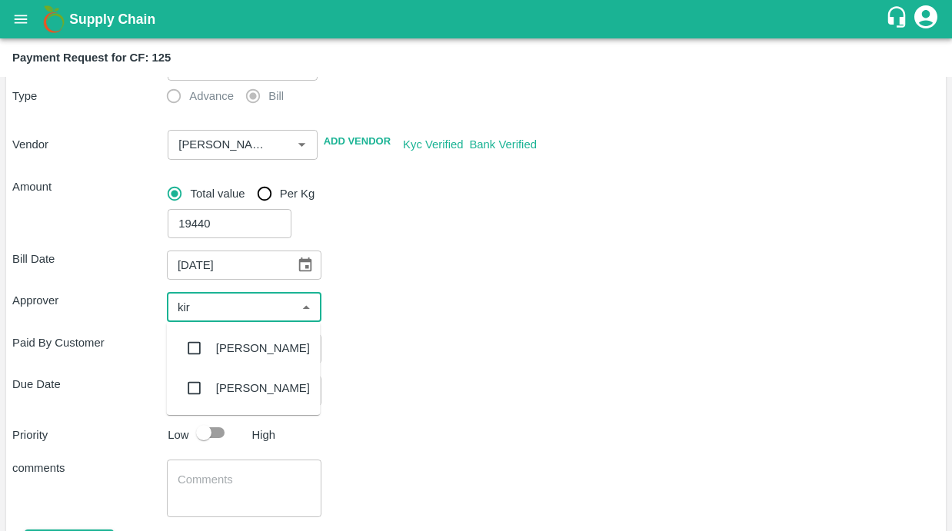
type input "kira"
click at [190, 348] on input "checkbox" at bounding box center [194, 348] width 31 height 31
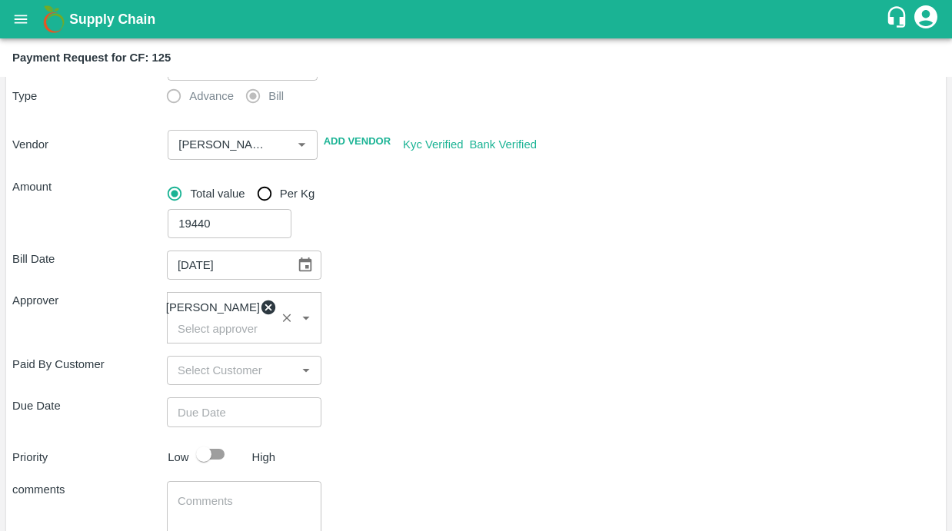
click at [655, 411] on div "Due Date ​" at bounding box center [476, 412] width 928 height 29
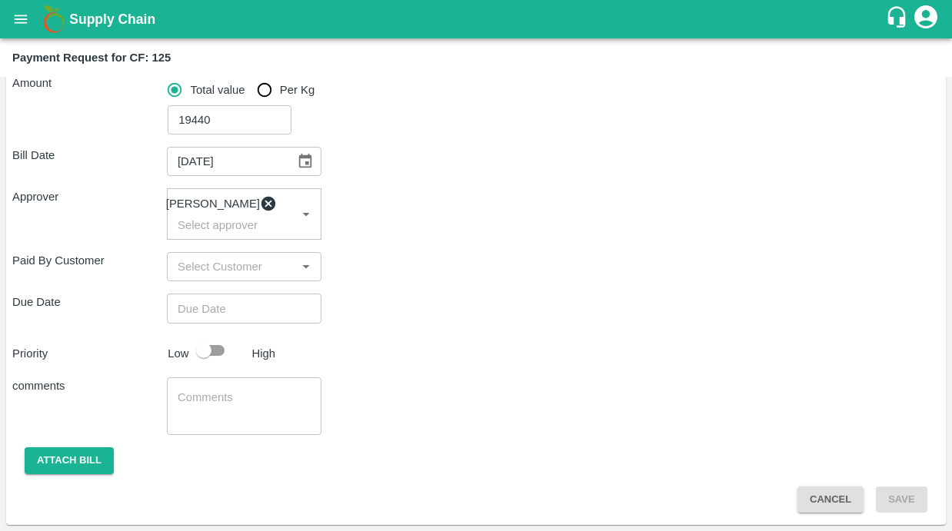
type input "DD/MM/YYYY hh:mm aa"
click at [235, 315] on input "DD/MM/YYYY hh:mm aa" at bounding box center [239, 308] width 144 height 29
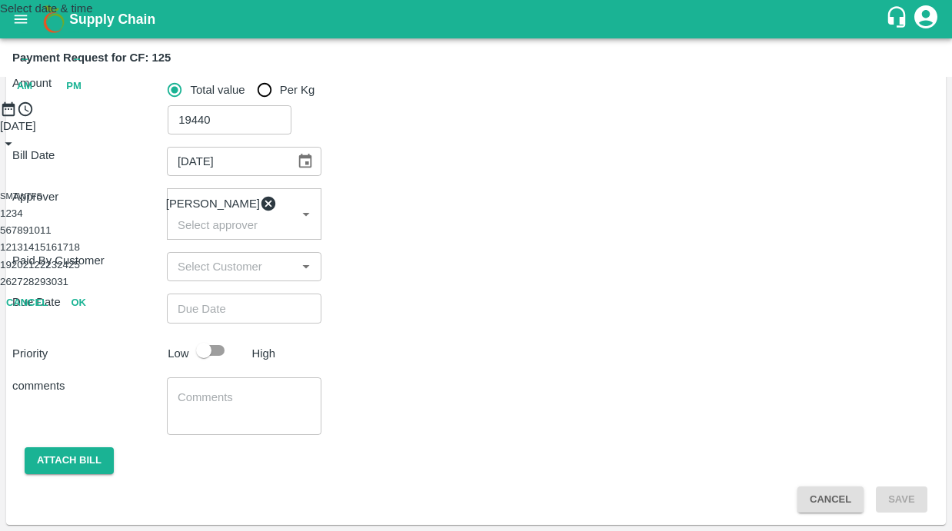
click at [45, 253] on button "15" at bounding box center [40, 248] width 12 height 12
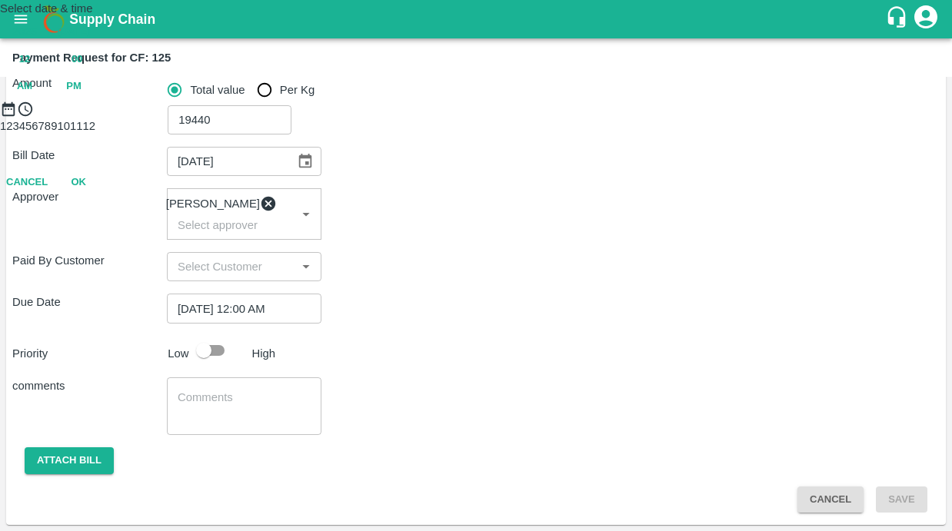
click at [82, 95] on span "PM" at bounding box center [73, 87] width 15 height 18
type input "[DATE] 10:00 PM"
click at [419, 118] on div at bounding box center [476, 118] width 952 height 0
click at [103, 264] on button "OK" at bounding box center [78, 250] width 49 height 27
click at [208, 348] on input "checkbox" at bounding box center [204, 350] width 88 height 29
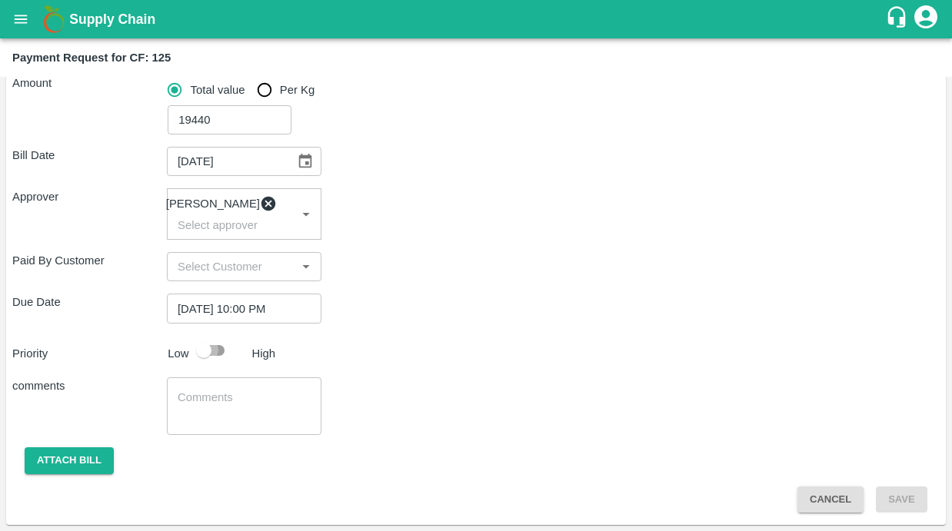
checkbox input "true"
click at [205, 402] on textarea at bounding box center [244, 406] width 133 height 32
paste textarea "Activity bill of Basal Application And Desuckering And Transport for Labours An…"
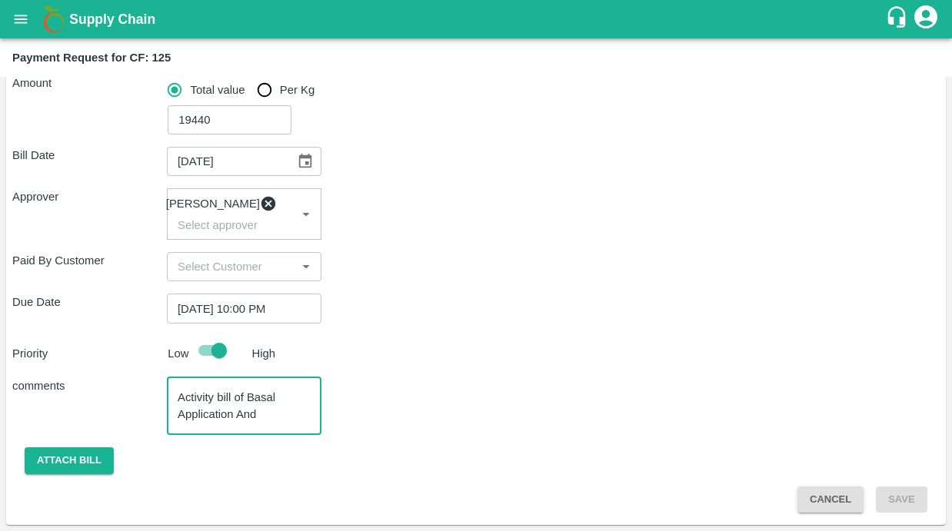
scroll to position [48, 0]
type textarea "Activity bill of Basal Application And Desuckering And Transport for Labours An…"
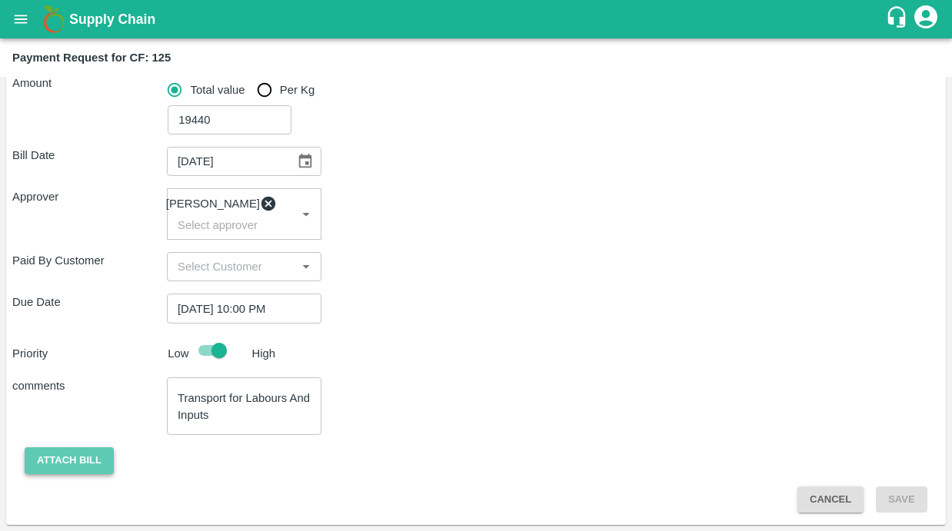
click at [92, 458] on button "Attach bill" at bounding box center [69, 461] width 89 height 27
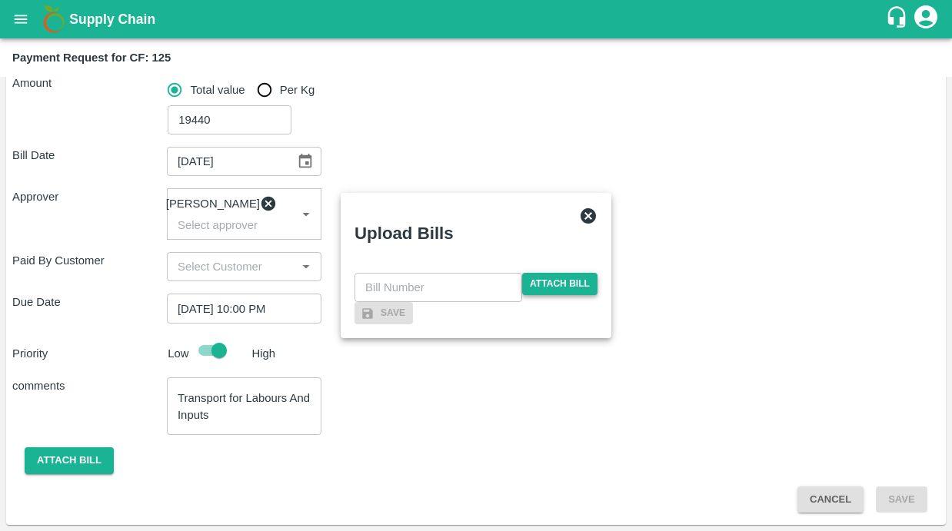
click at [558, 273] on span "Attach bill" at bounding box center [559, 284] width 75 height 22
click at [0, 0] on input "Attach bill" at bounding box center [0, 0] width 0 height 0
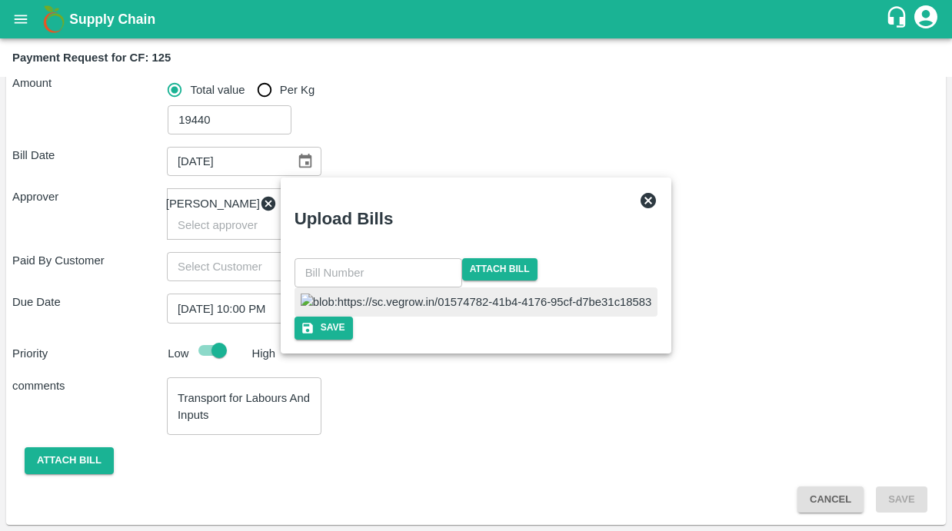
click at [428, 258] on input "text" at bounding box center [379, 272] width 168 height 29
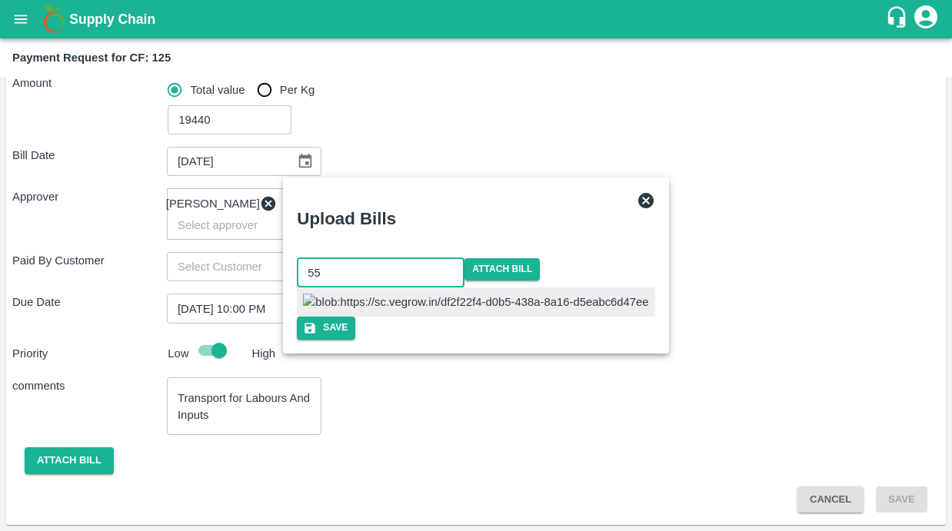
type input "55"
click at [594, 288] on div at bounding box center [476, 302] width 358 height 29
click at [355, 339] on button "Save" at bounding box center [325, 328] width 58 height 22
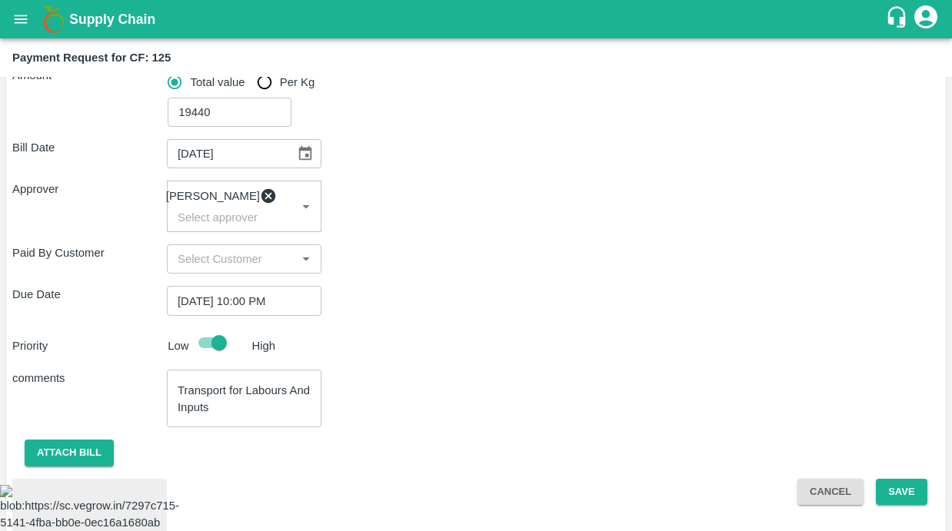
scroll to position [334, 0]
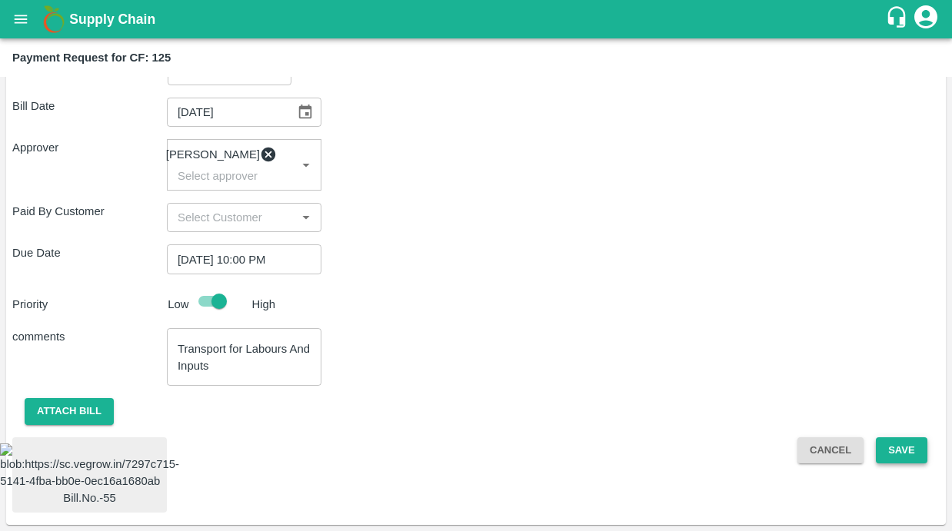
click at [885, 438] on button "Save" at bounding box center [901, 451] width 51 height 27
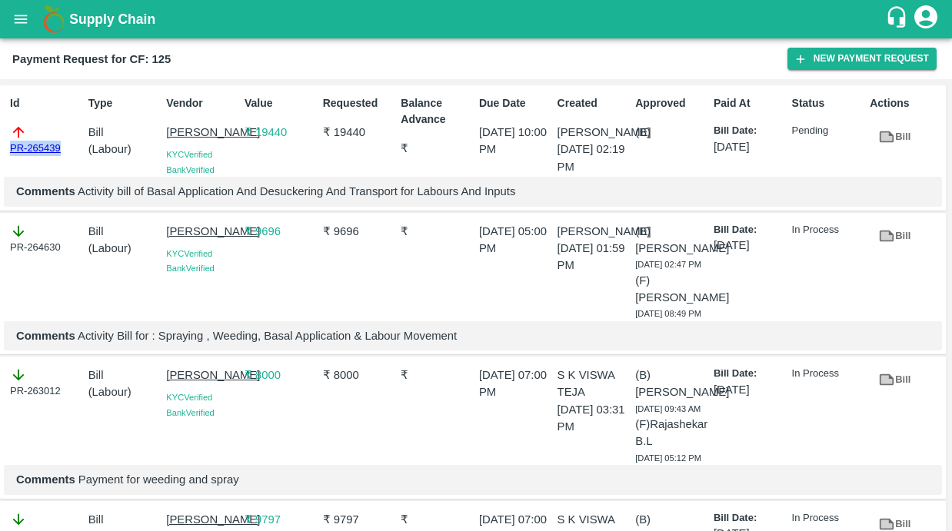
drag, startPoint x: 68, startPoint y: 151, endPoint x: -5, endPoint y: 151, distance: 72.3
click at [0, 151] on html "Supply Chain Payment Request for CF: 125 New Payment Request Id PR-265439 Type …" at bounding box center [476, 265] width 952 height 531
copy link "PR-265439"
